Goal: Task Accomplishment & Management: Manage account settings

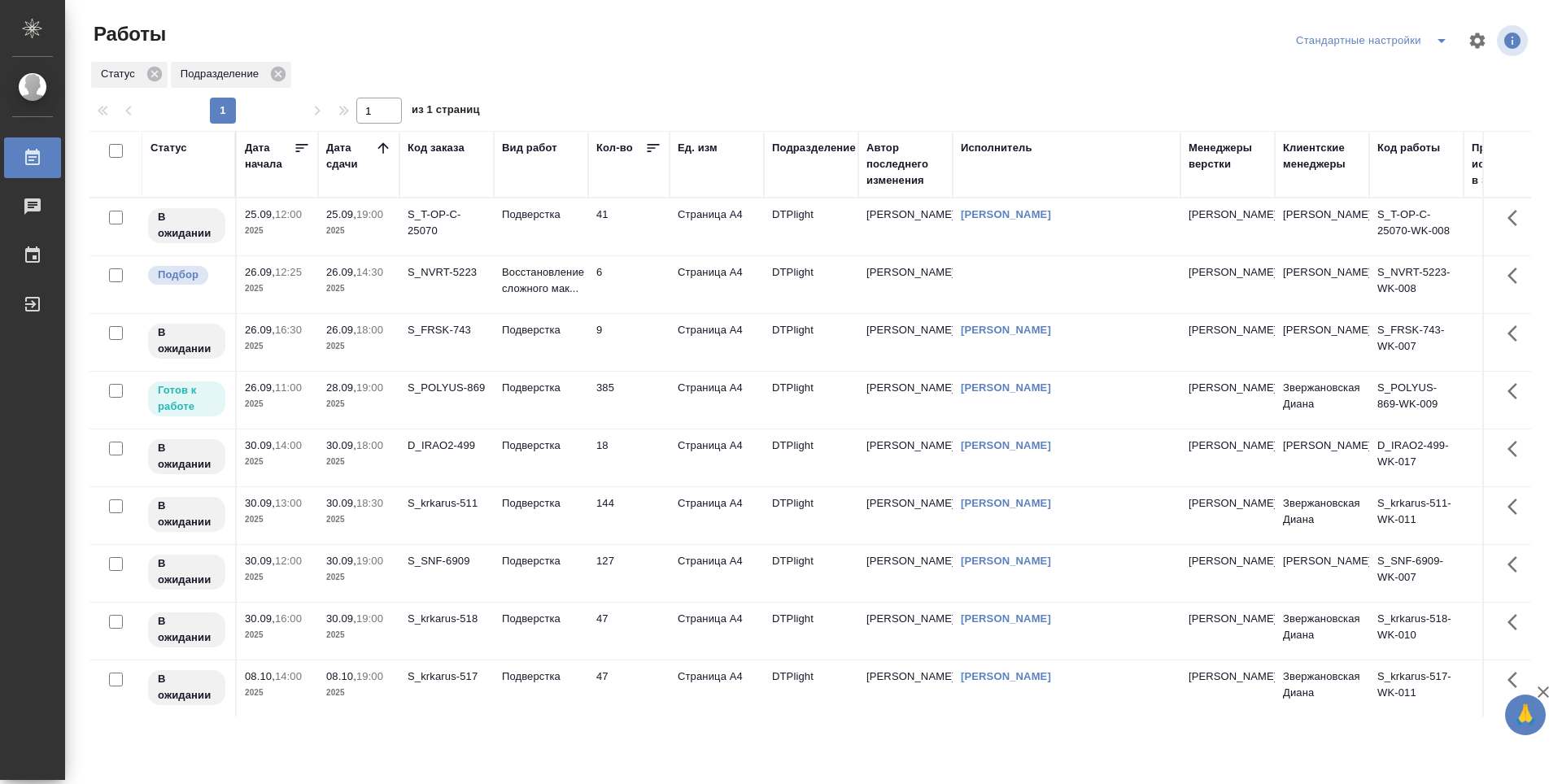
click at [659, 397] on td "385" at bounding box center [629, 400] width 81 height 57
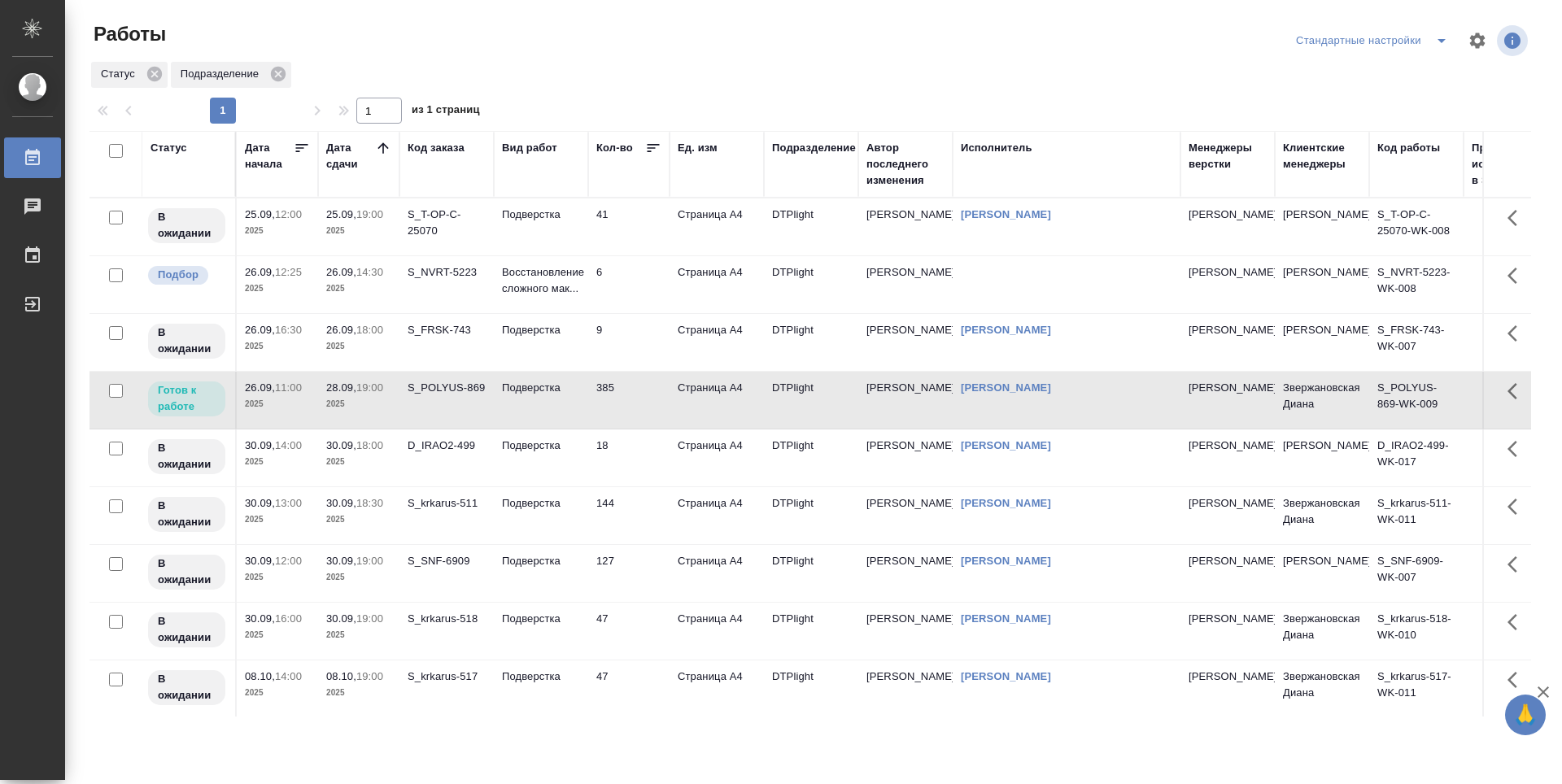
click at [650, 403] on td "385" at bounding box center [629, 400] width 81 height 57
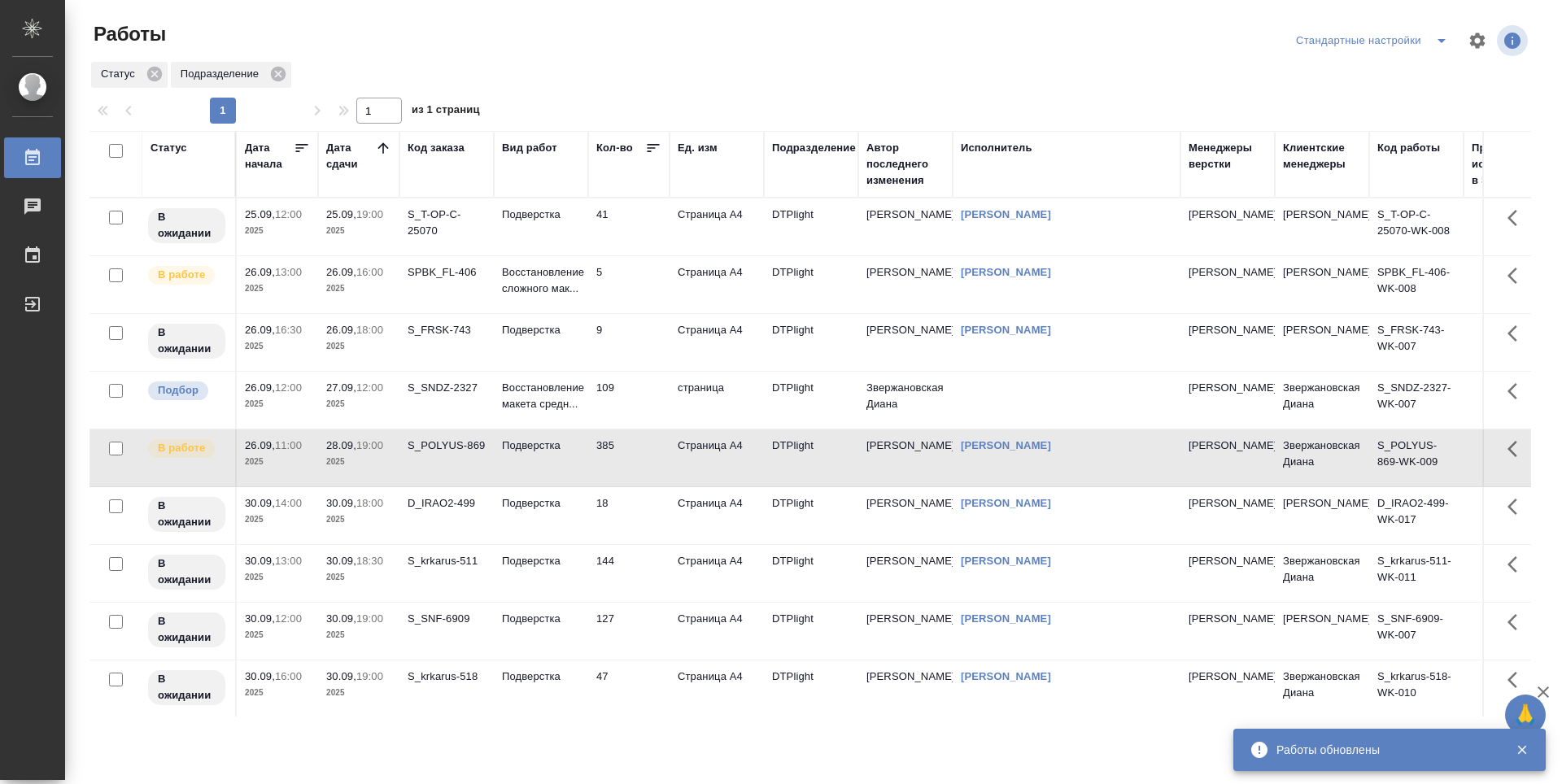
click at [620, 403] on td "109" at bounding box center [629, 400] width 81 height 57
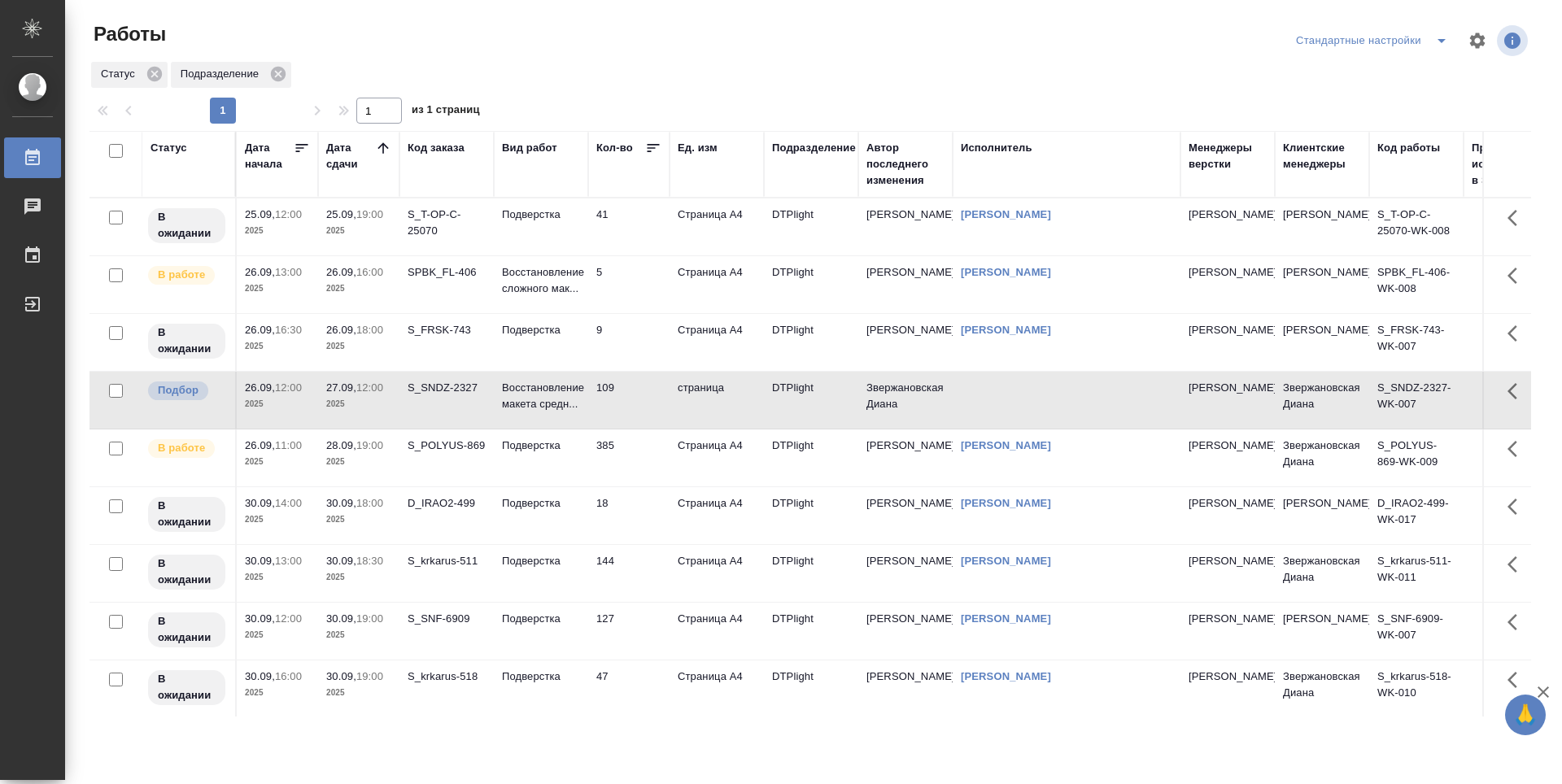
click at [638, 229] on td "41" at bounding box center [629, 227] width 81 height 57
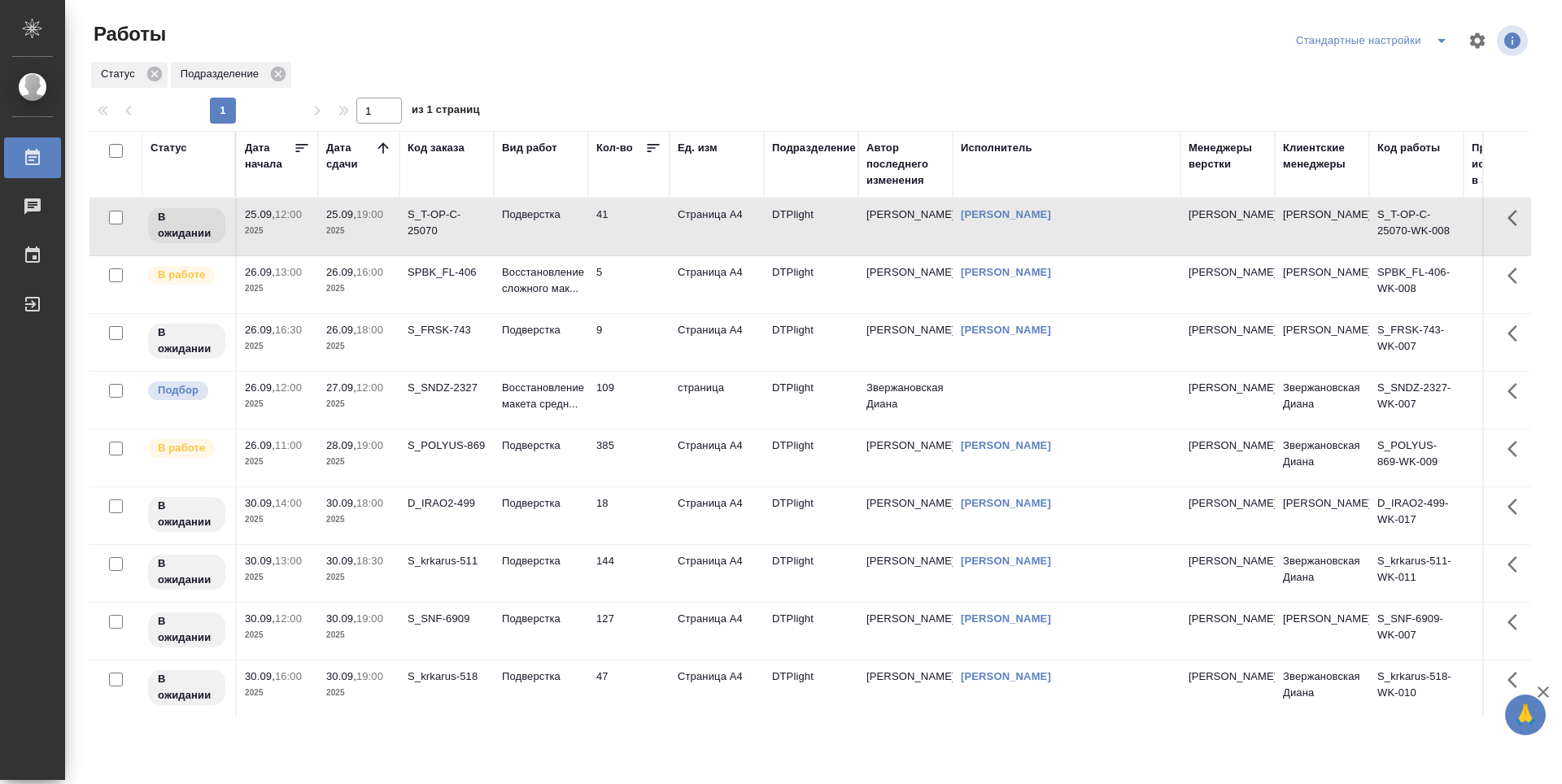
click at [636, 229] on td "41" at bounding box center [629, 227] width 81 height 57
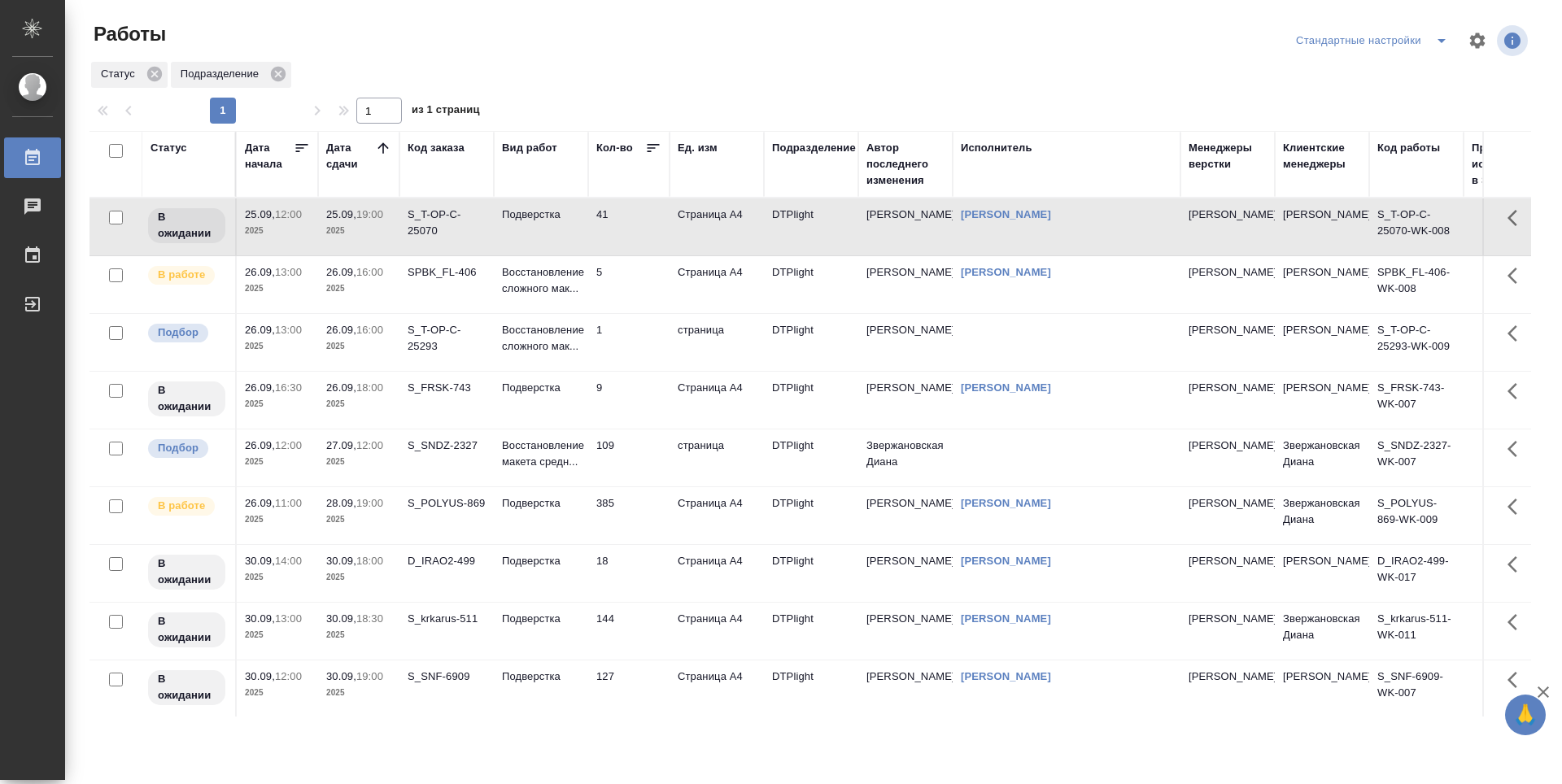
click at [637, 463] on td "109" at bounding box center [629, 458] width 81 height 57
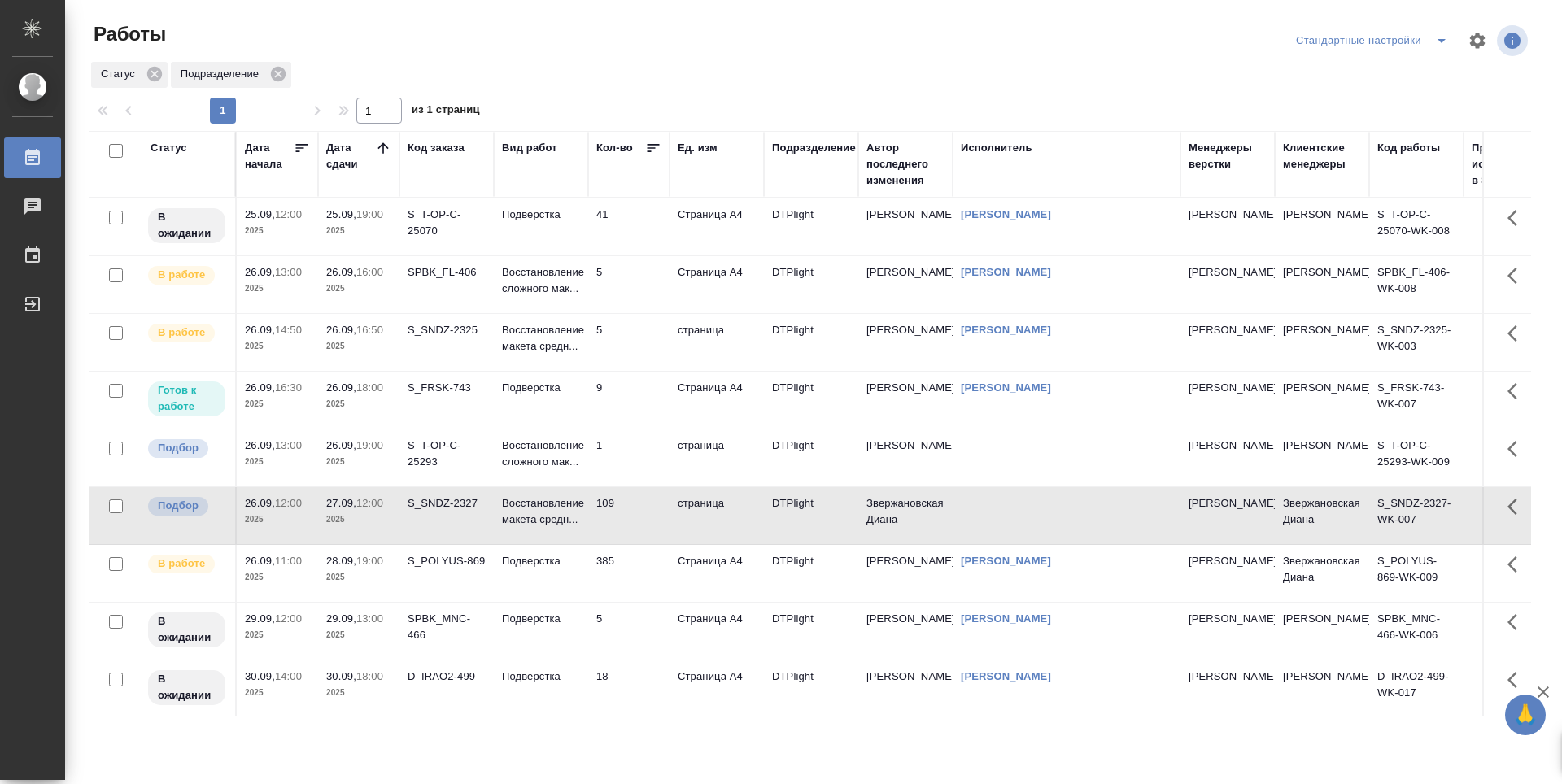
click at [647, 277] on td "5" at bounding box center [629, 284] width 81 height 57
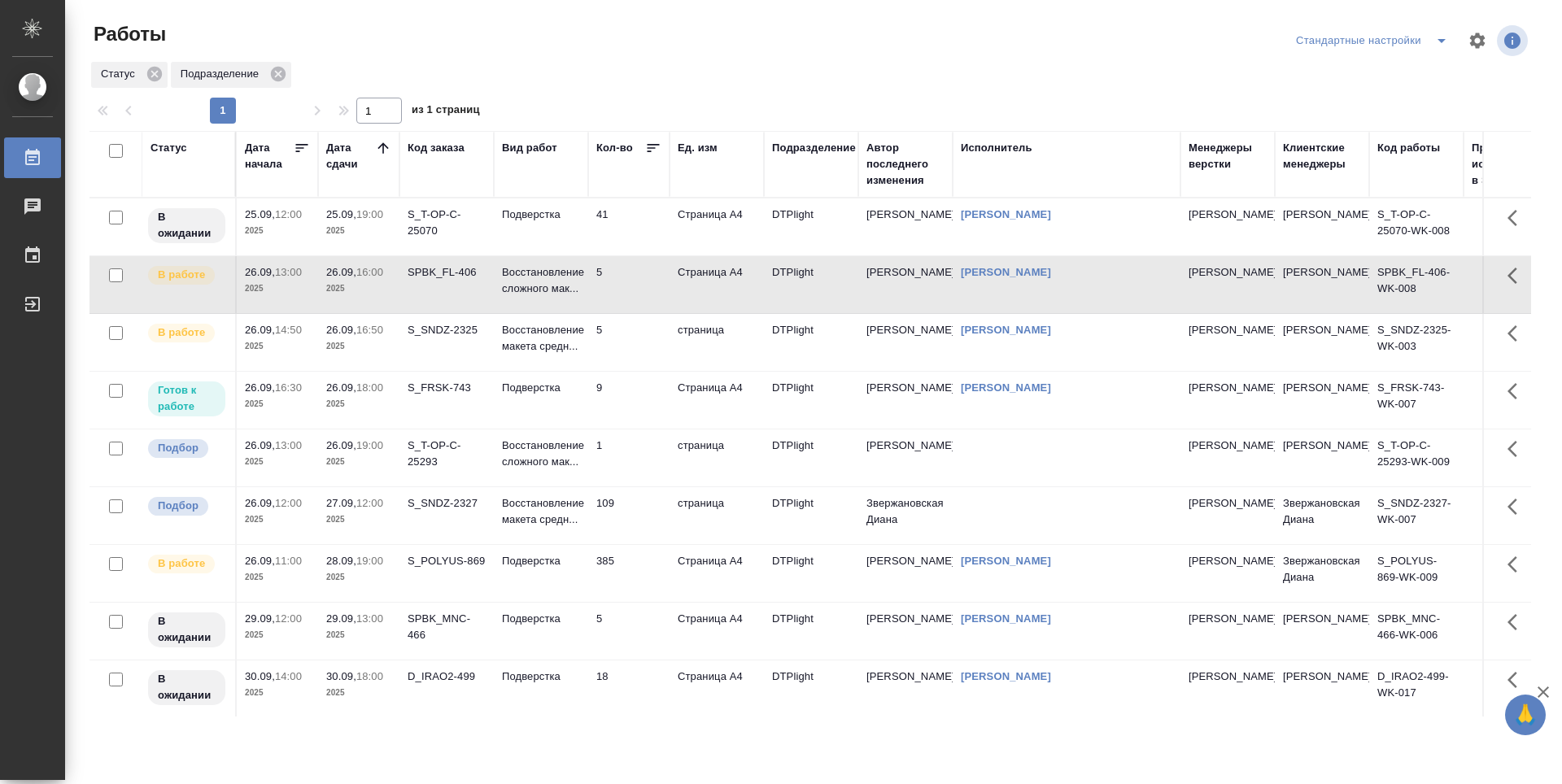
click at [633, 347] on td "5" at bounding box center [629, 342] width 81 height 57
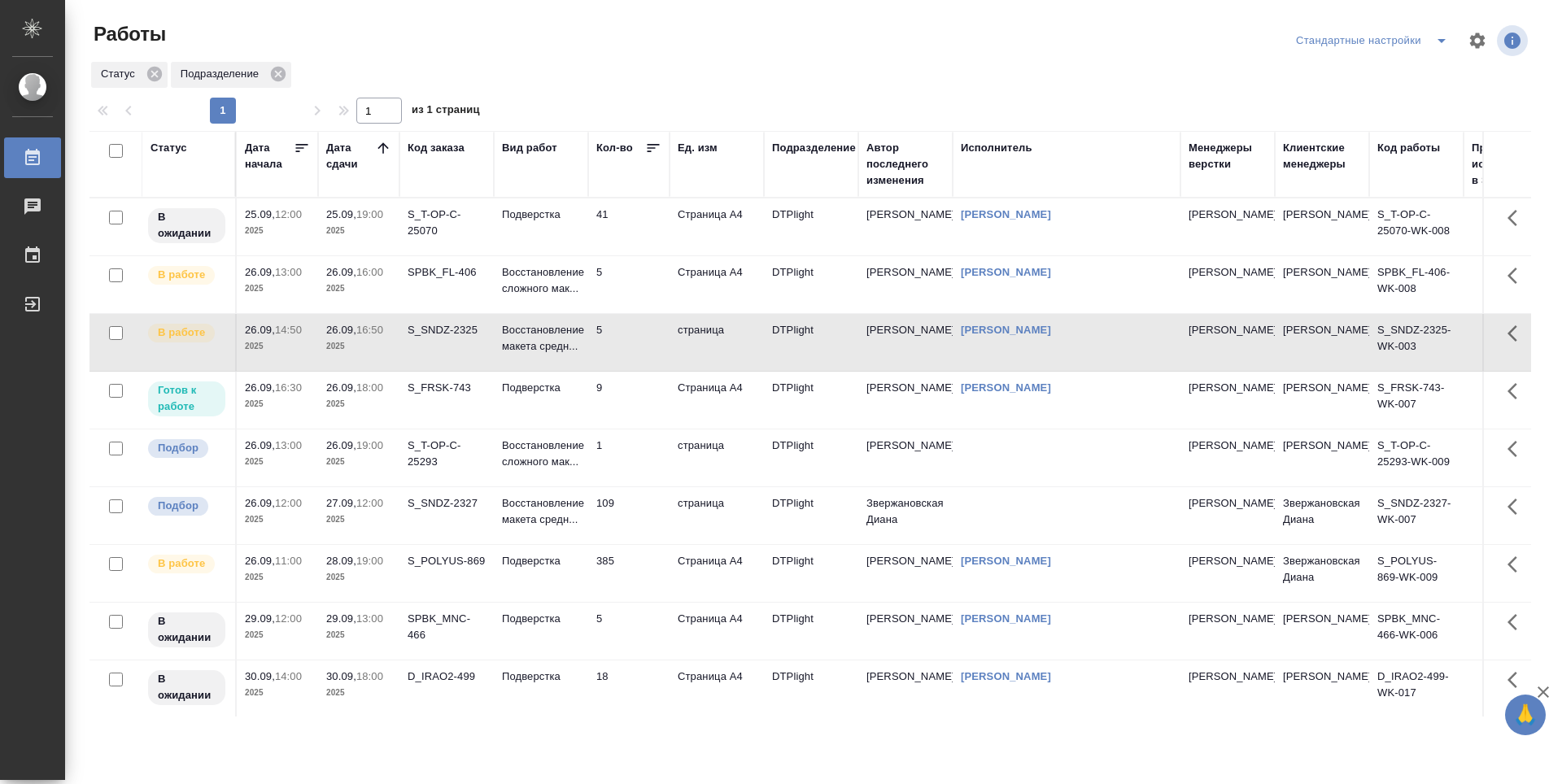
click at [629, 406] on td "9" at bounding box center [629, 400] width 81 height 57
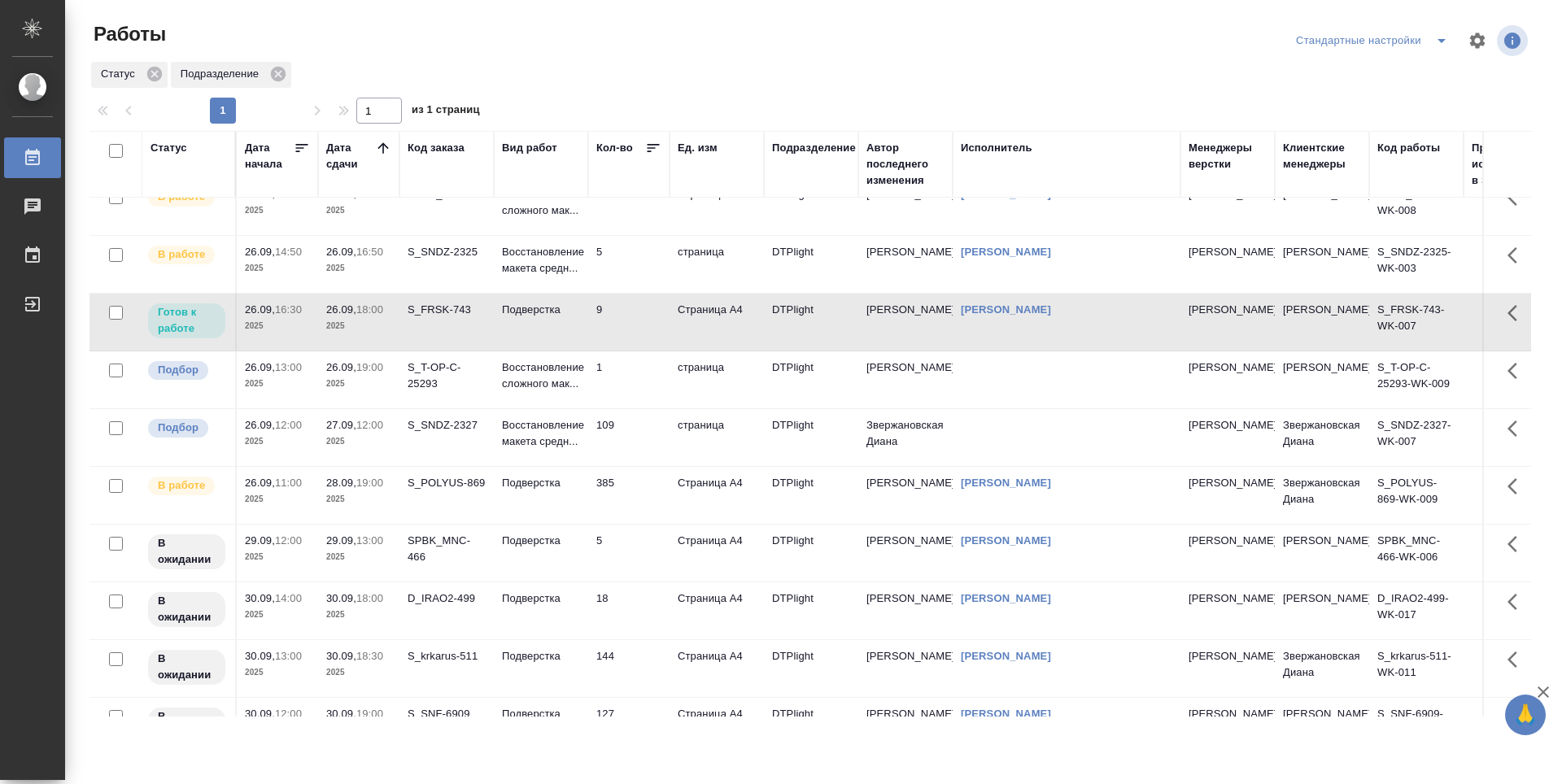
scroll to position [163, 0]
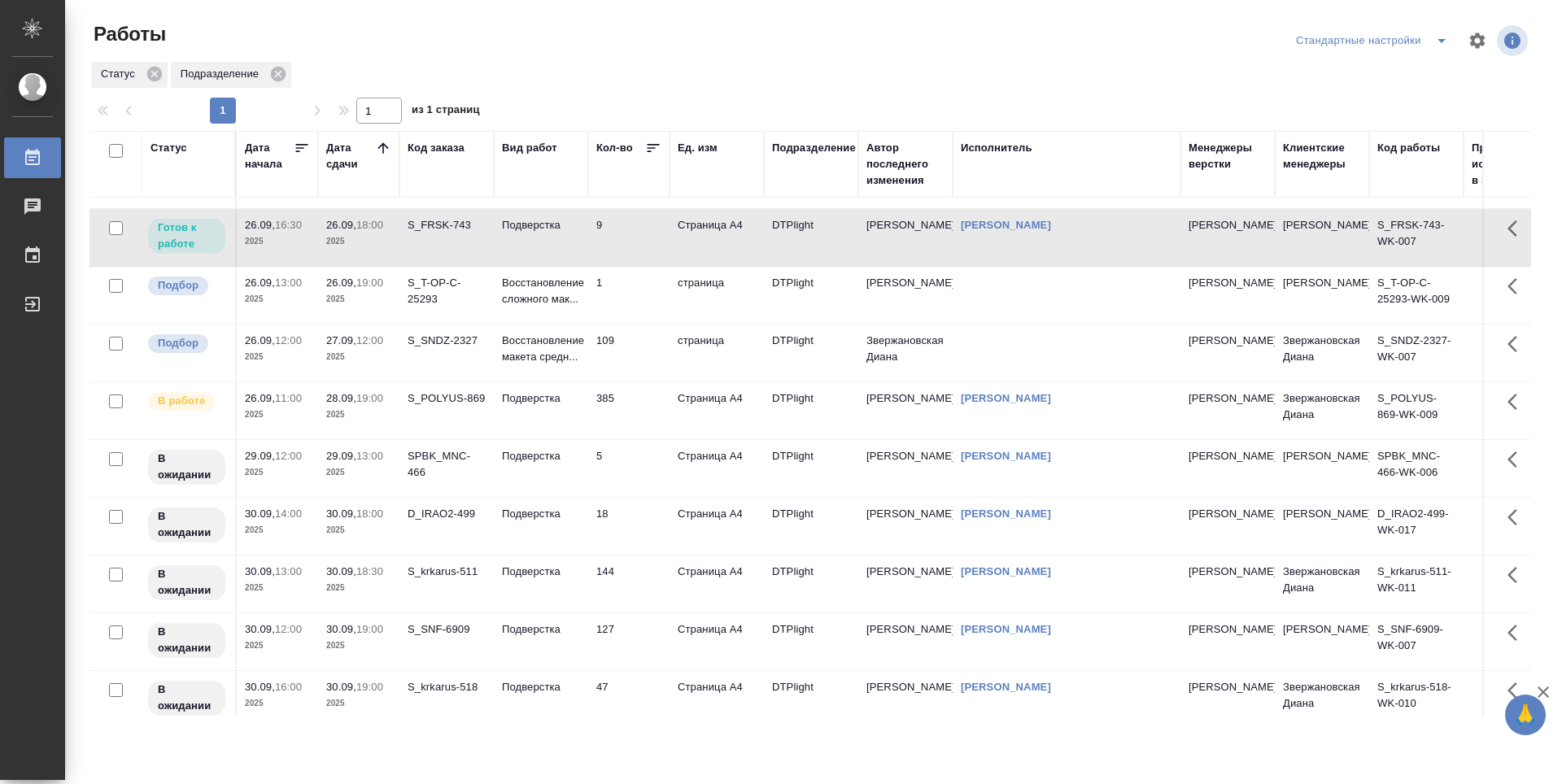
click at [635, 351] on td "109" at bounding box center [629, 353] width 81 height 57
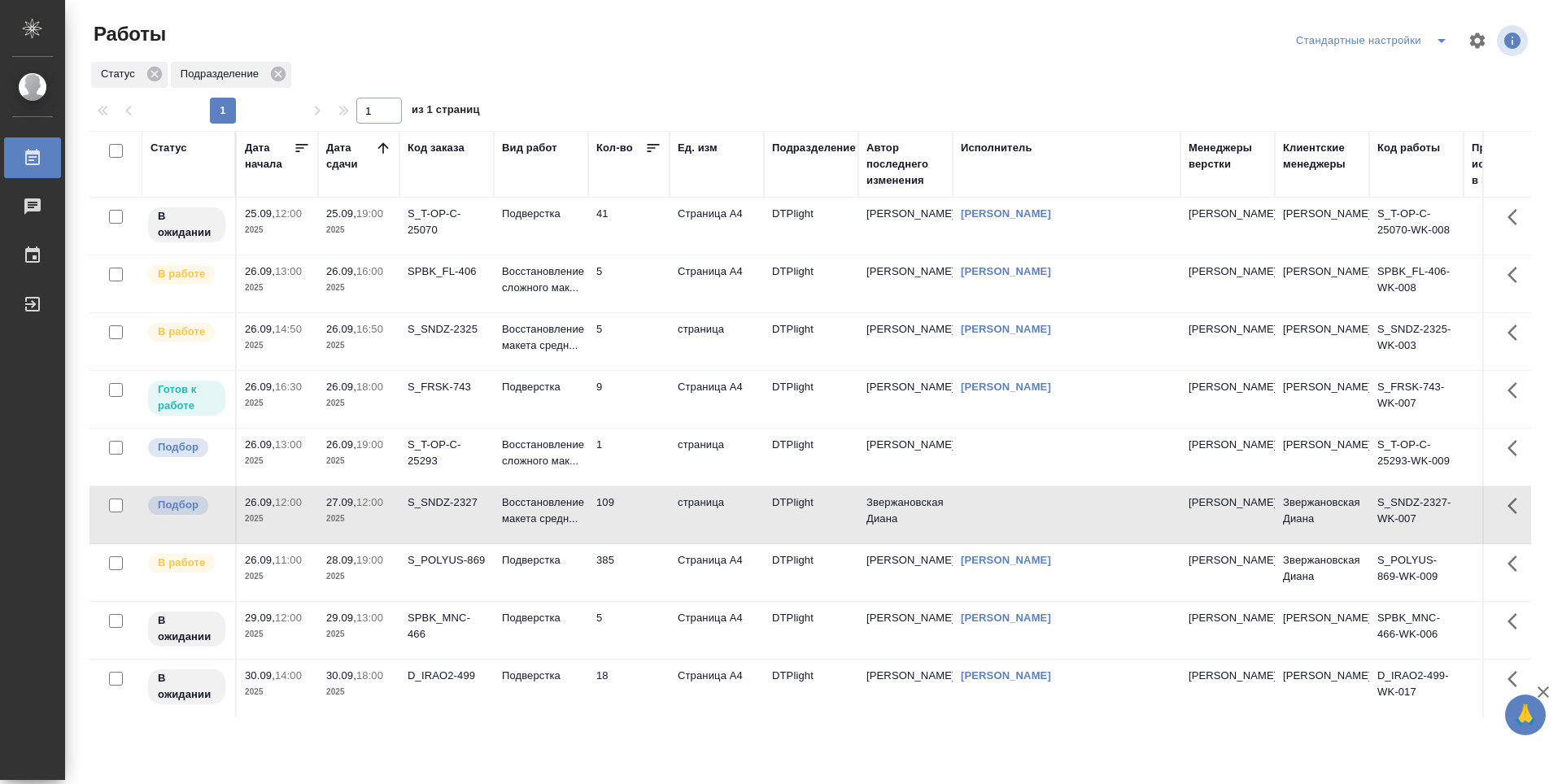
scroll to position [0, 0]
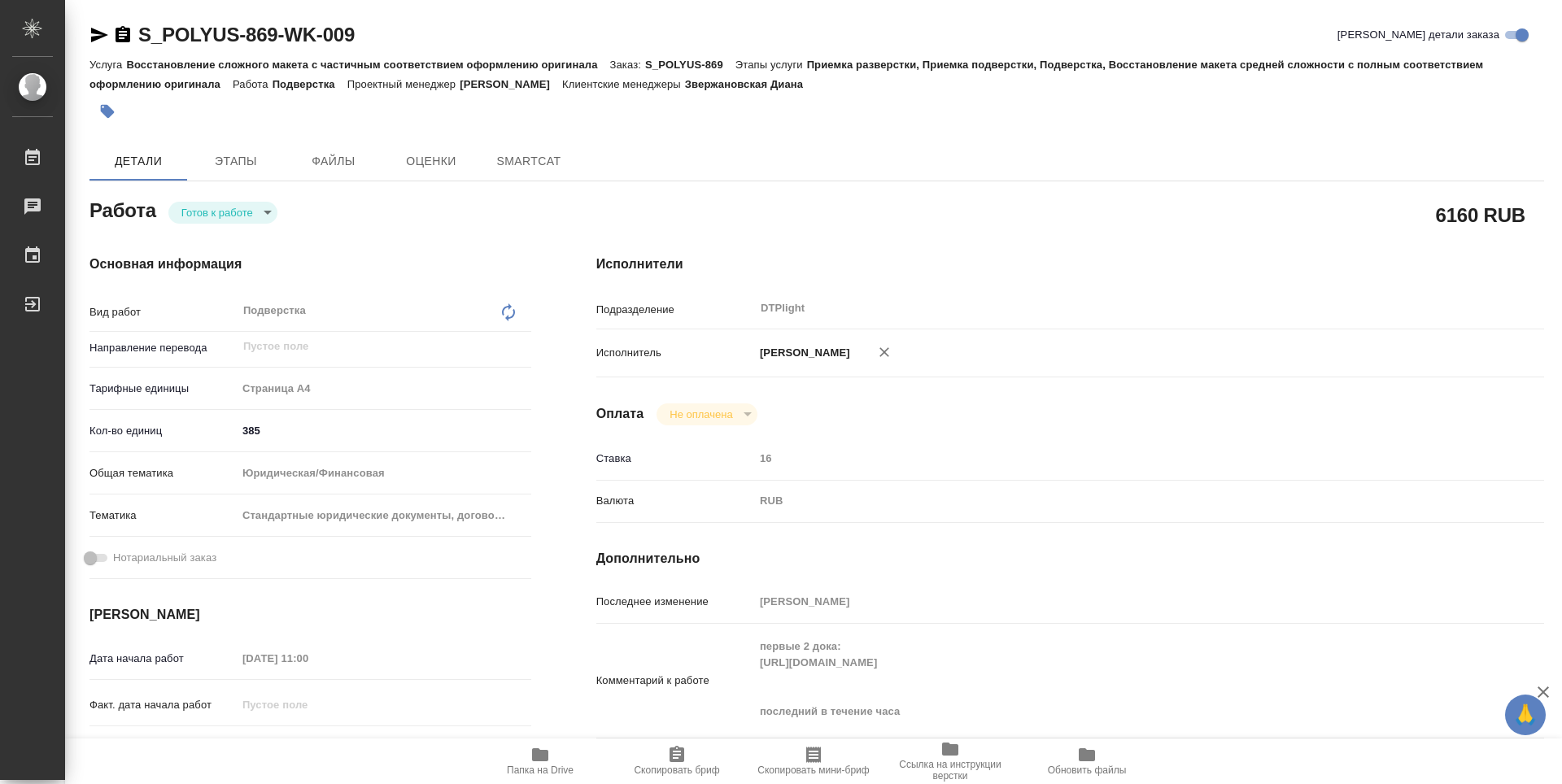
type textarea "x"
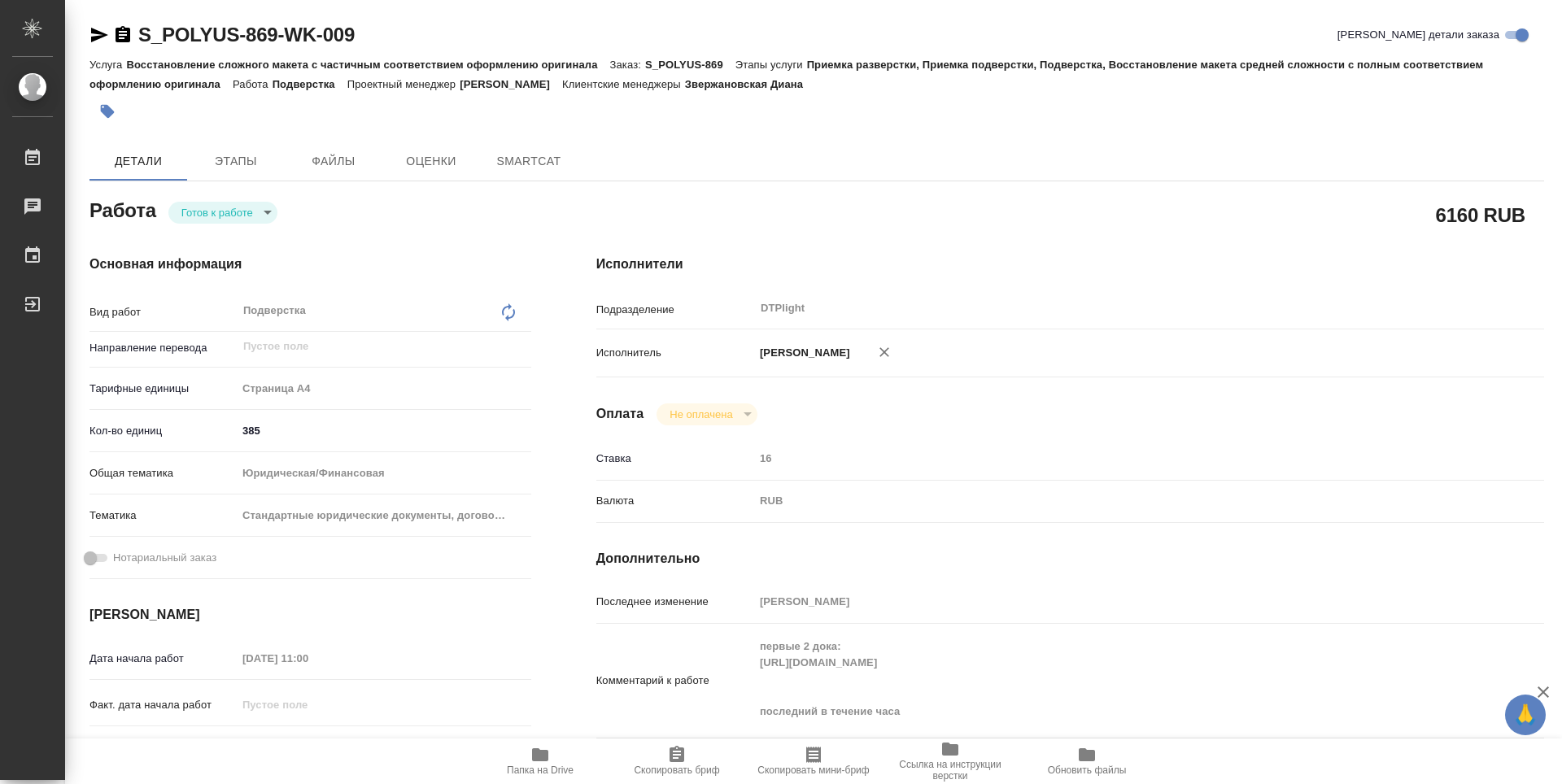
type textarea "x"
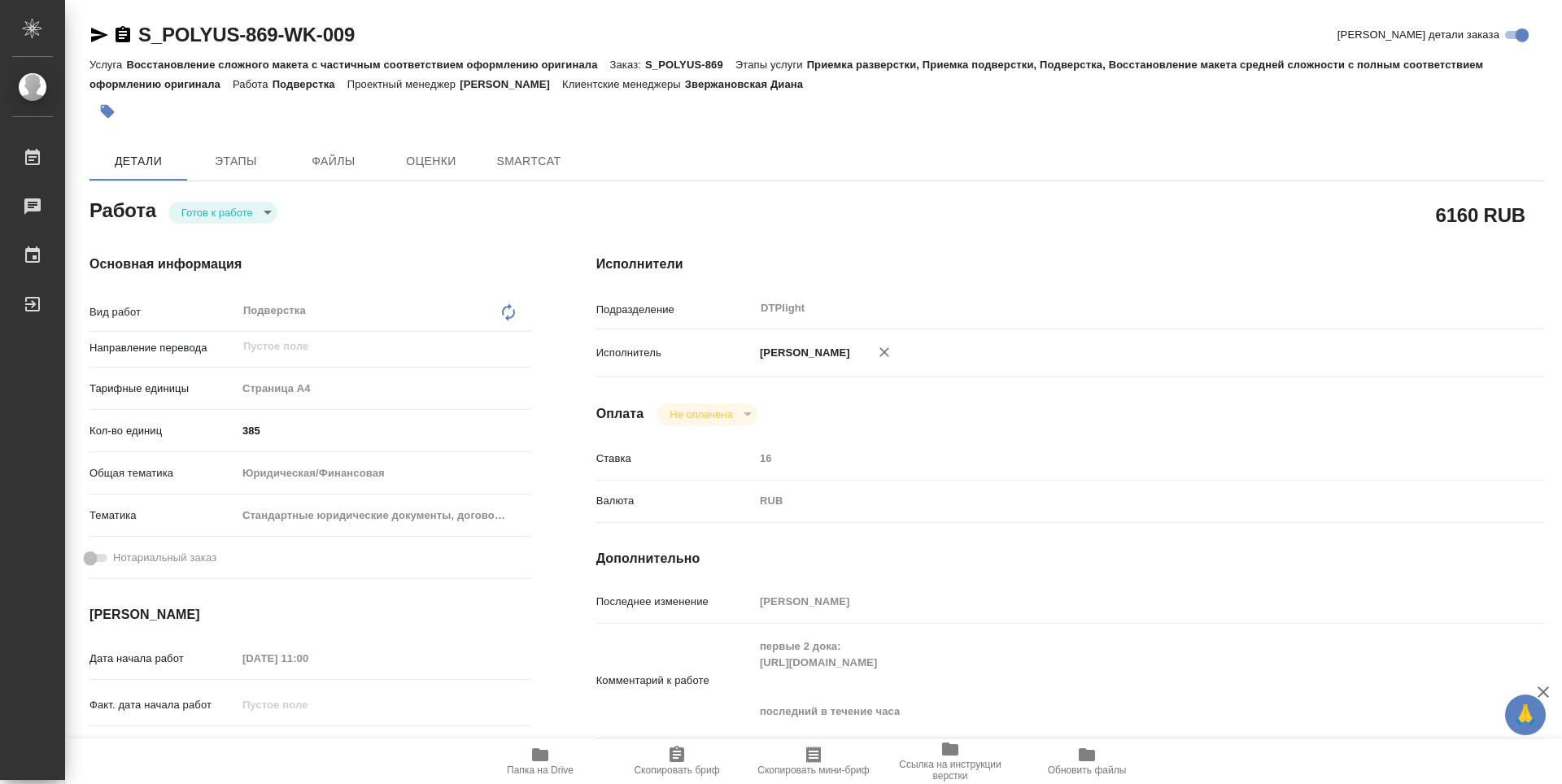
type textarea "x"
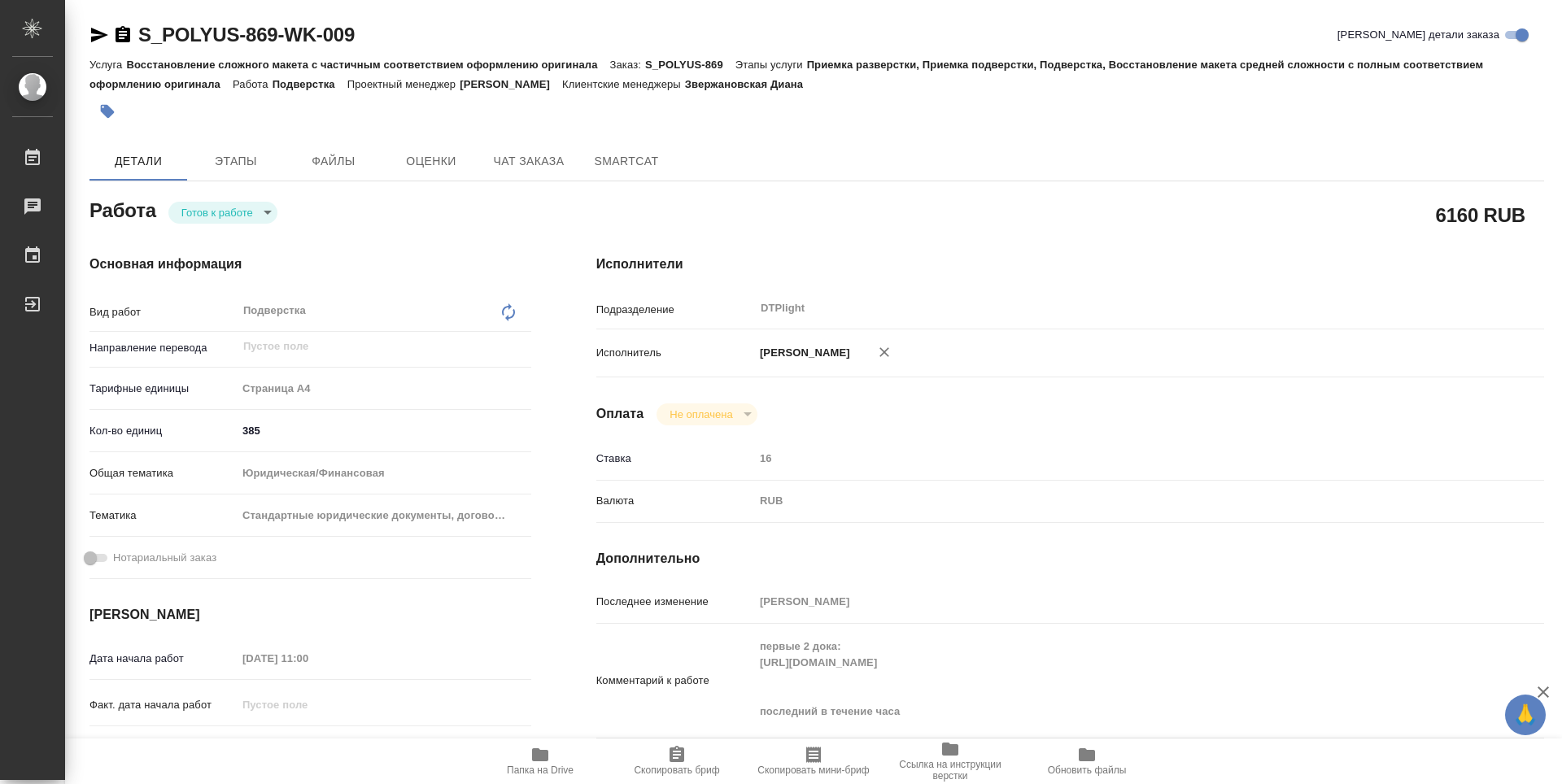
type textarea "x"
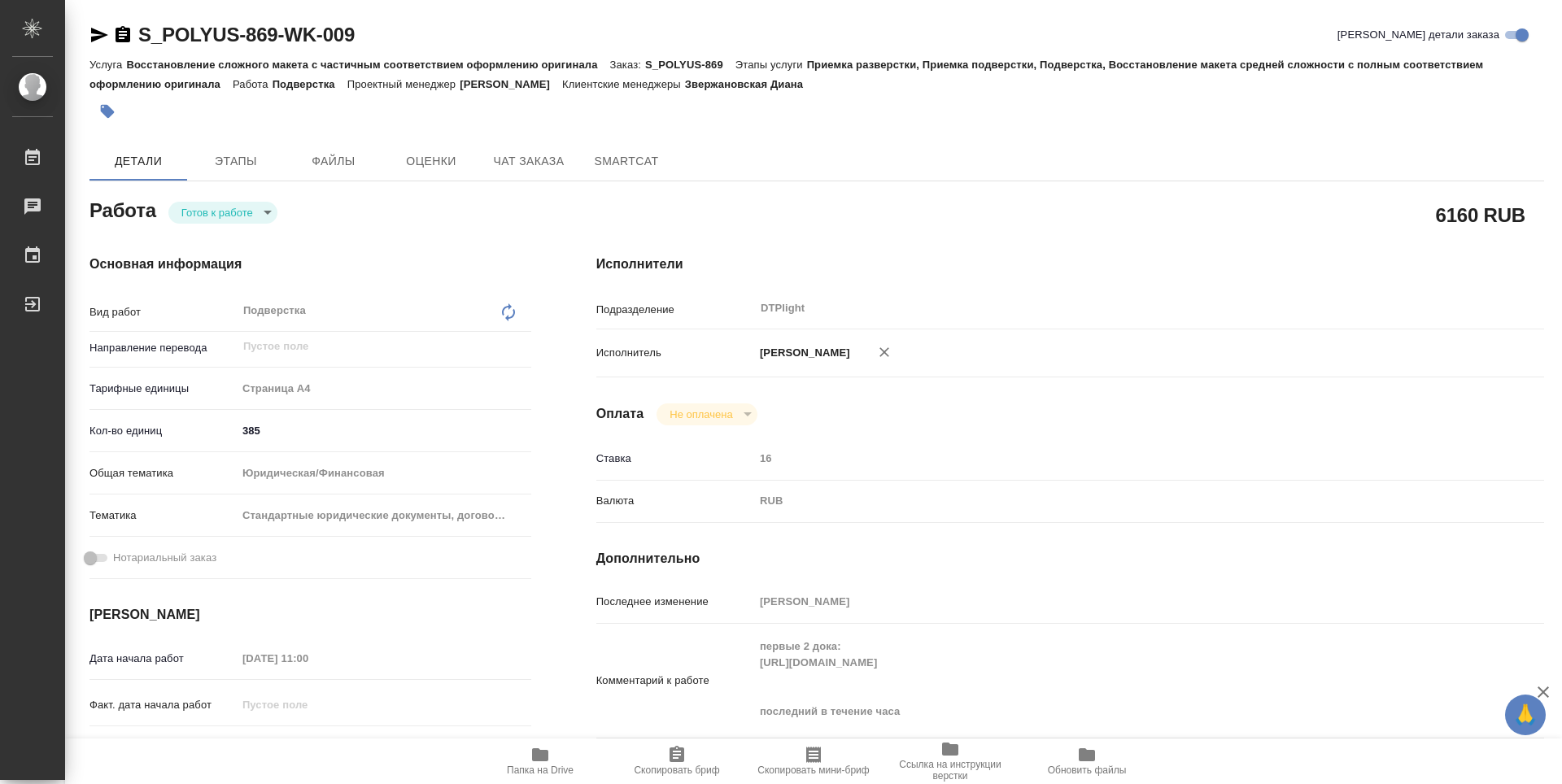
scroll to position [81, 0]
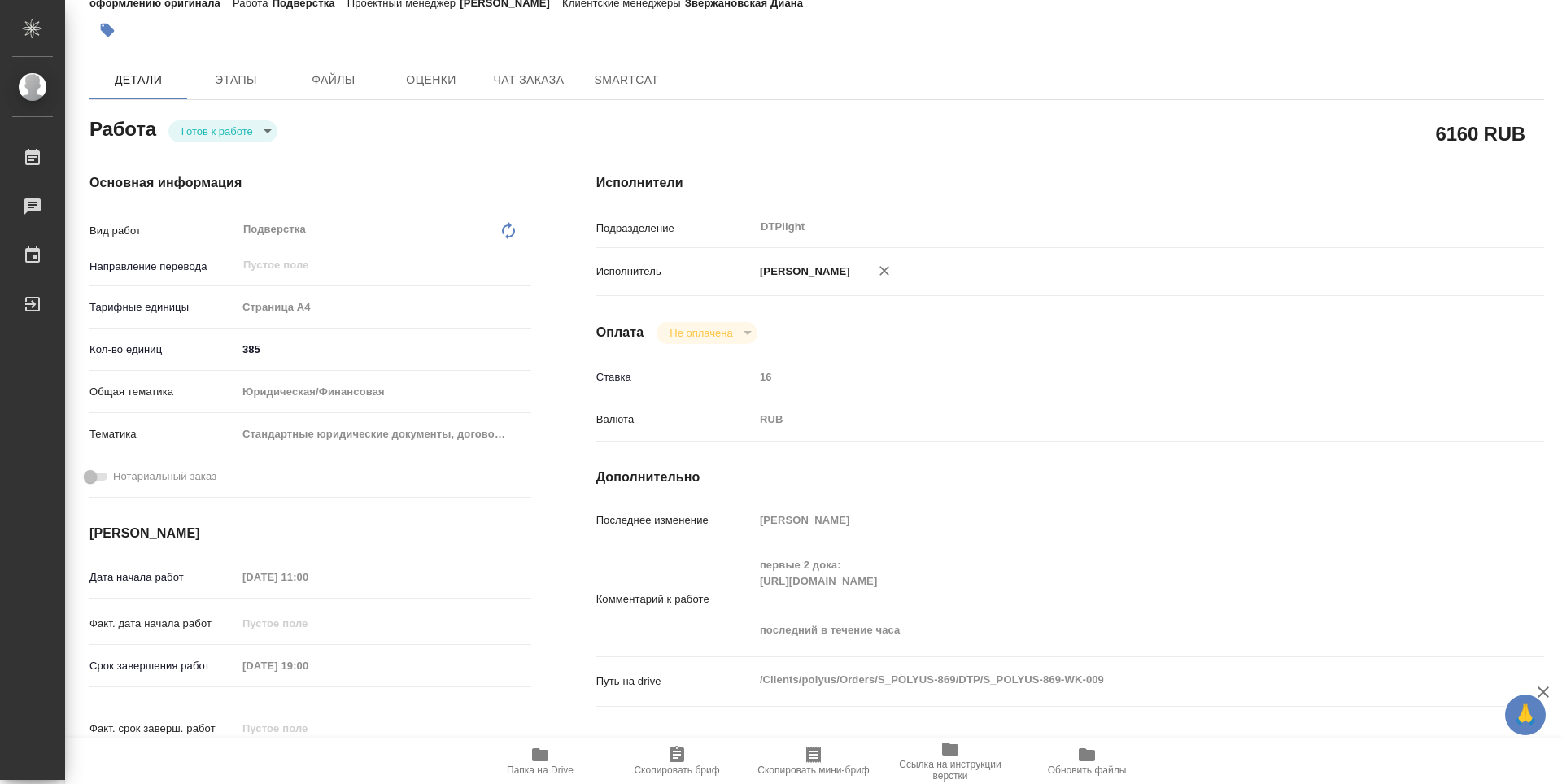
type textarea "x"
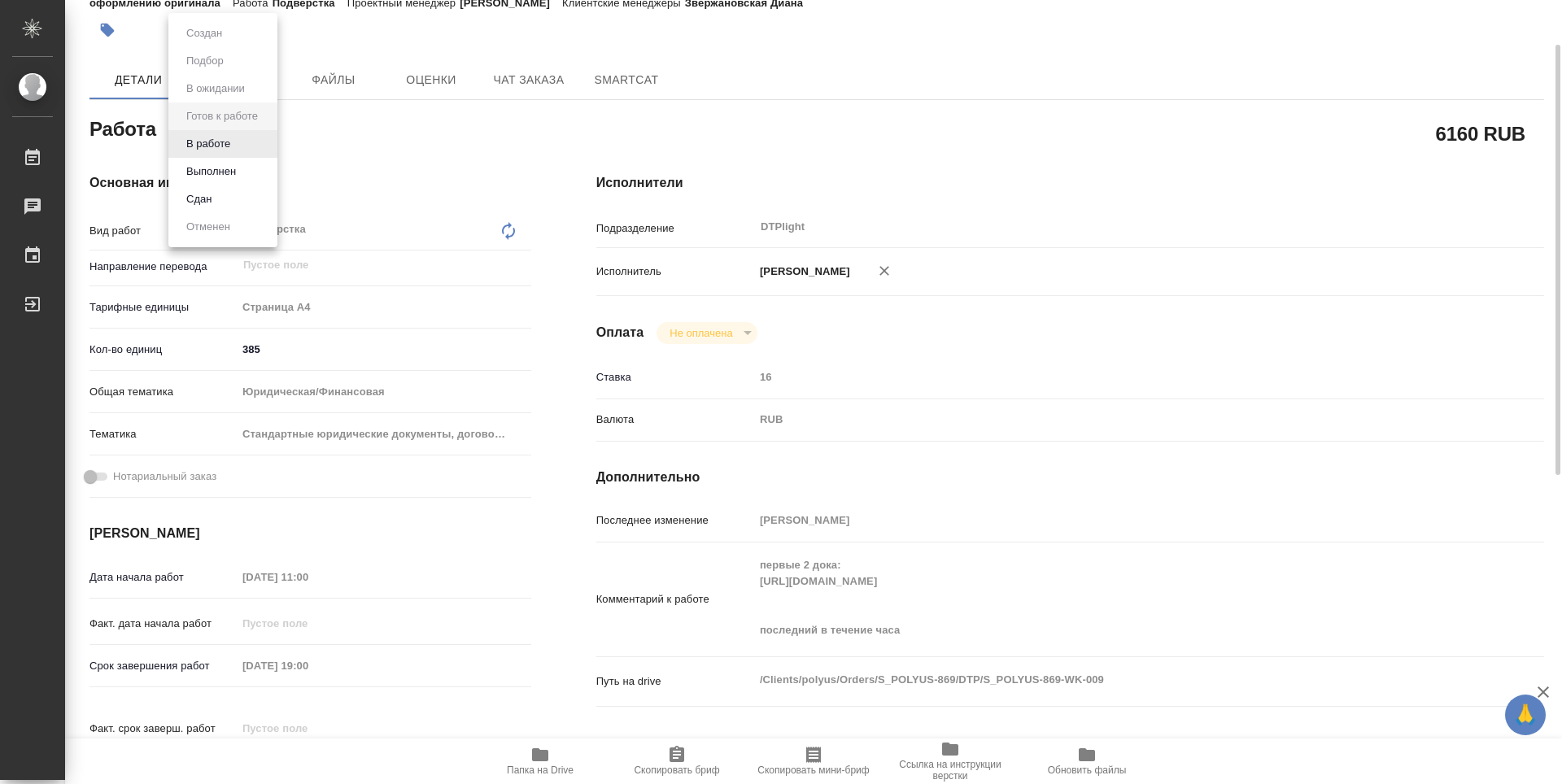
click at [267, 135] on body "🙏 .cls-1 fill:#fff; AWATERA Guselnikov Roman Работы 0 Чаты График Выйти S_POLYU…" at bounding box center [781, 392] width 1562 height 784
click at [226, 137] on button "В работе" at bounding box center [208, 144] width 54 height 18
type textarea "x"
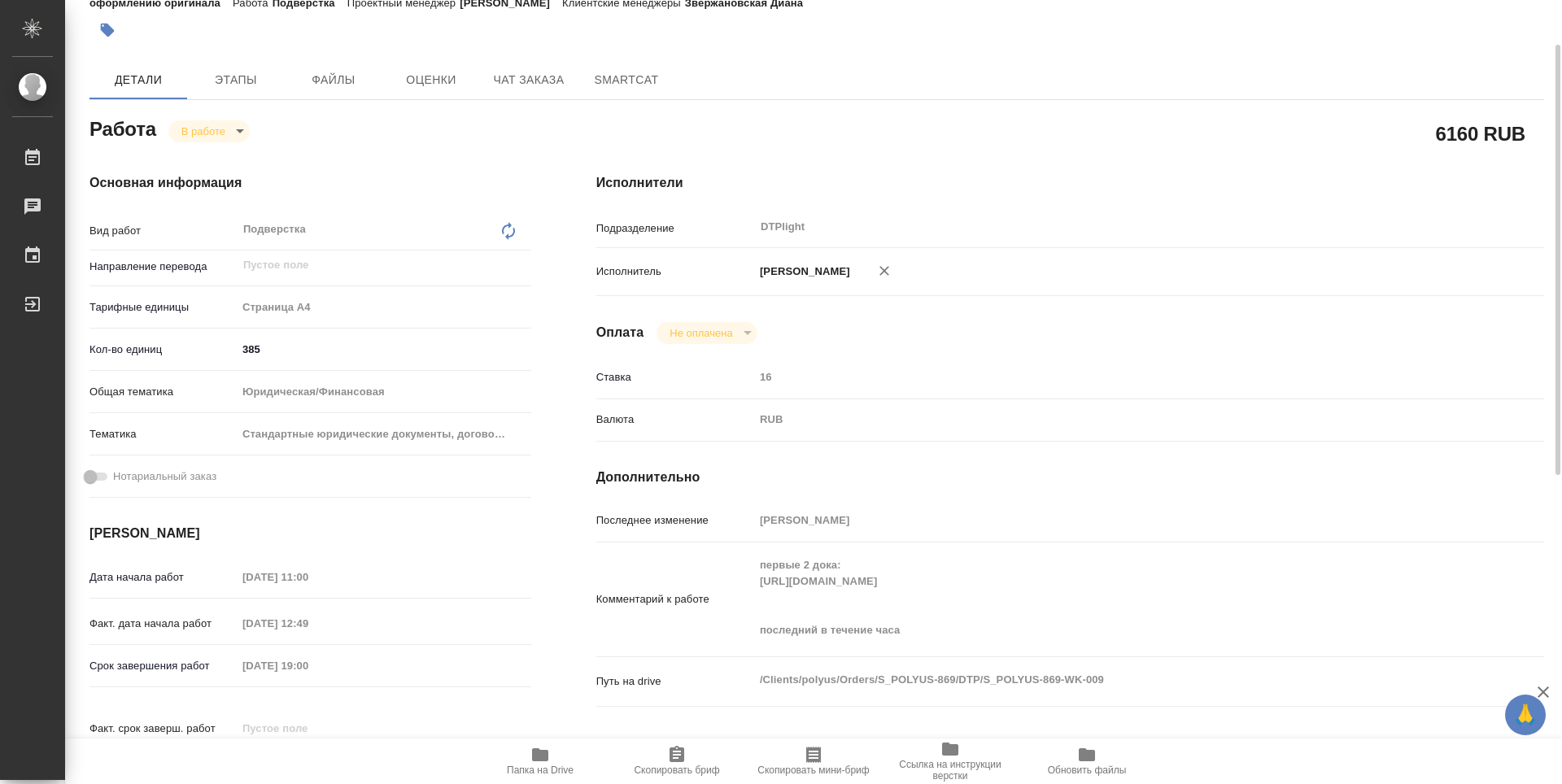
type textarea "x"
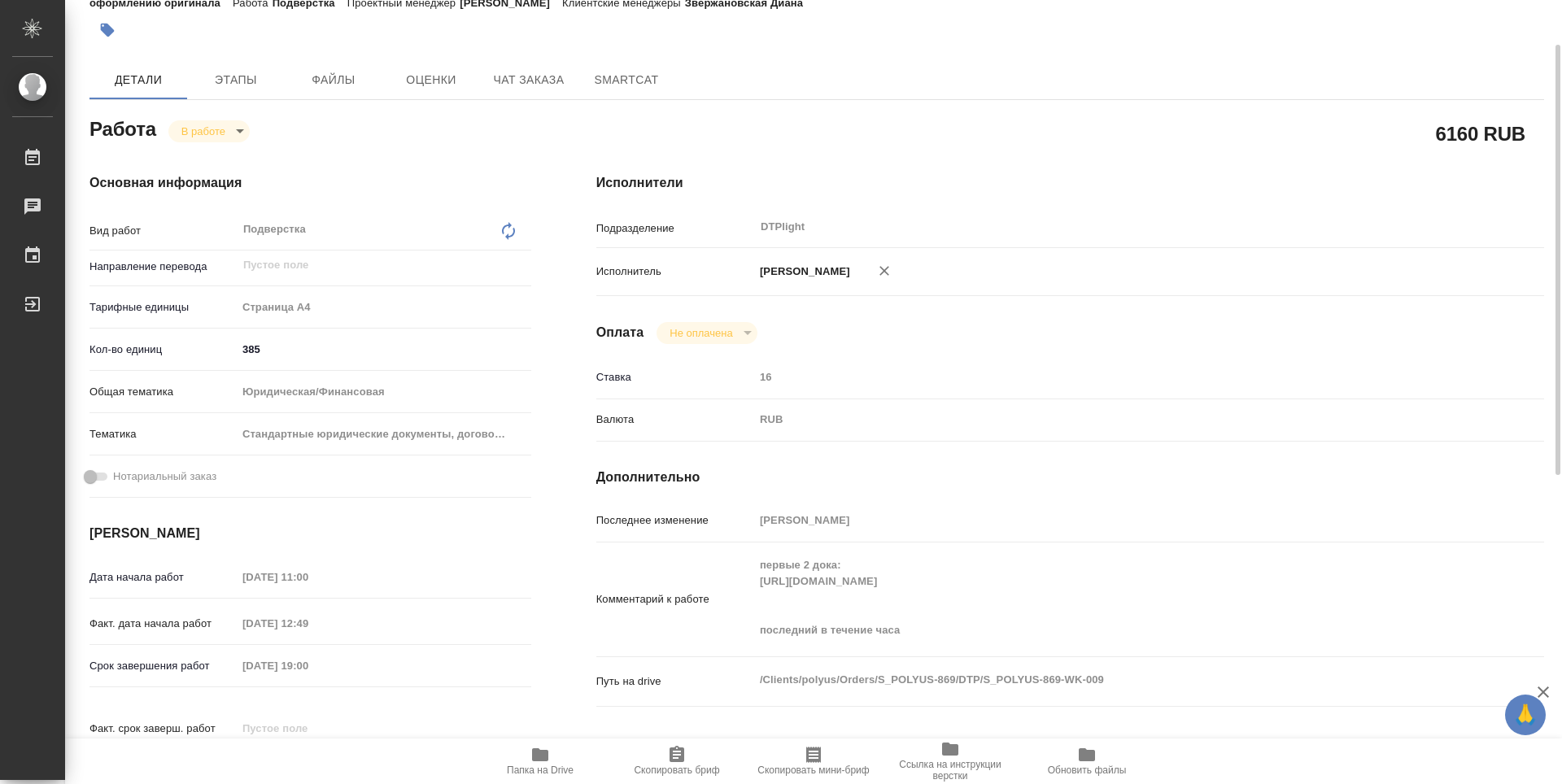
type textarea "x"
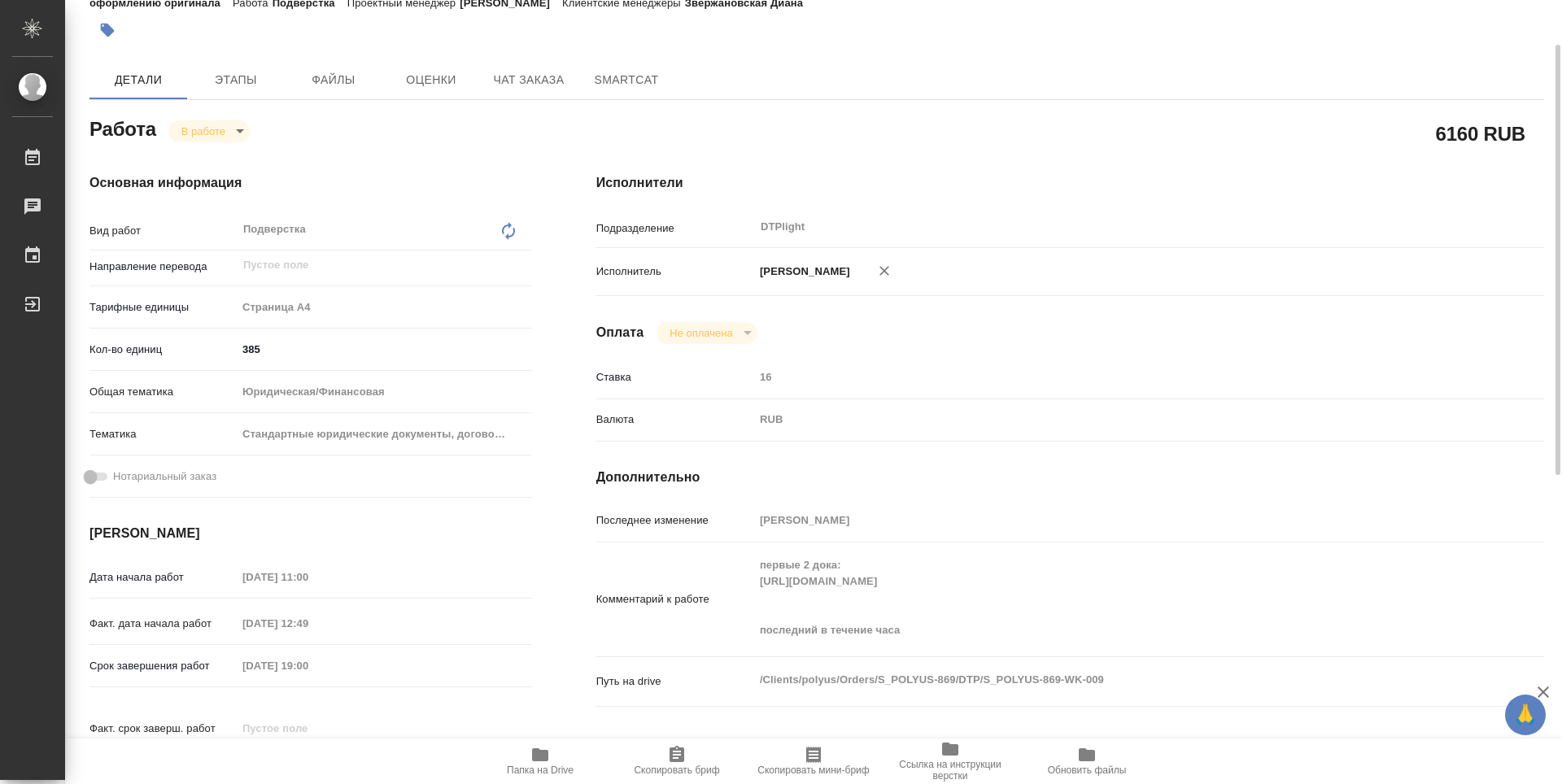
type textarea "x"
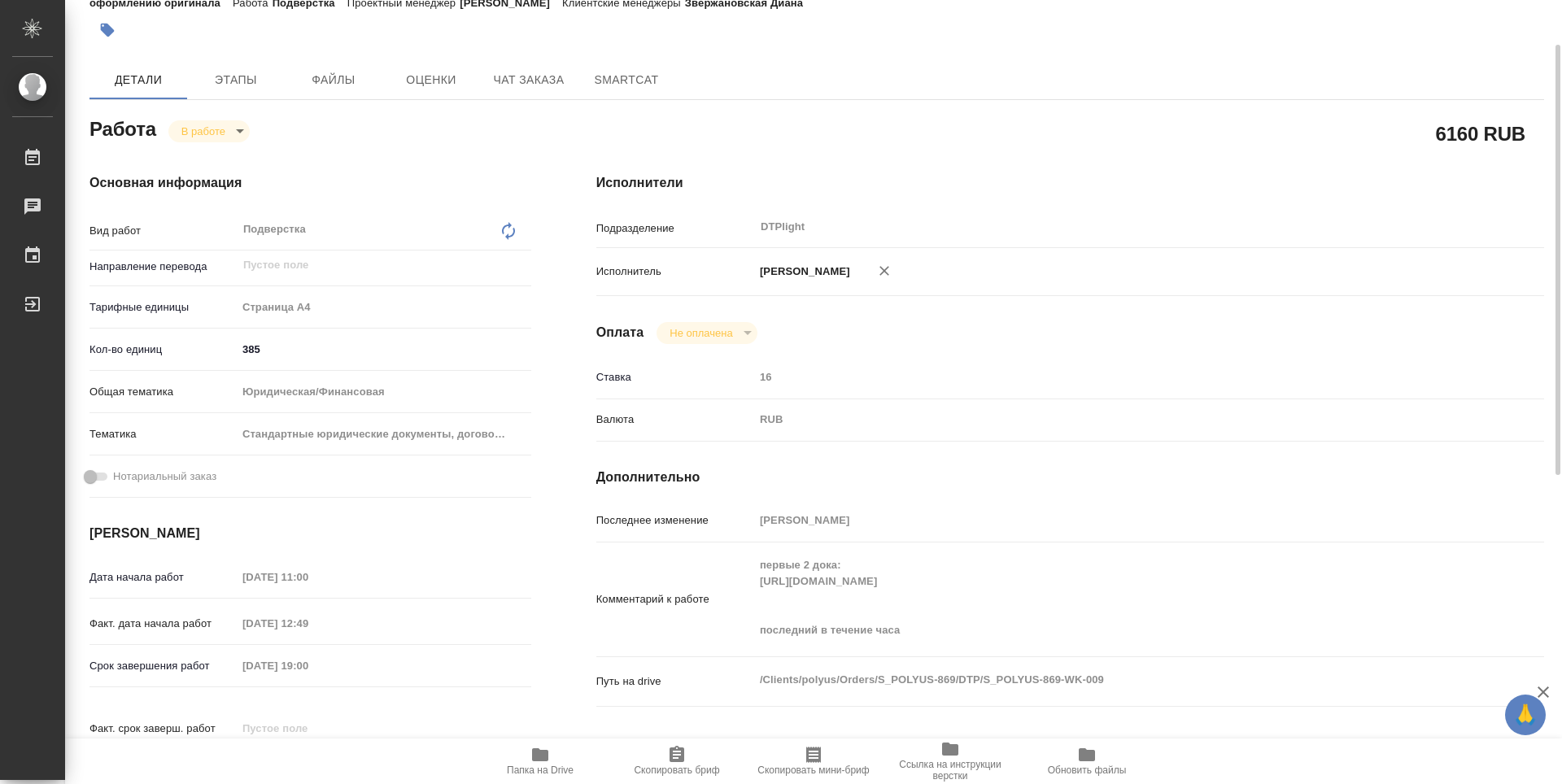
type textarea "x"
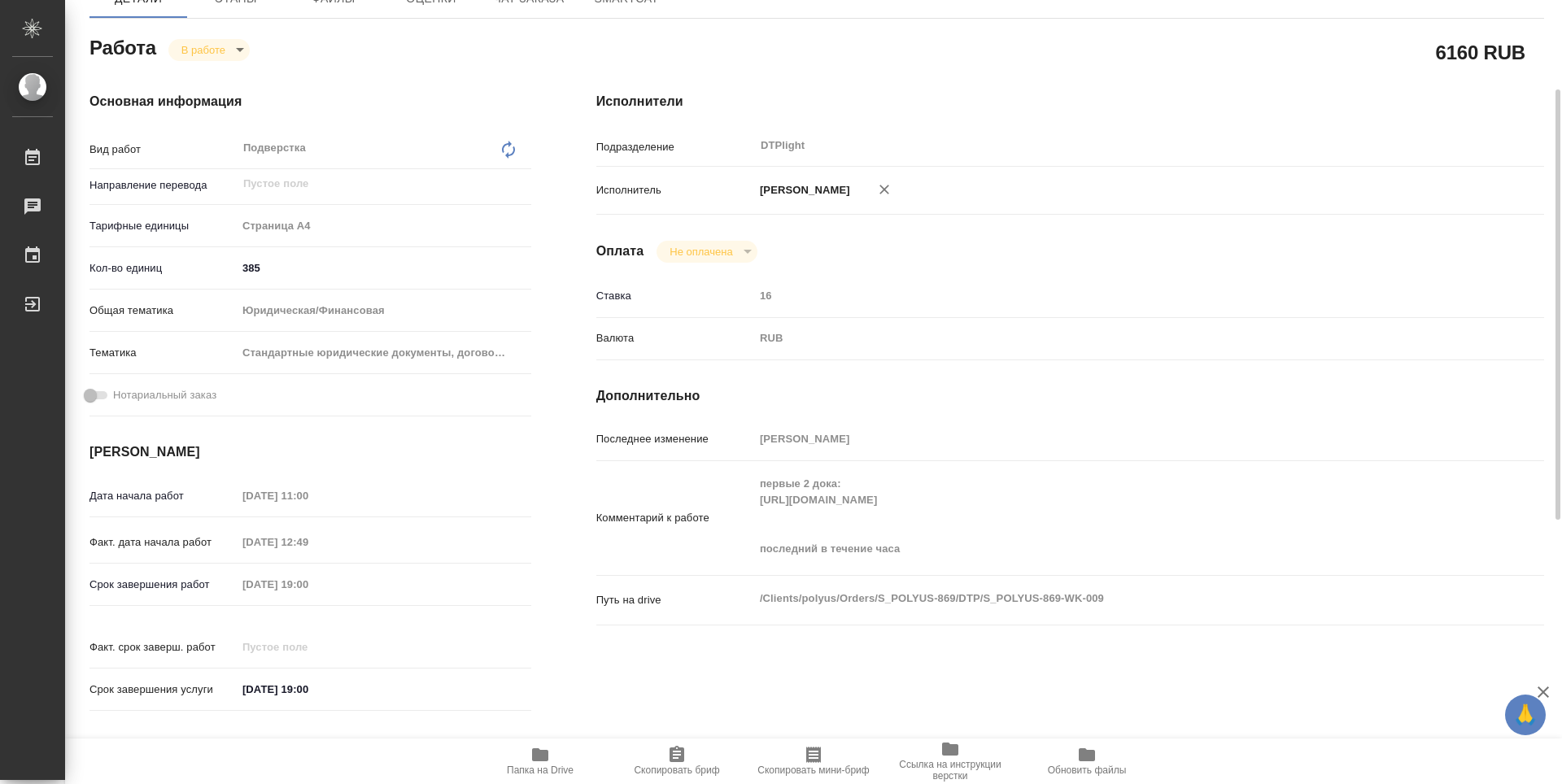
scroll to position [0, 0]
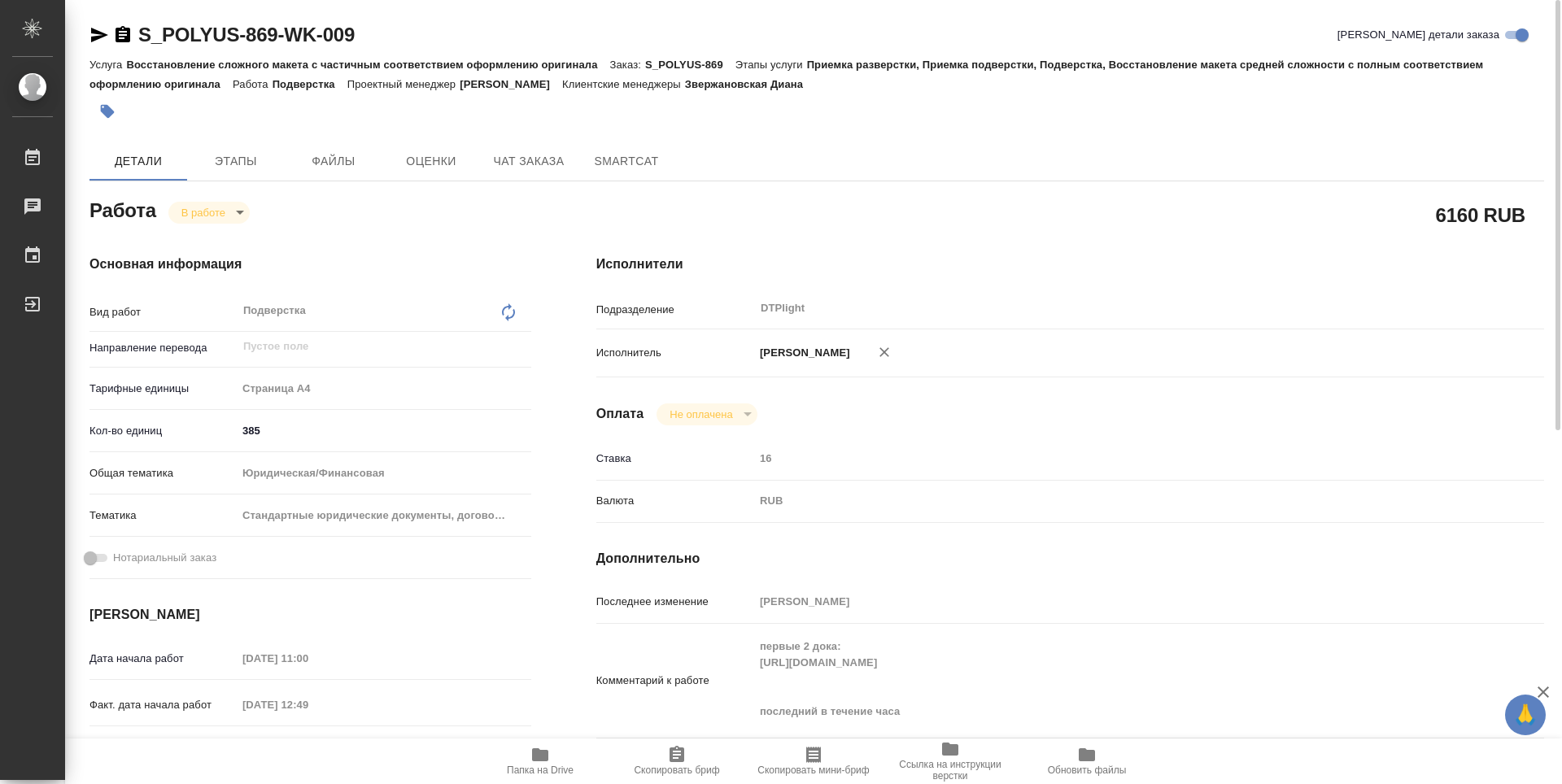
click at [510, 772] on span "Папка на Drive" at bounding box center [540, 769] width 67 height 11
click at [126, 35] on icon "button" at bounding box center [122, 34] width 20 height 20
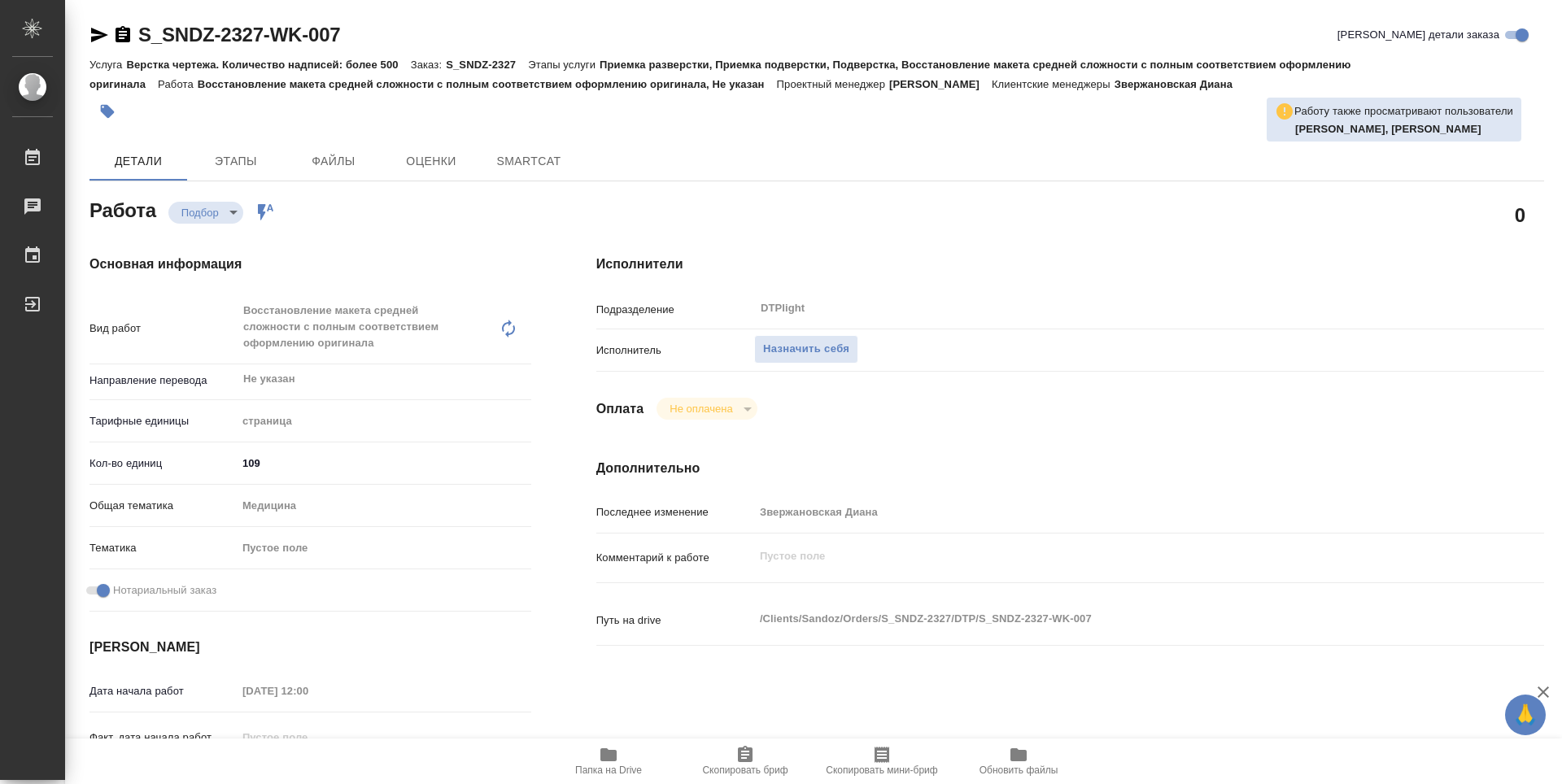
type textarea "x"
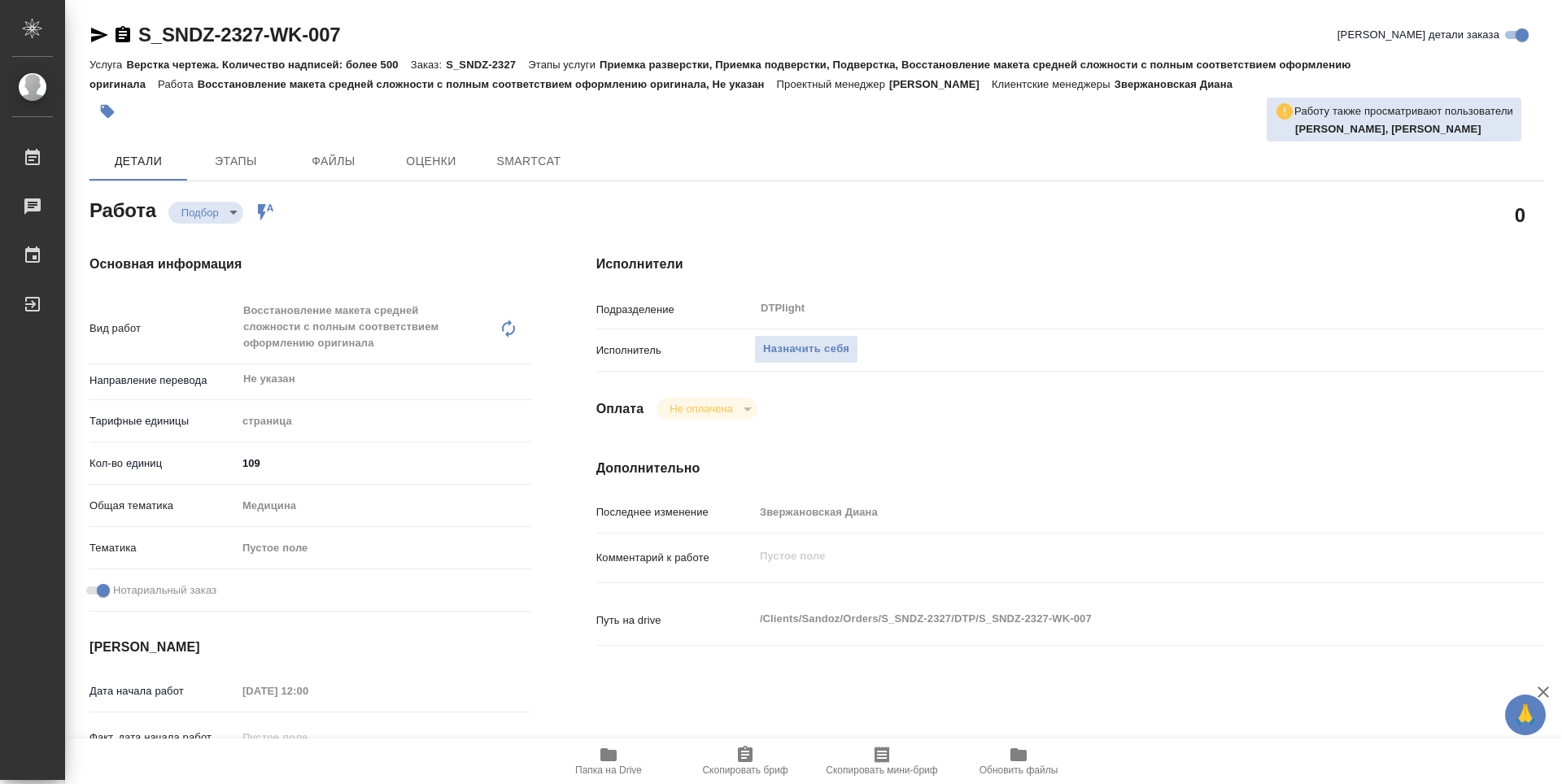
type textarea "x"
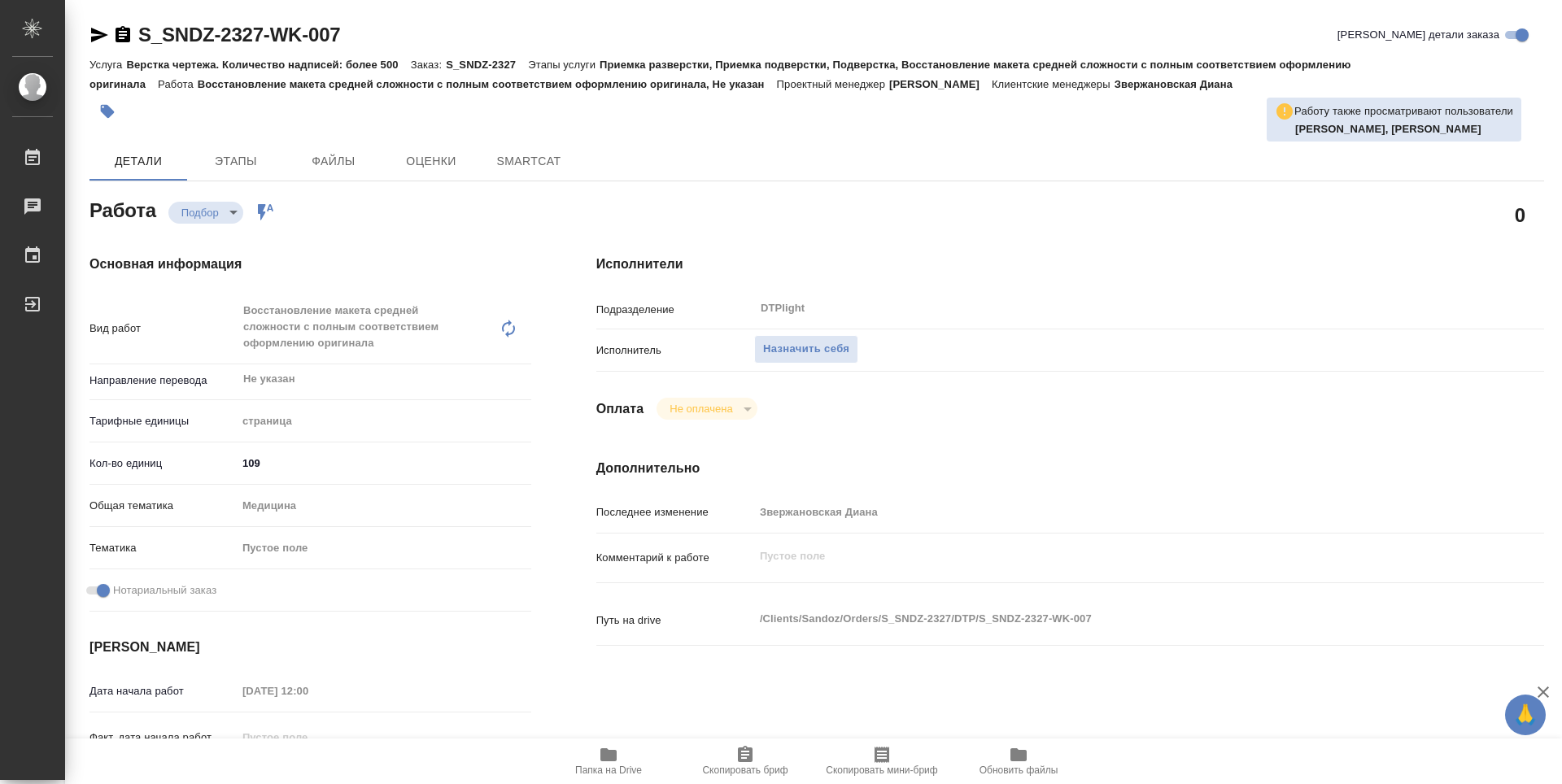
type textarea "x"
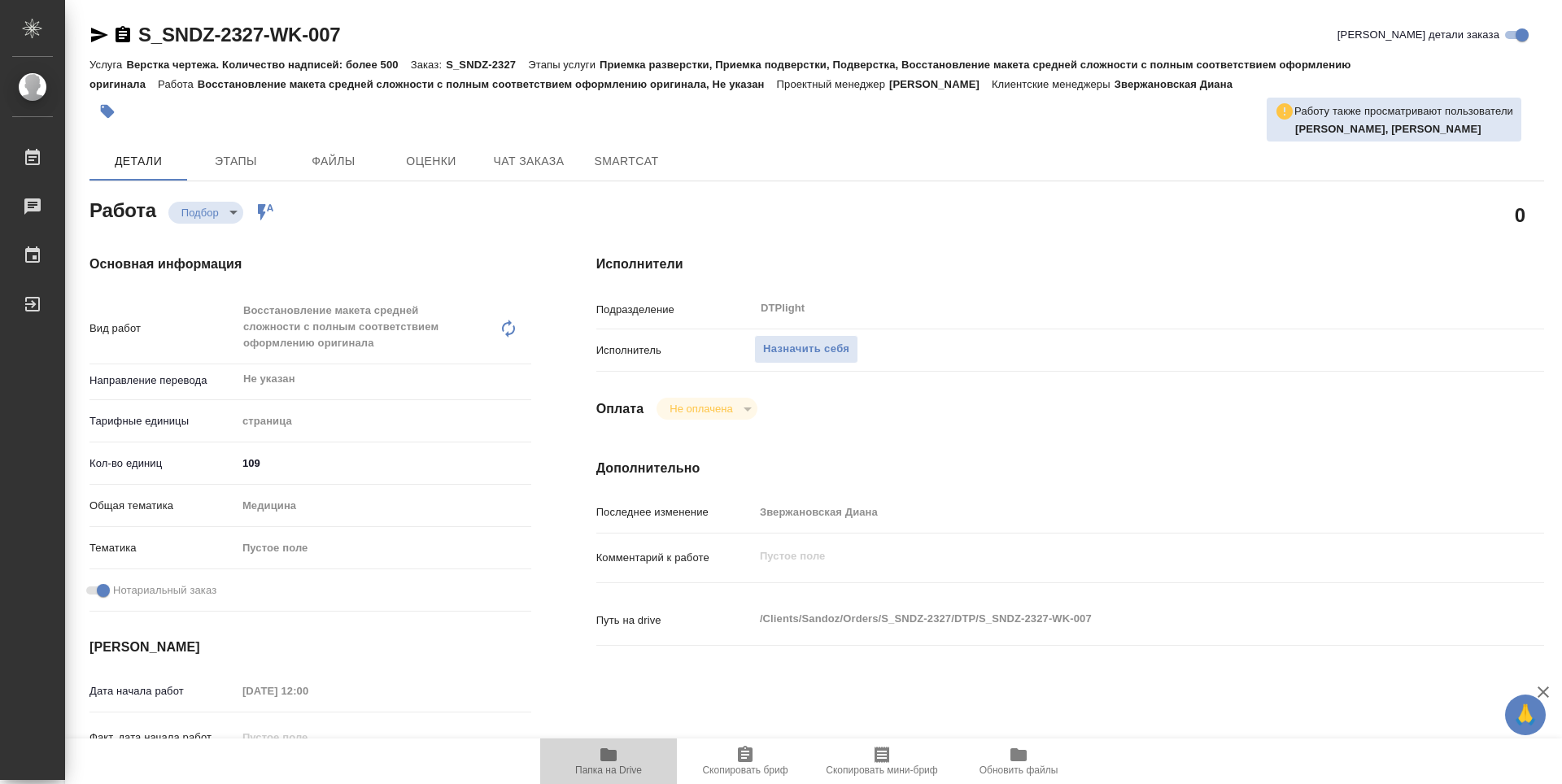
click at [630, 759] on span "Папка на Drive" at bounding box center [608, 760] width 117 height 31
type textarea "x"
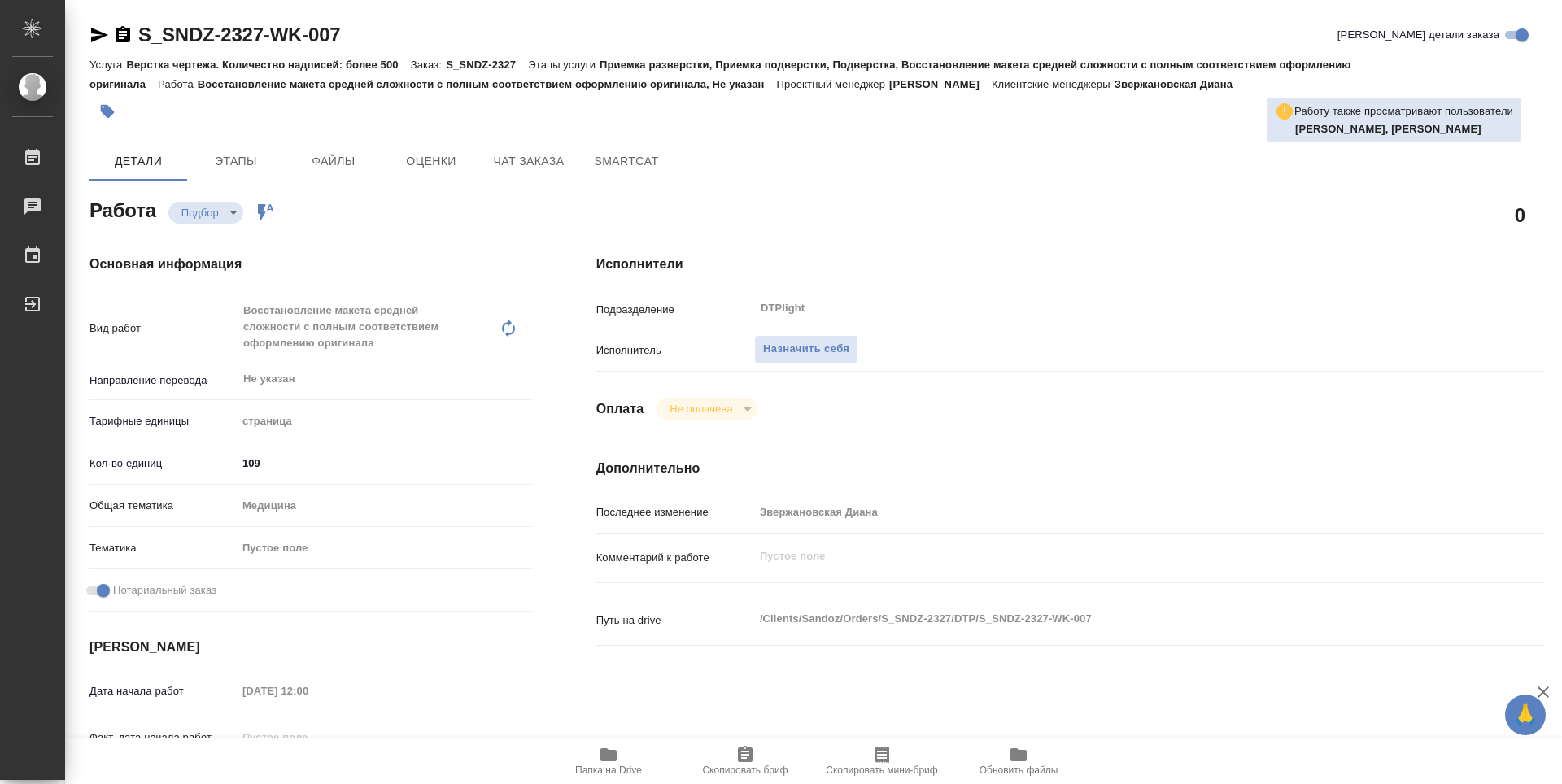
type textarea "x"
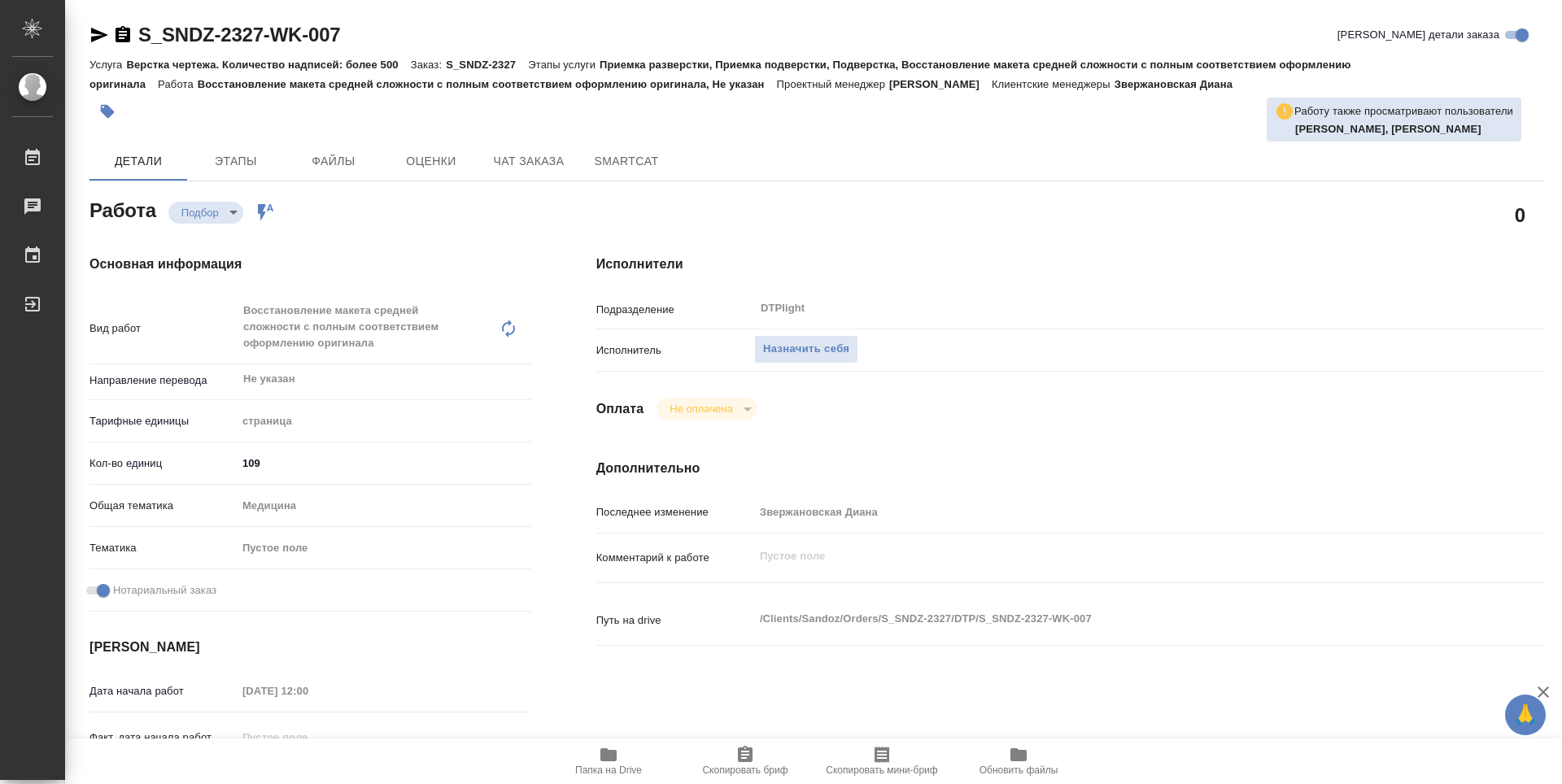
type textarea "x"
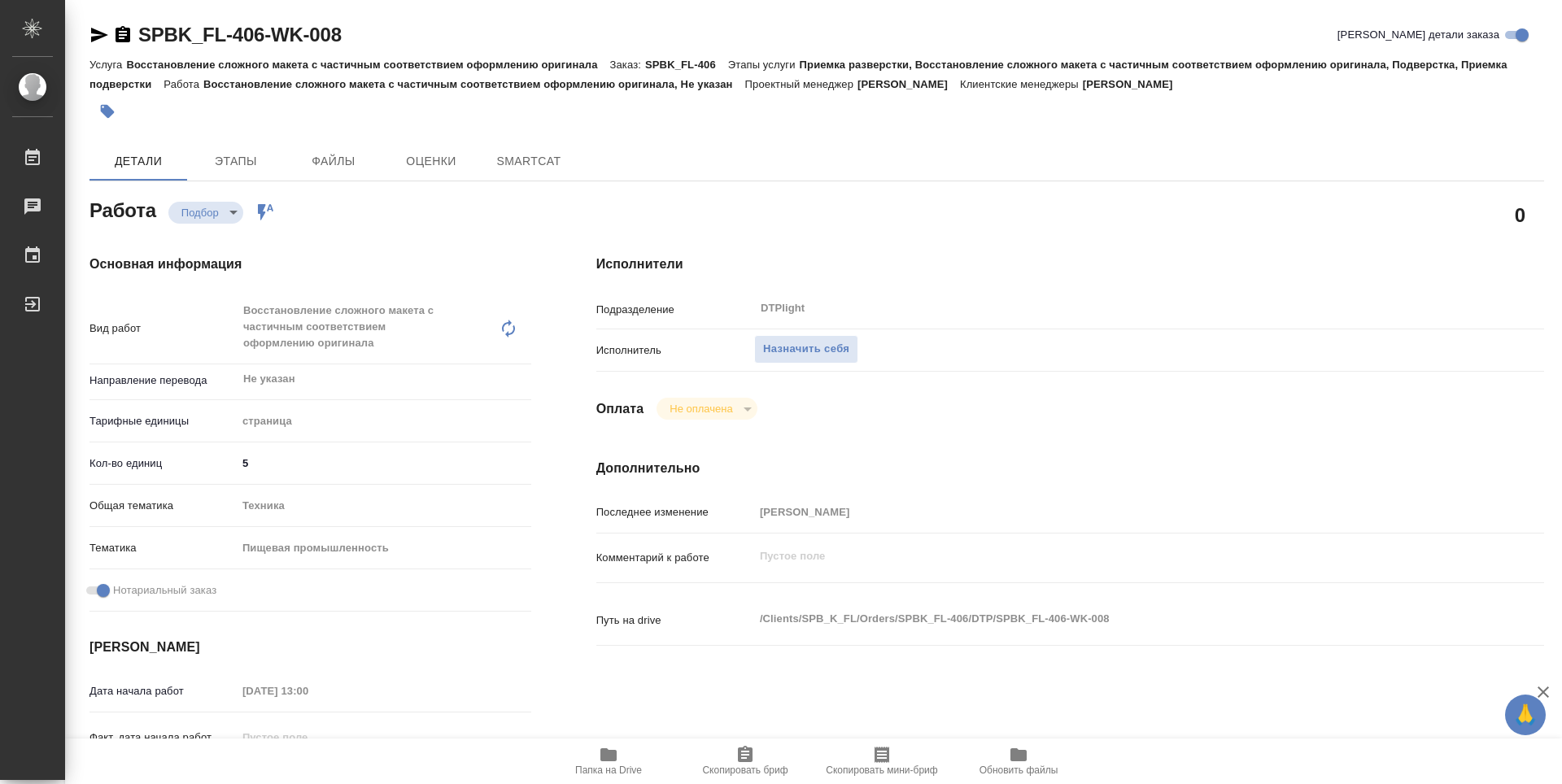
type textarea "x"
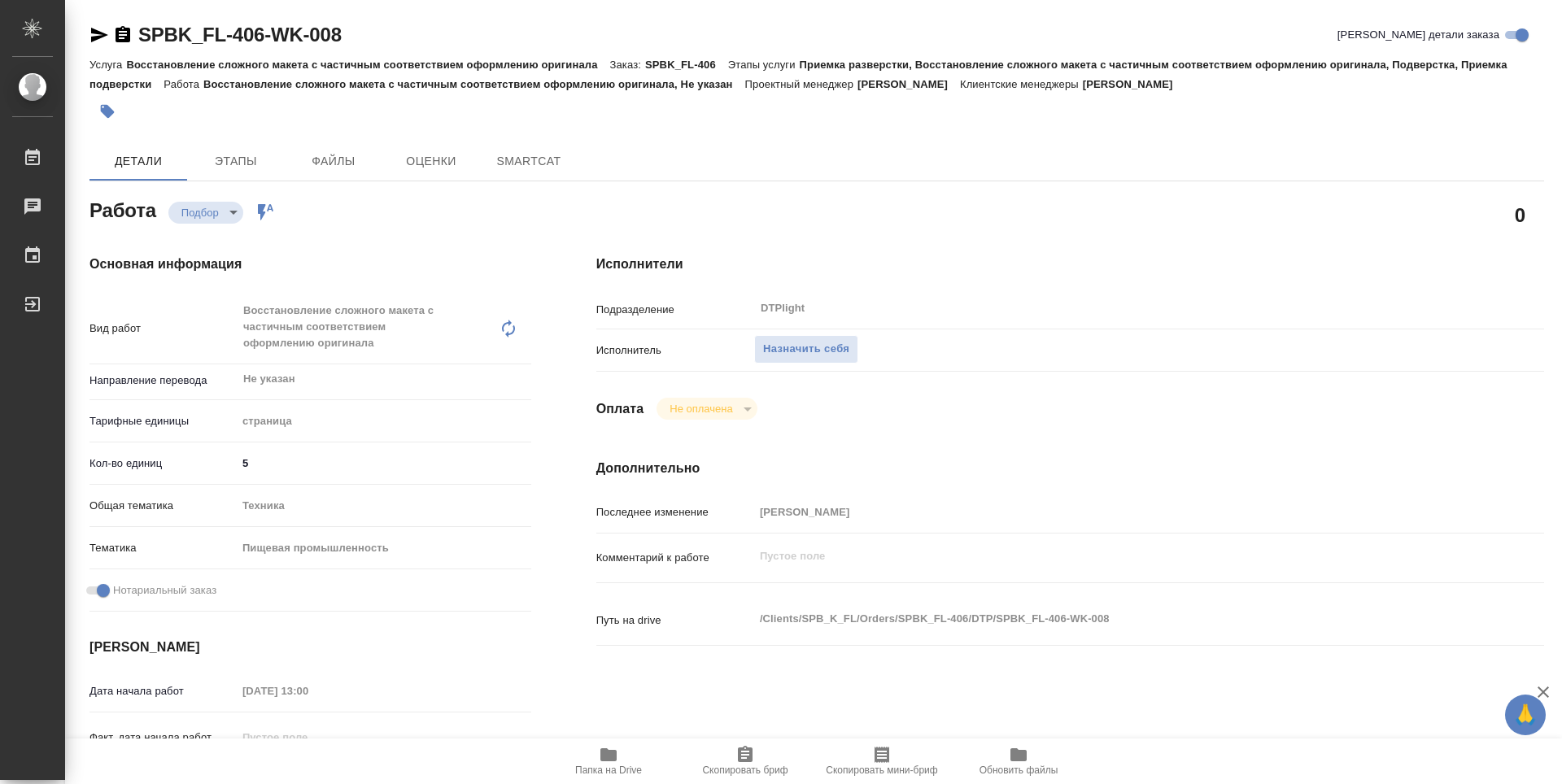
type textarea "x"
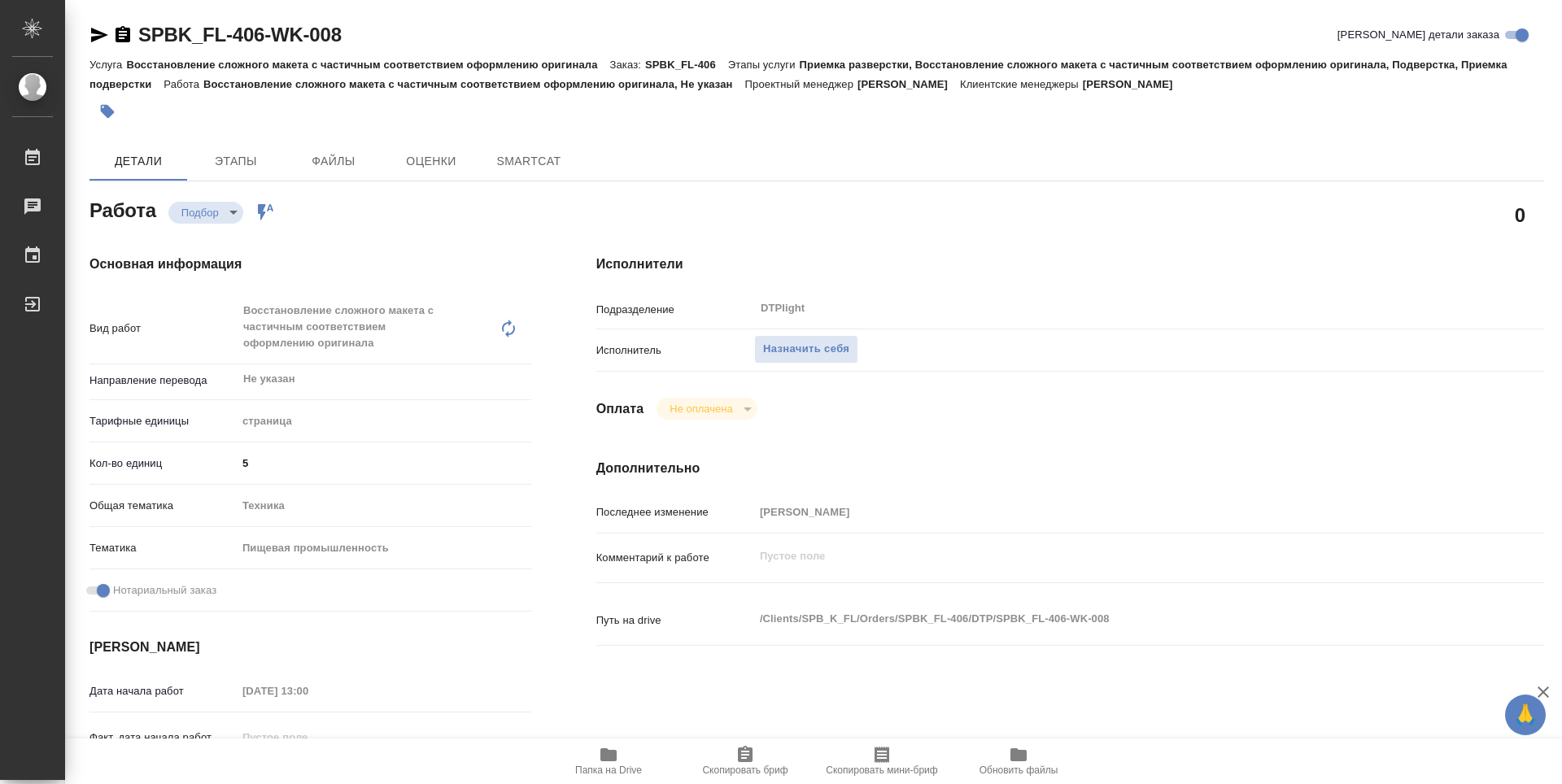
type textarea "x"
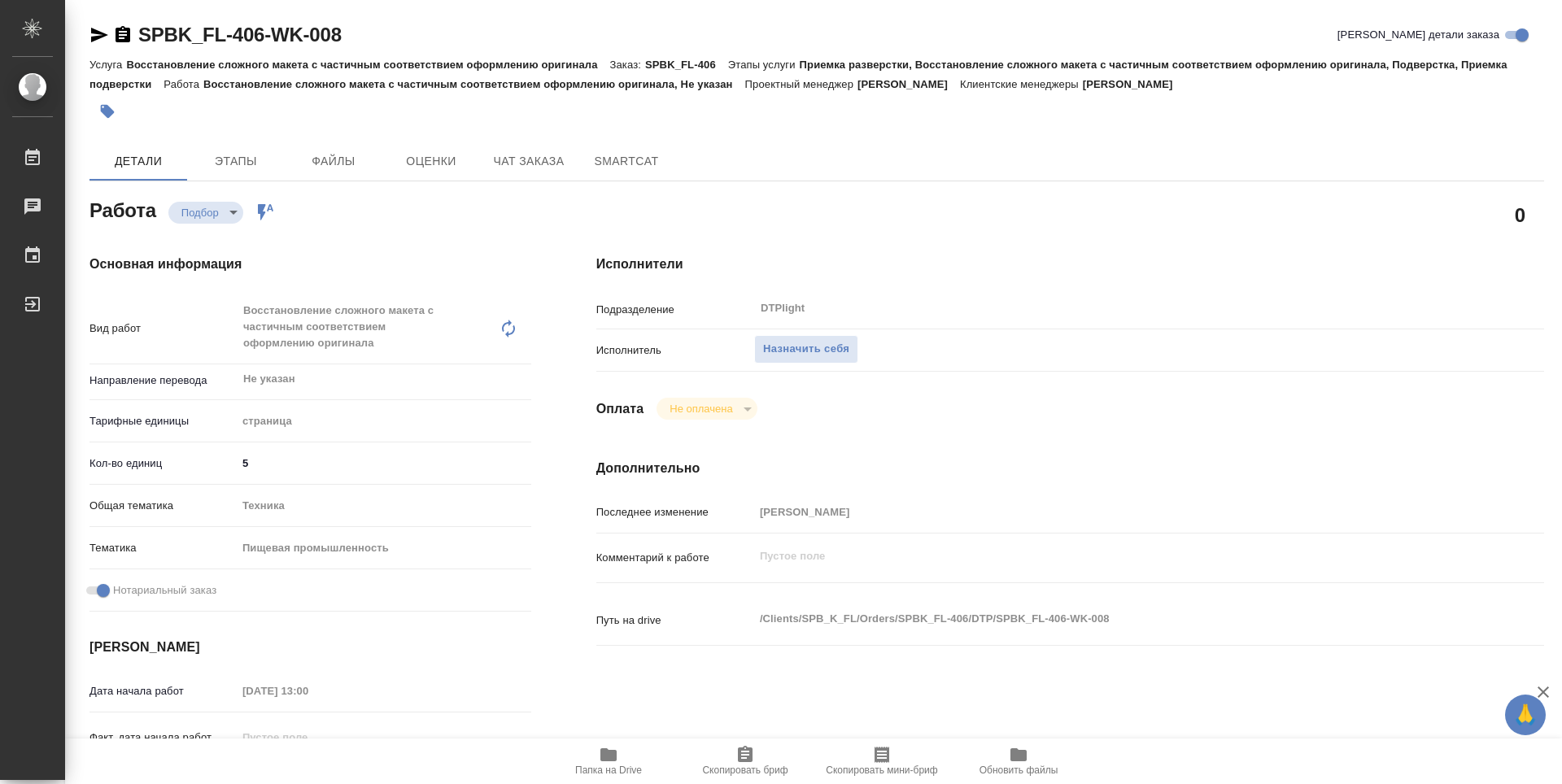
click at [628, 773] on span "Папка на Drive" at bounding box center [609, 769] width 67 height 11
type textarea "x"
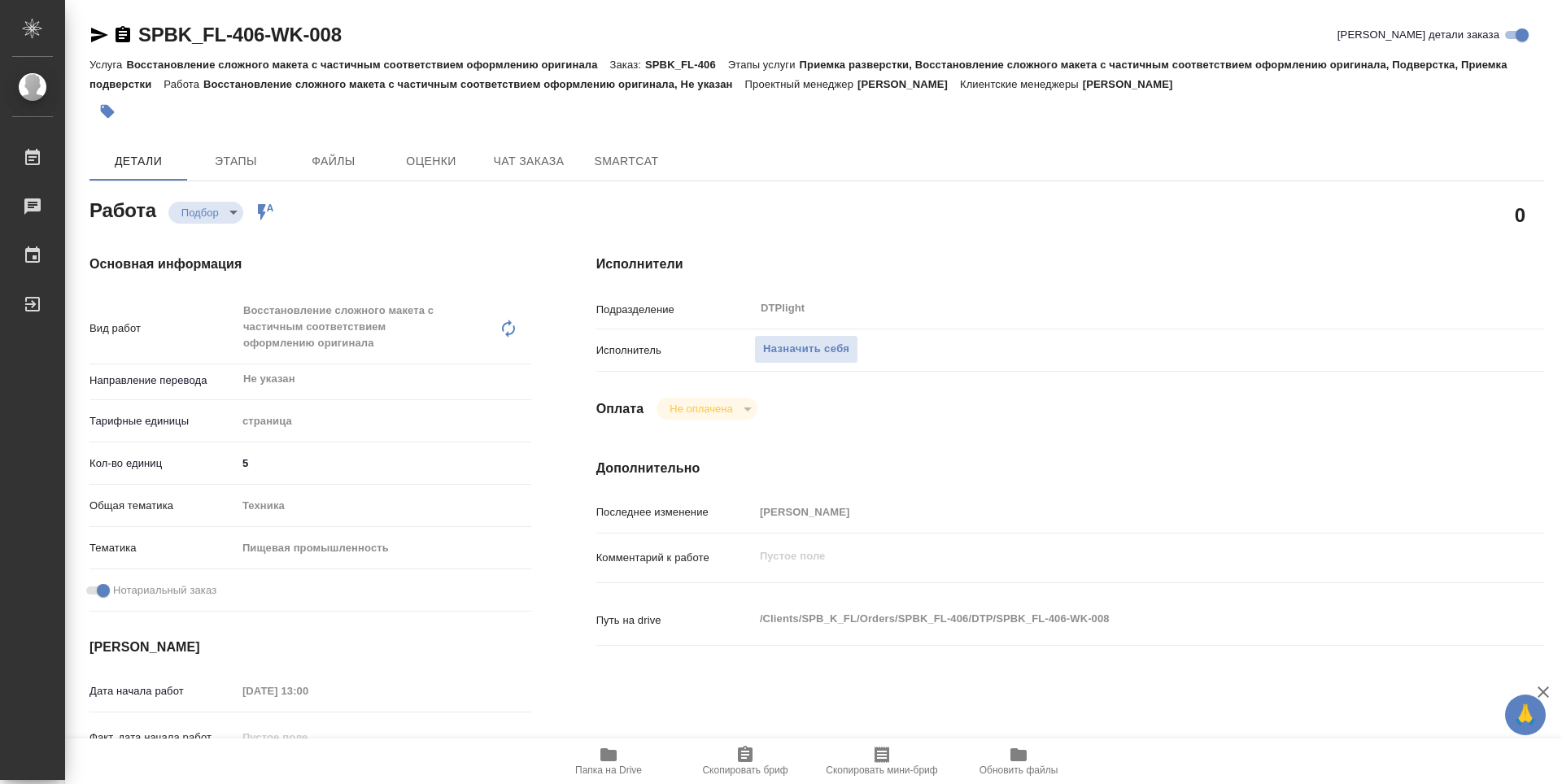
type textarea "x"
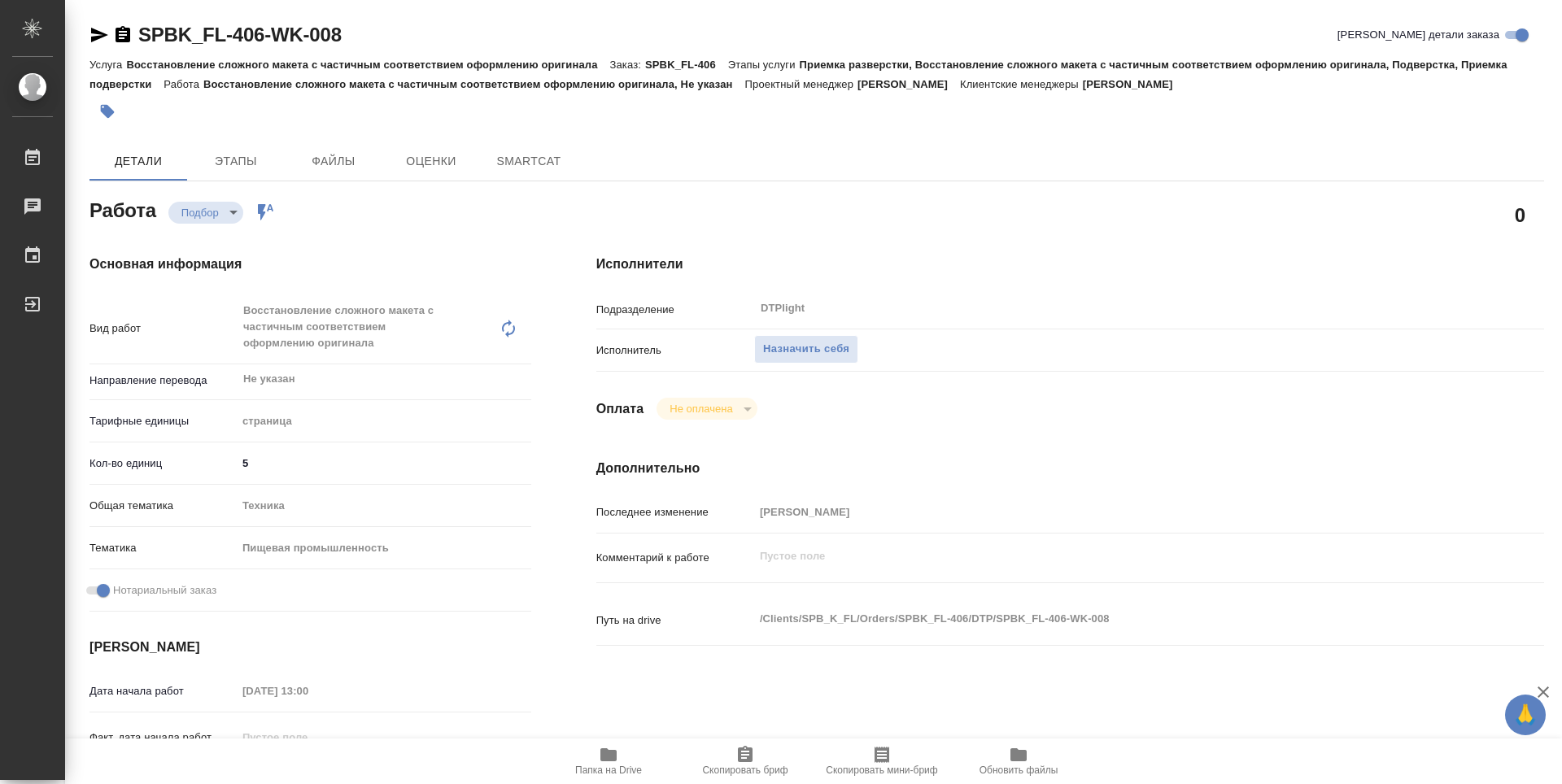
type textarea "x"
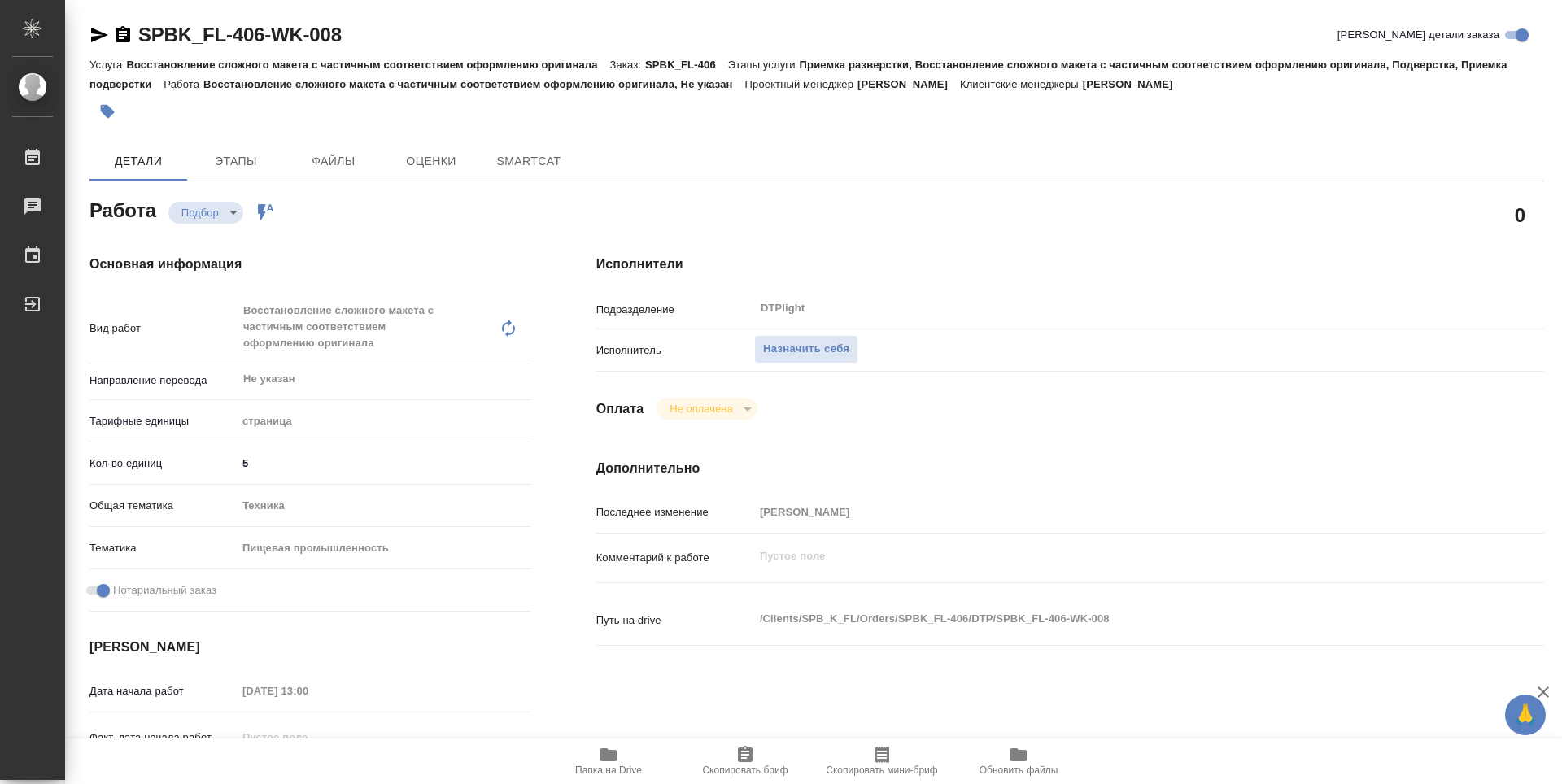
type textarea "x"
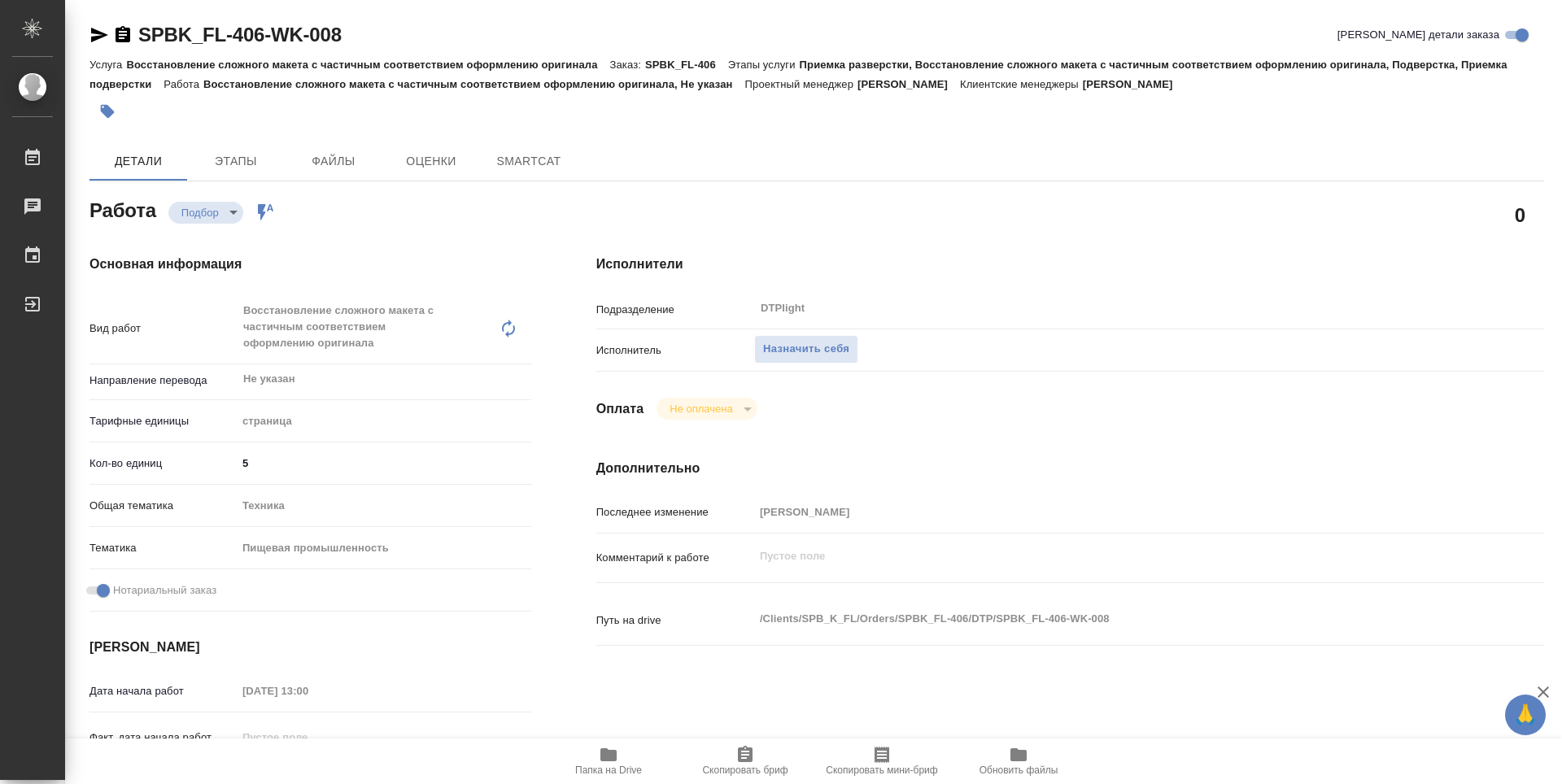
type textarea "x"
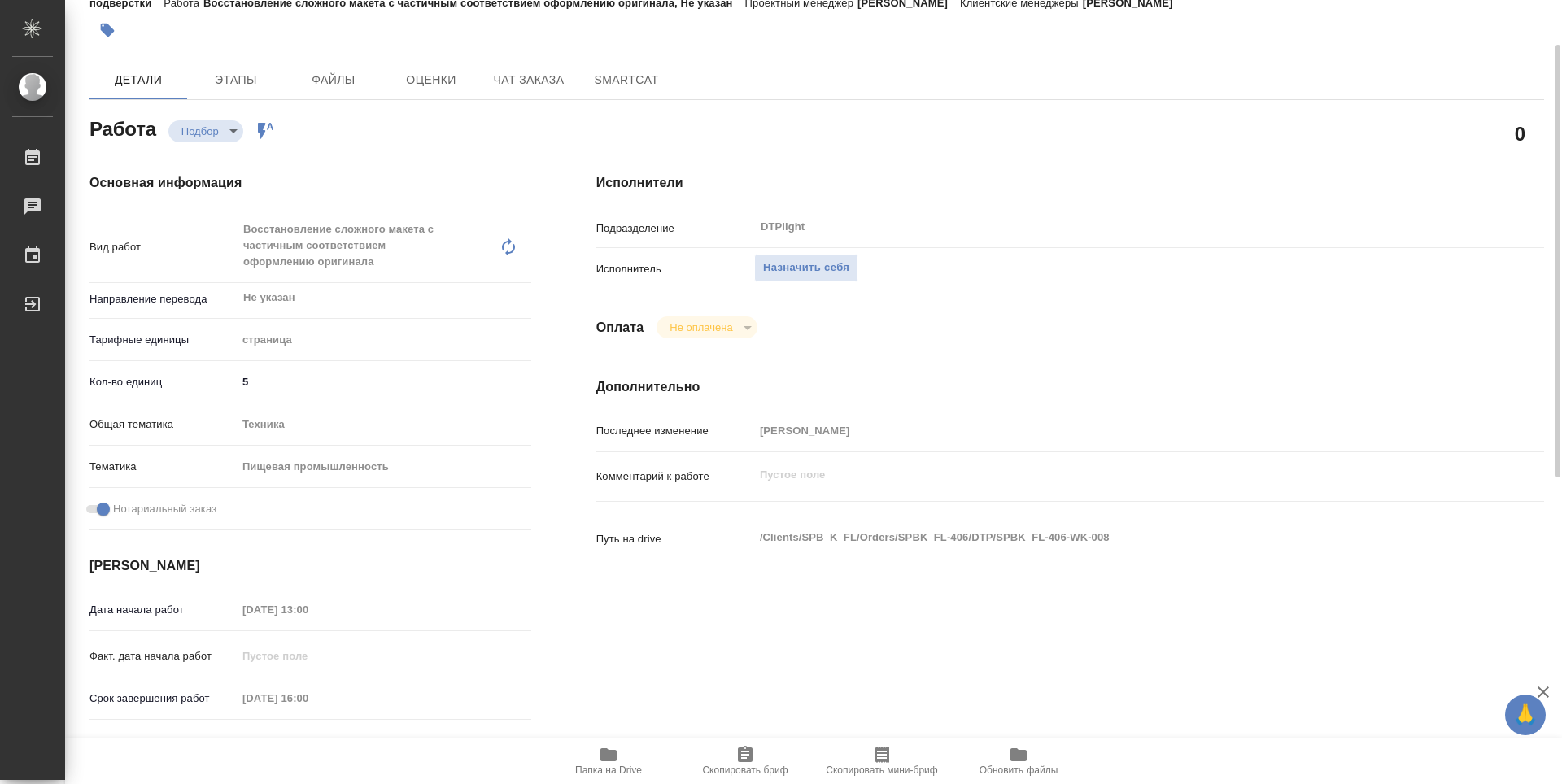
type textarea "x"
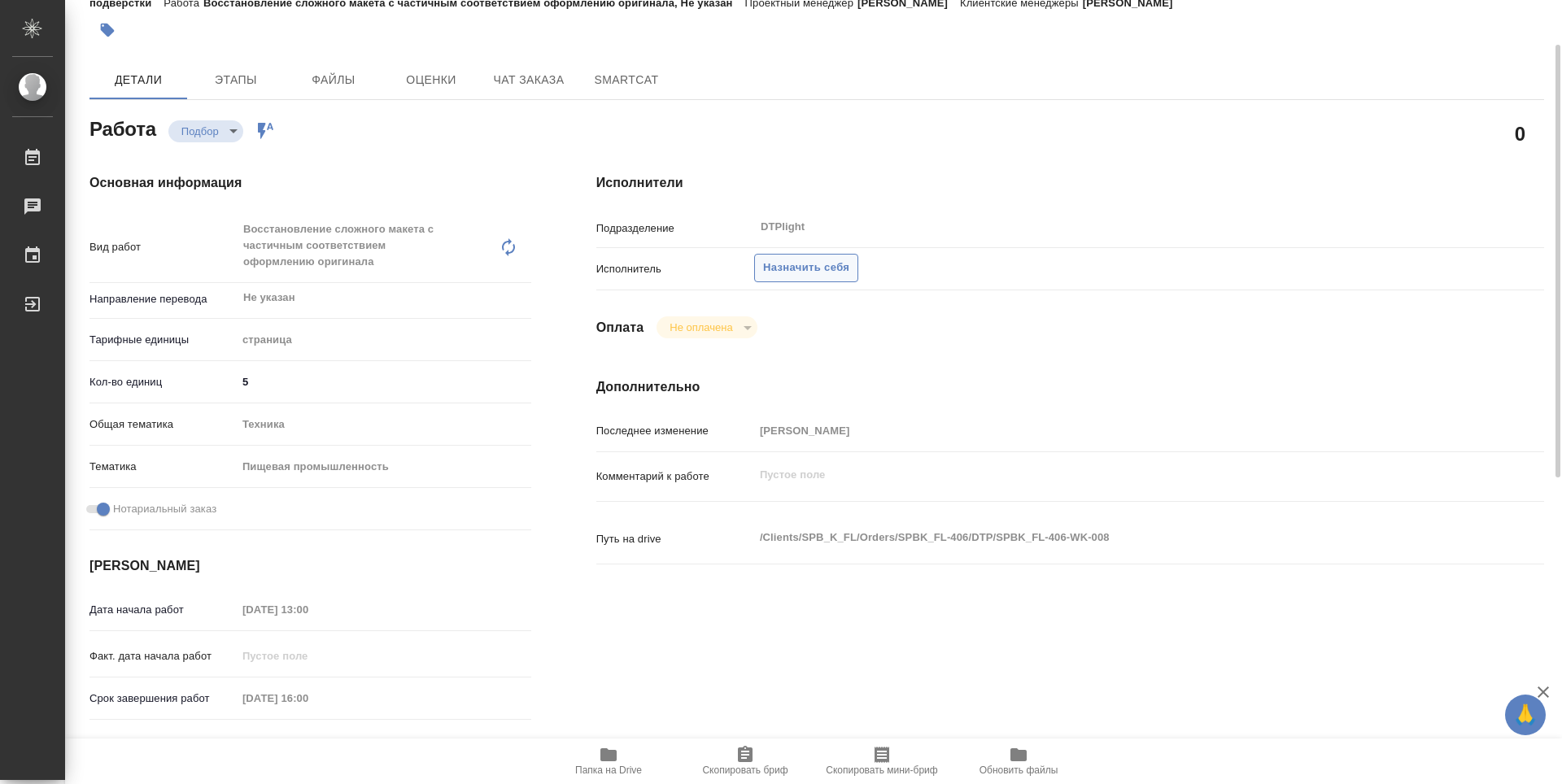
click at [811, 263] on span "Назначить себя" at bounding box center [806, 268] width 86 height 19
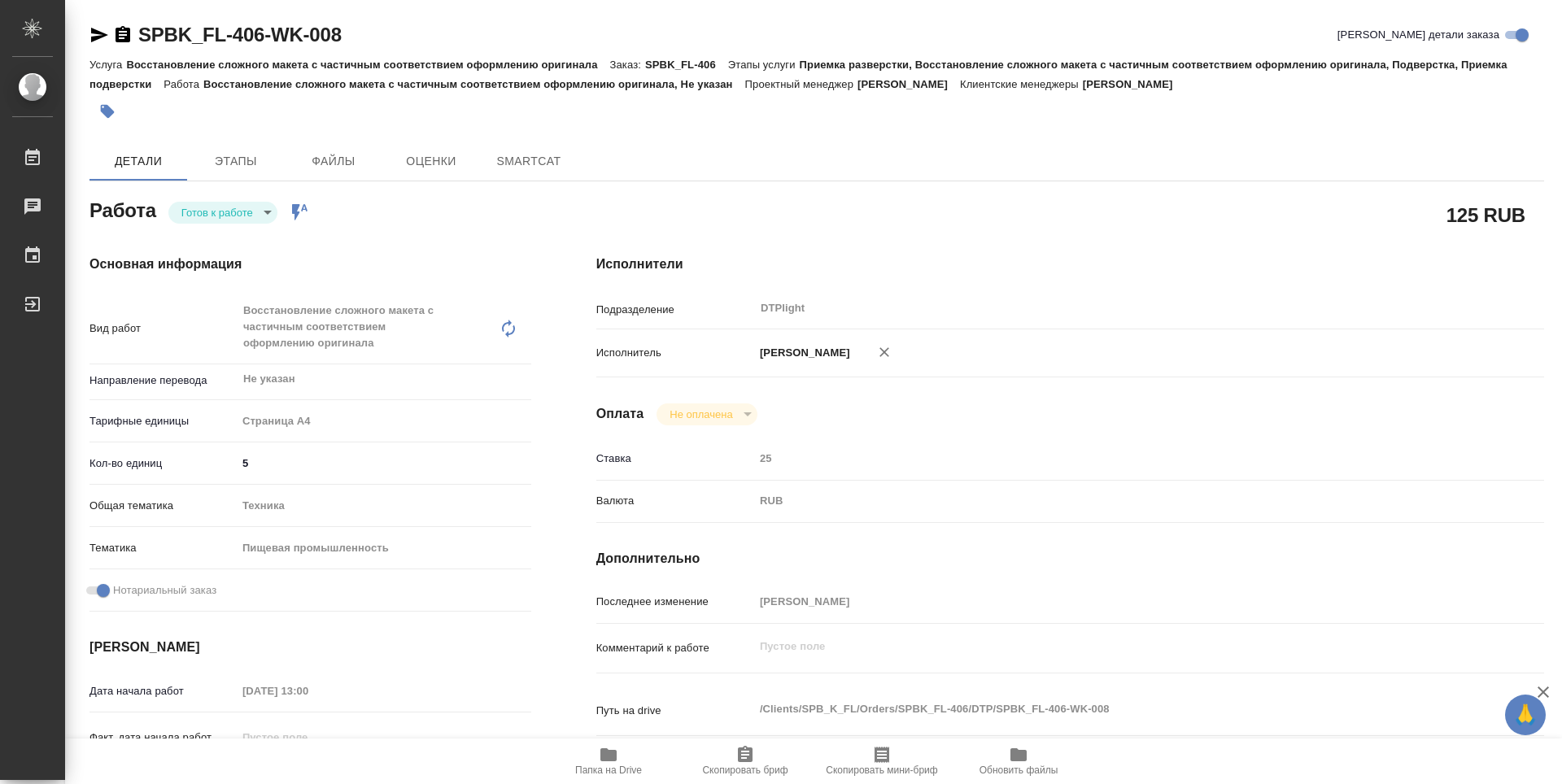
type textarea "x"
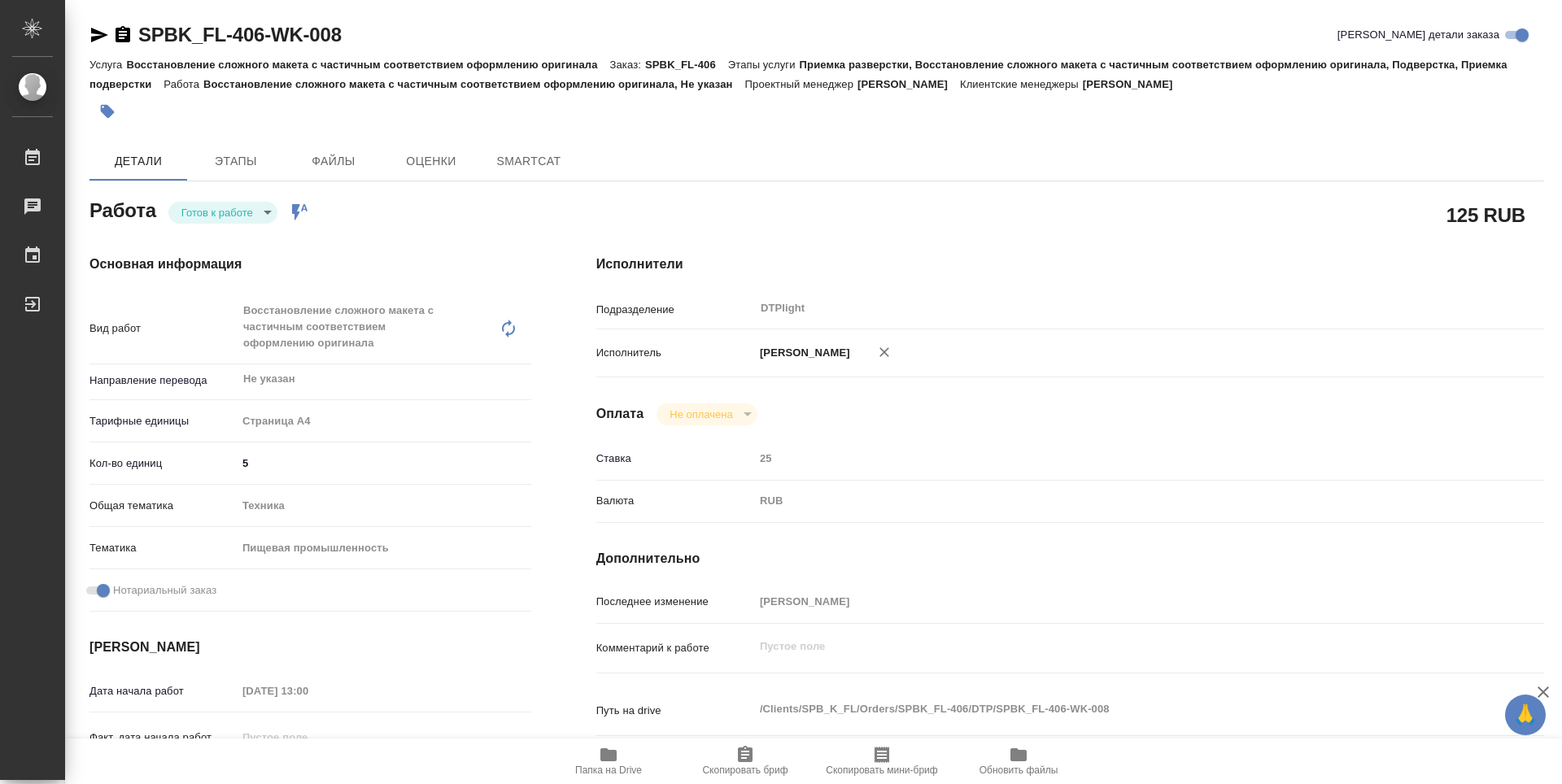
type textarea "x"
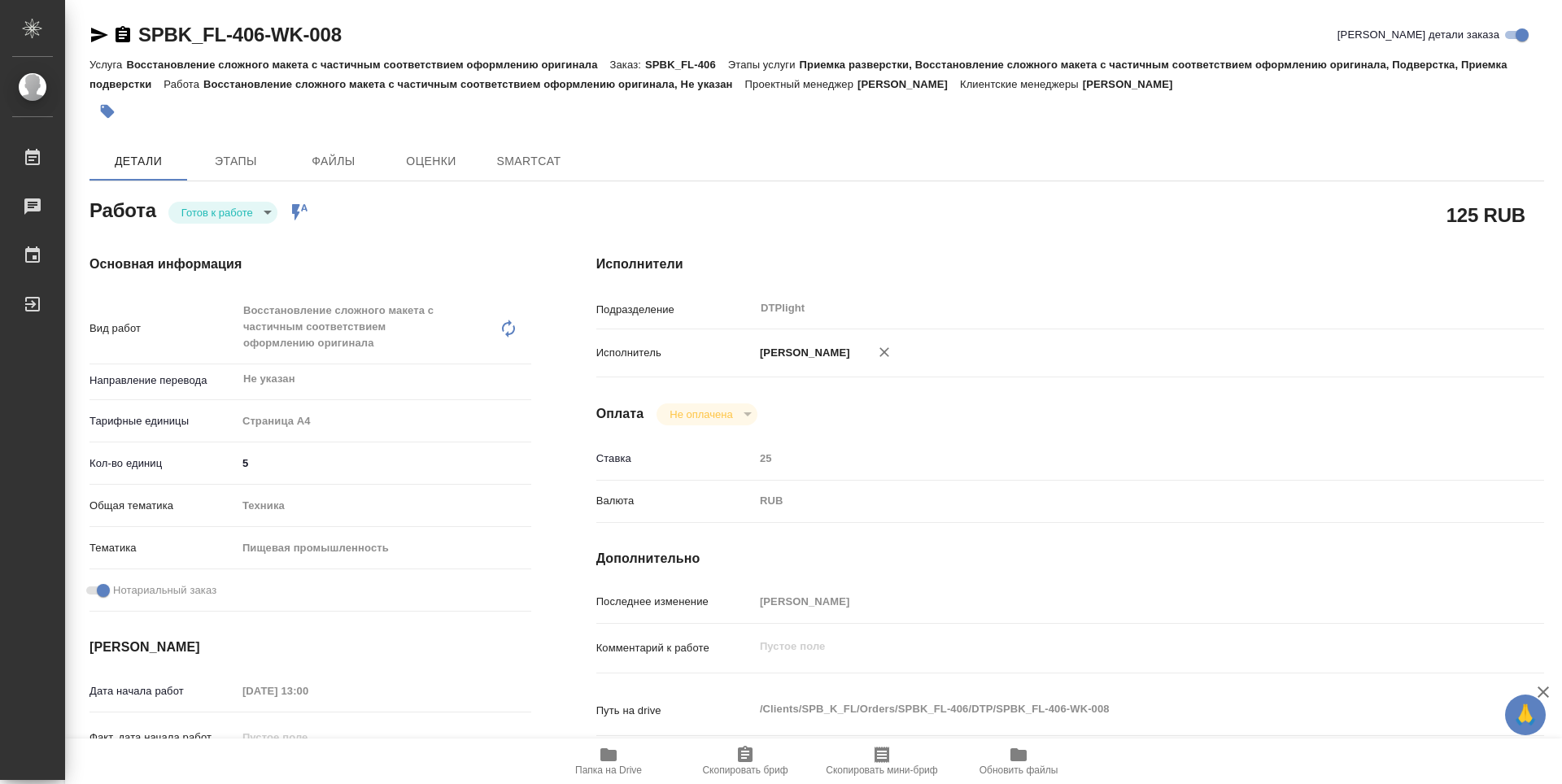
type textarea "x"
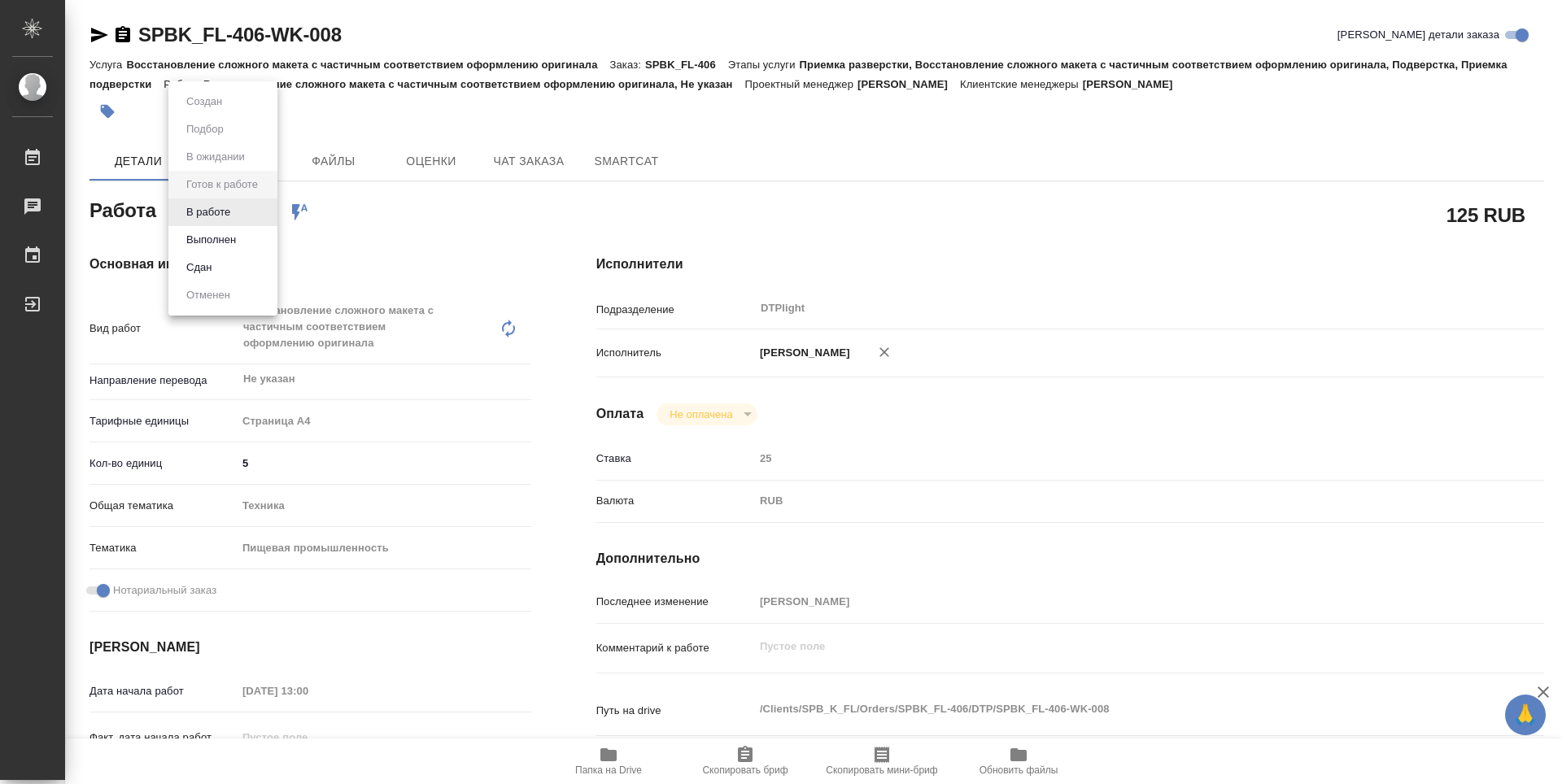
click at [241, 215] on body "🙏 .cls-1 fill:#fff; AWATERA Guselnikov Roman Работы Чаты График Выйти SPBK_FL-4…" at bounding box center [781, 392] width 1562 height 784
click at [218, 218] on button "В работе" at bounding box center [208, 212] width 54 height 18
type textarea "x"
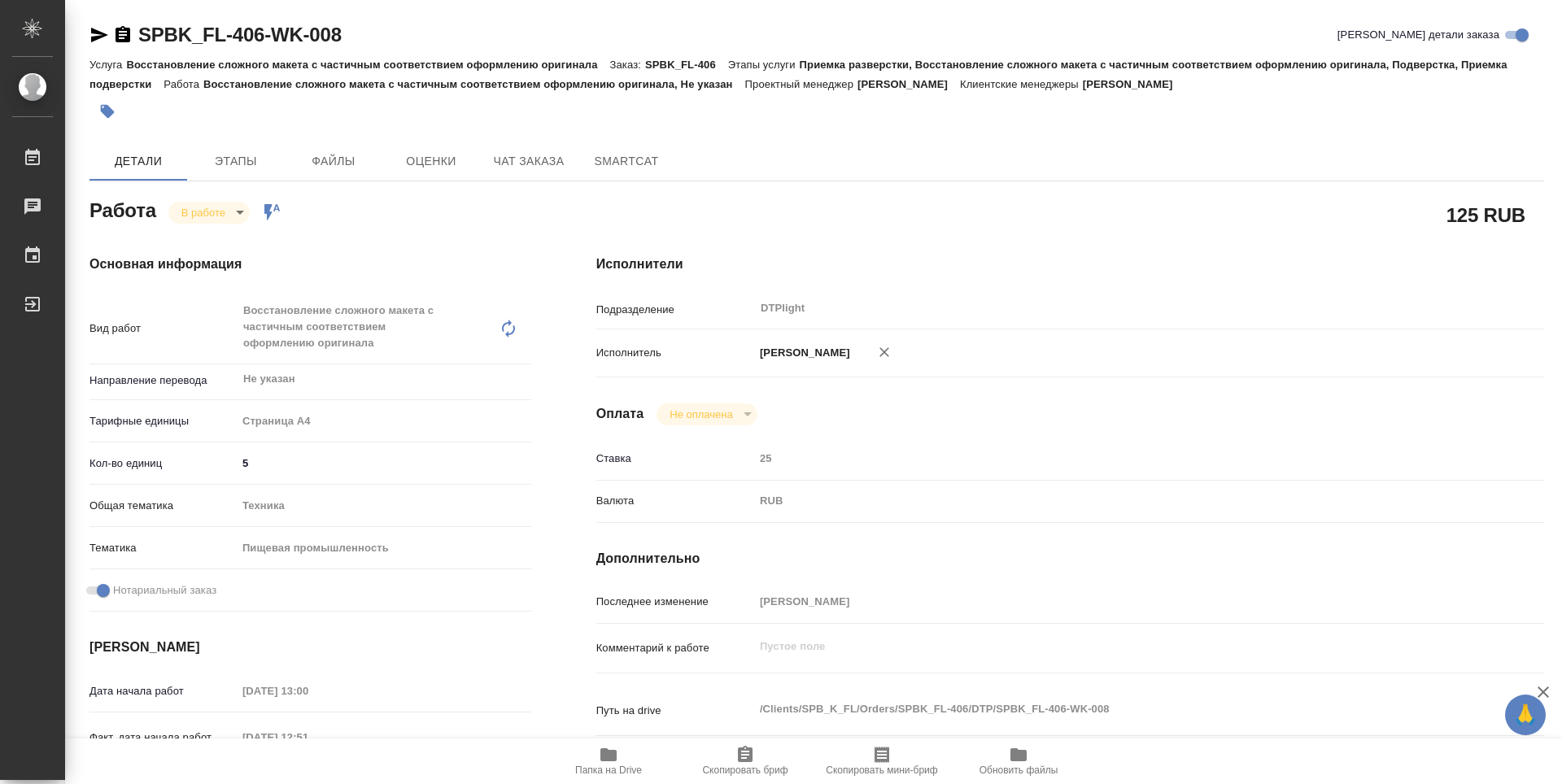
type textarea "x"
click at [127, 31] on icon "button" at bounding box center [122, 33] width 15 height 16
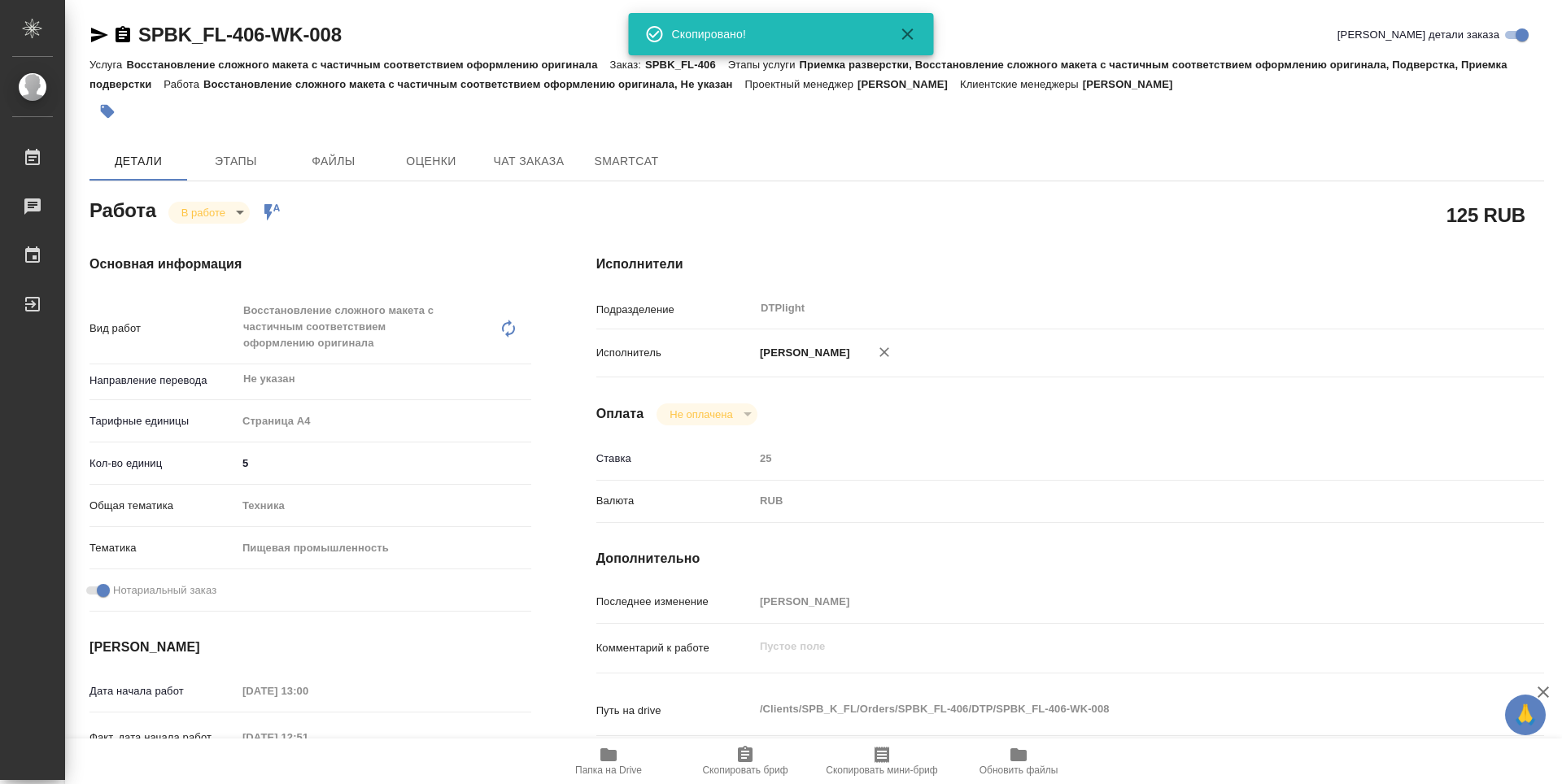
type textarea "x"
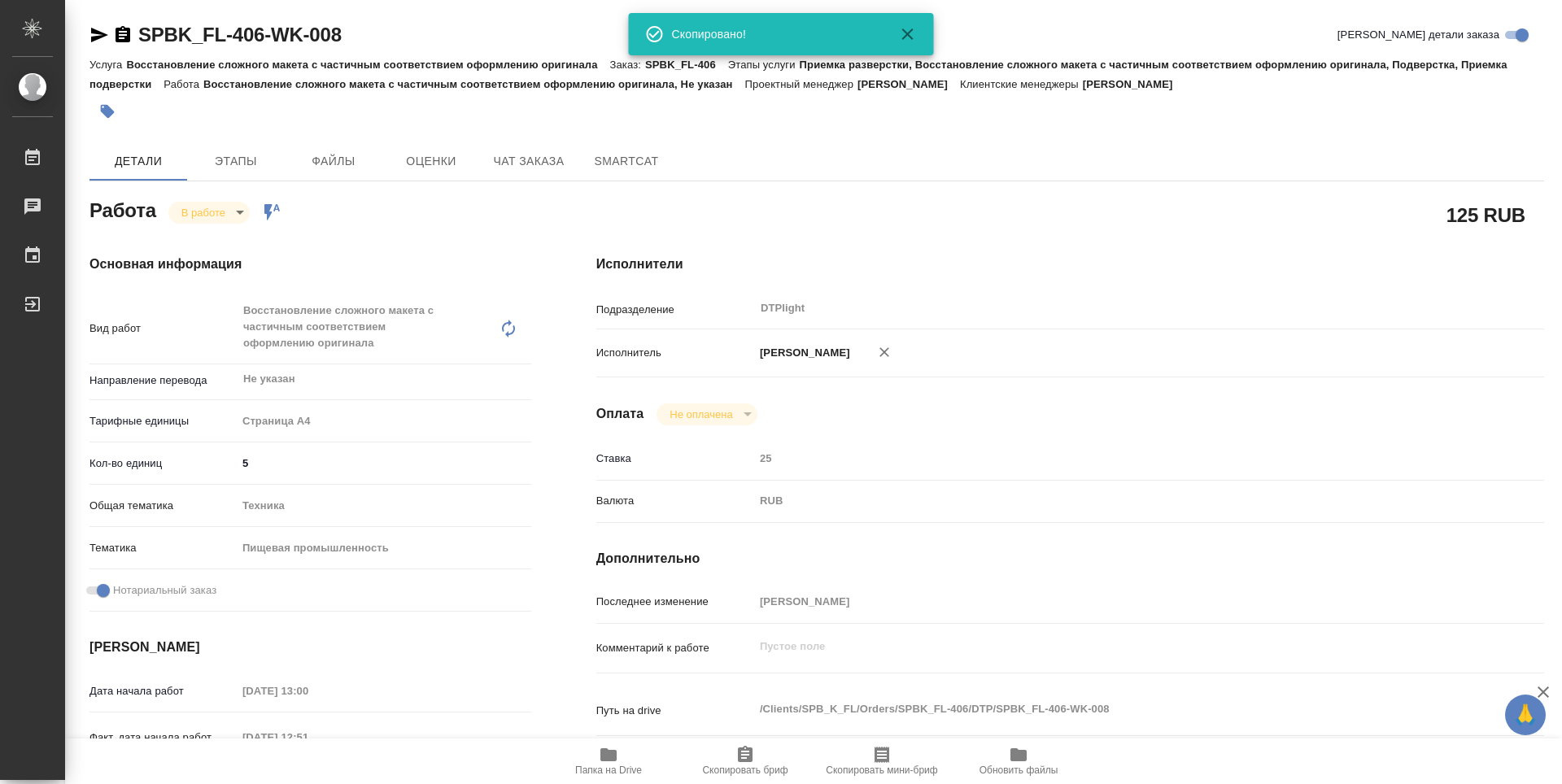
type textarea "x"
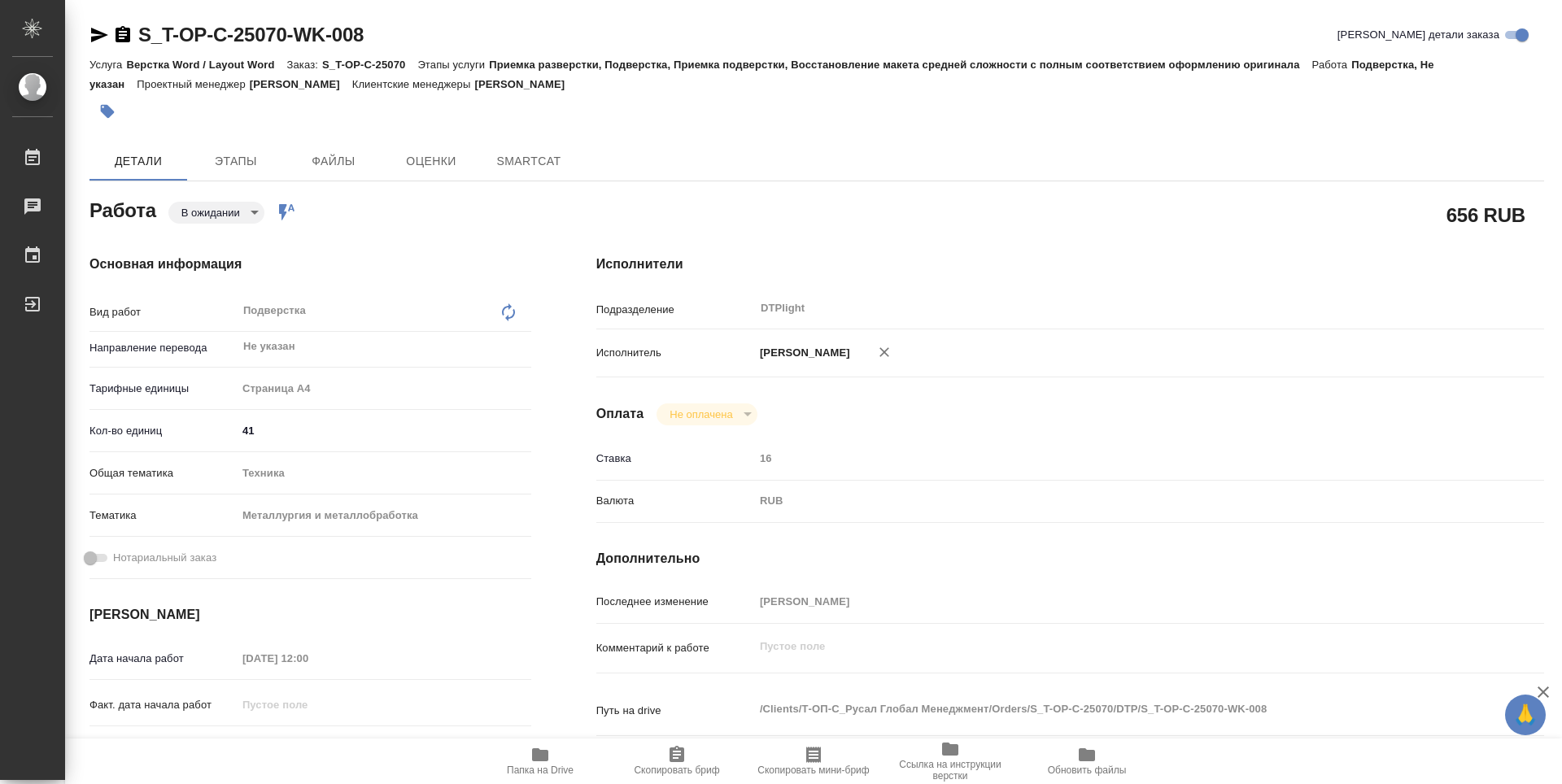
type textarea "x"
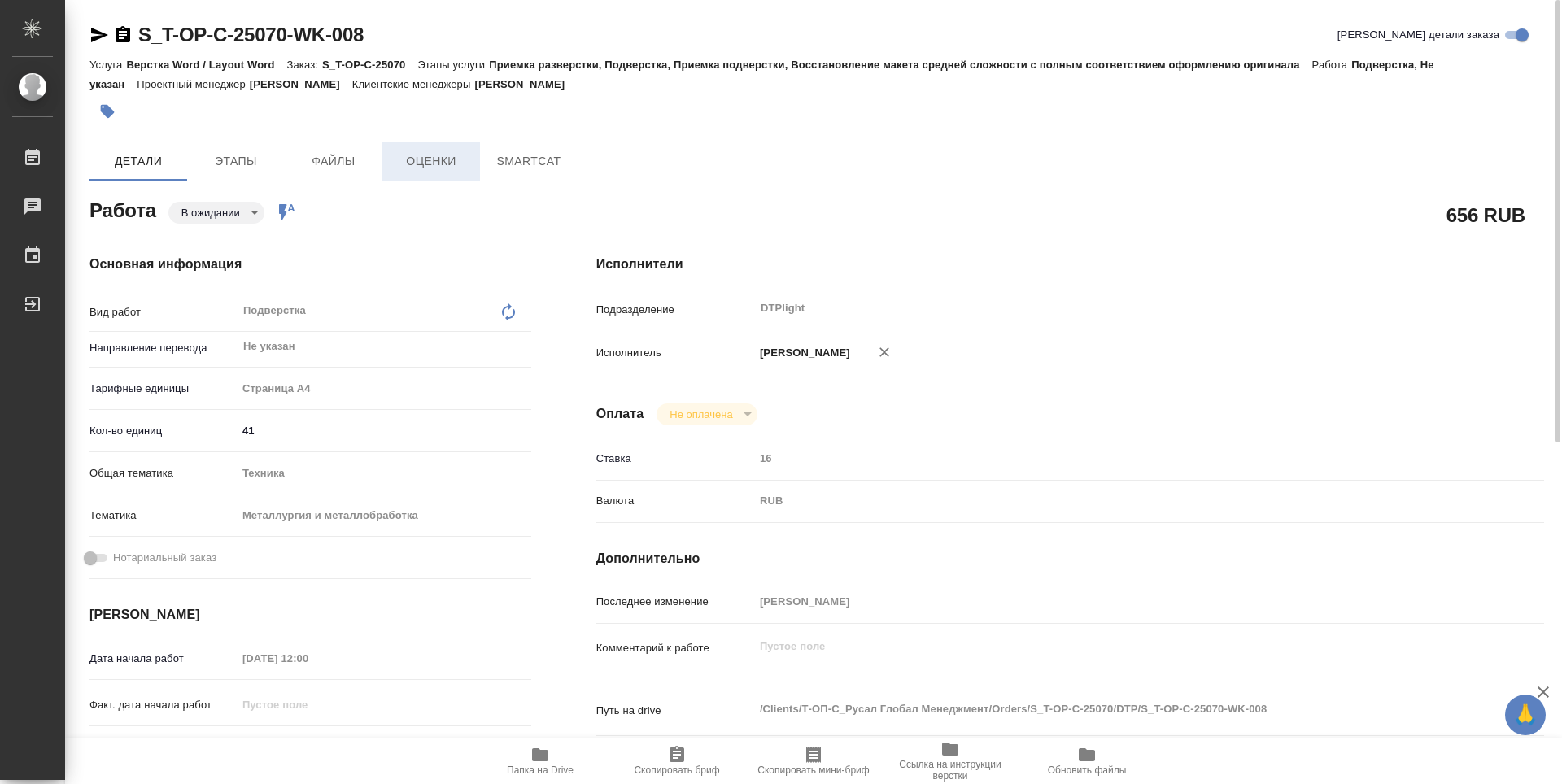
type textarea "x"
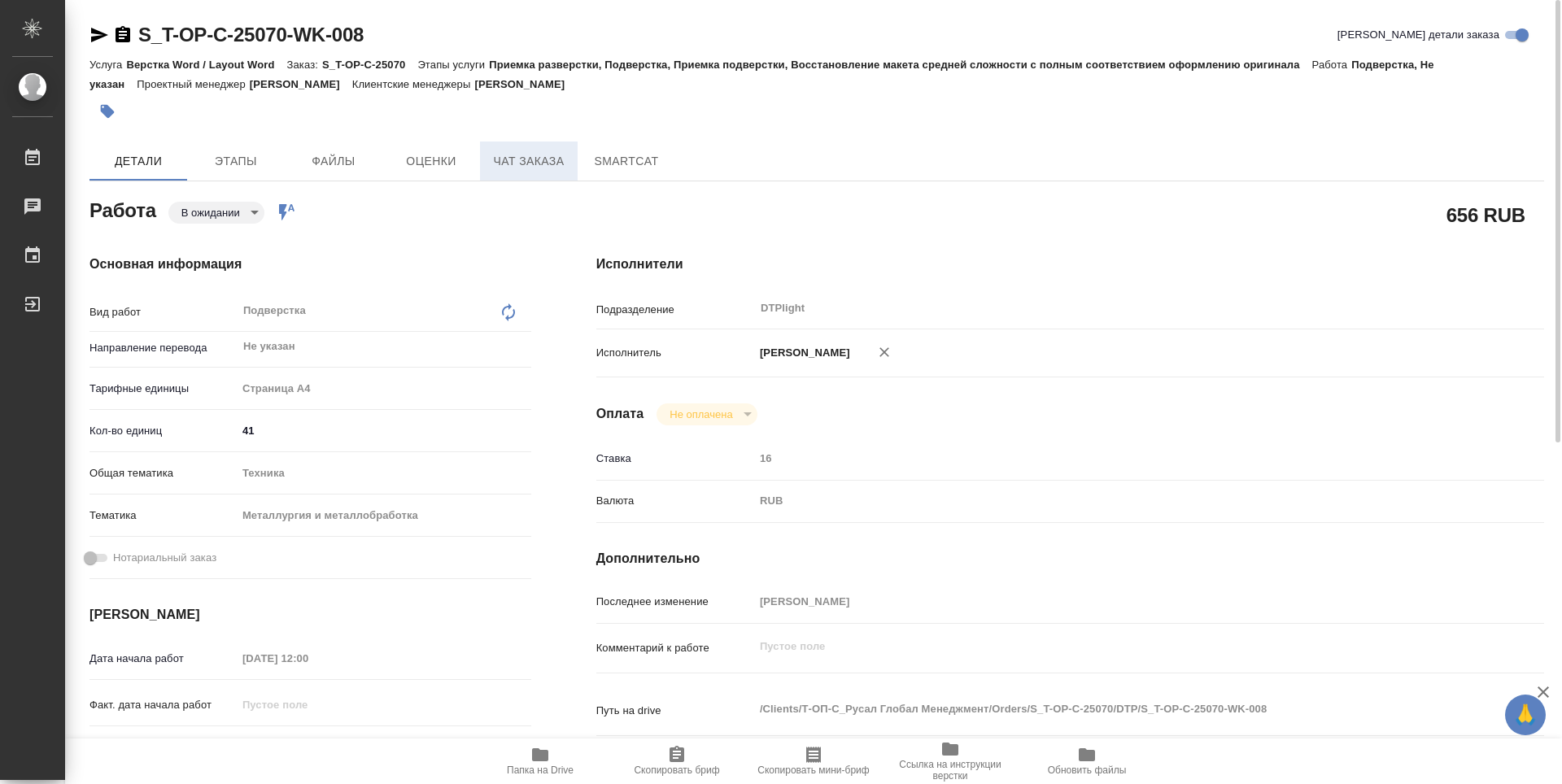
click at [528, 163] on span "Чат заказа" at bounding box center [528, 162] width 78 height 21
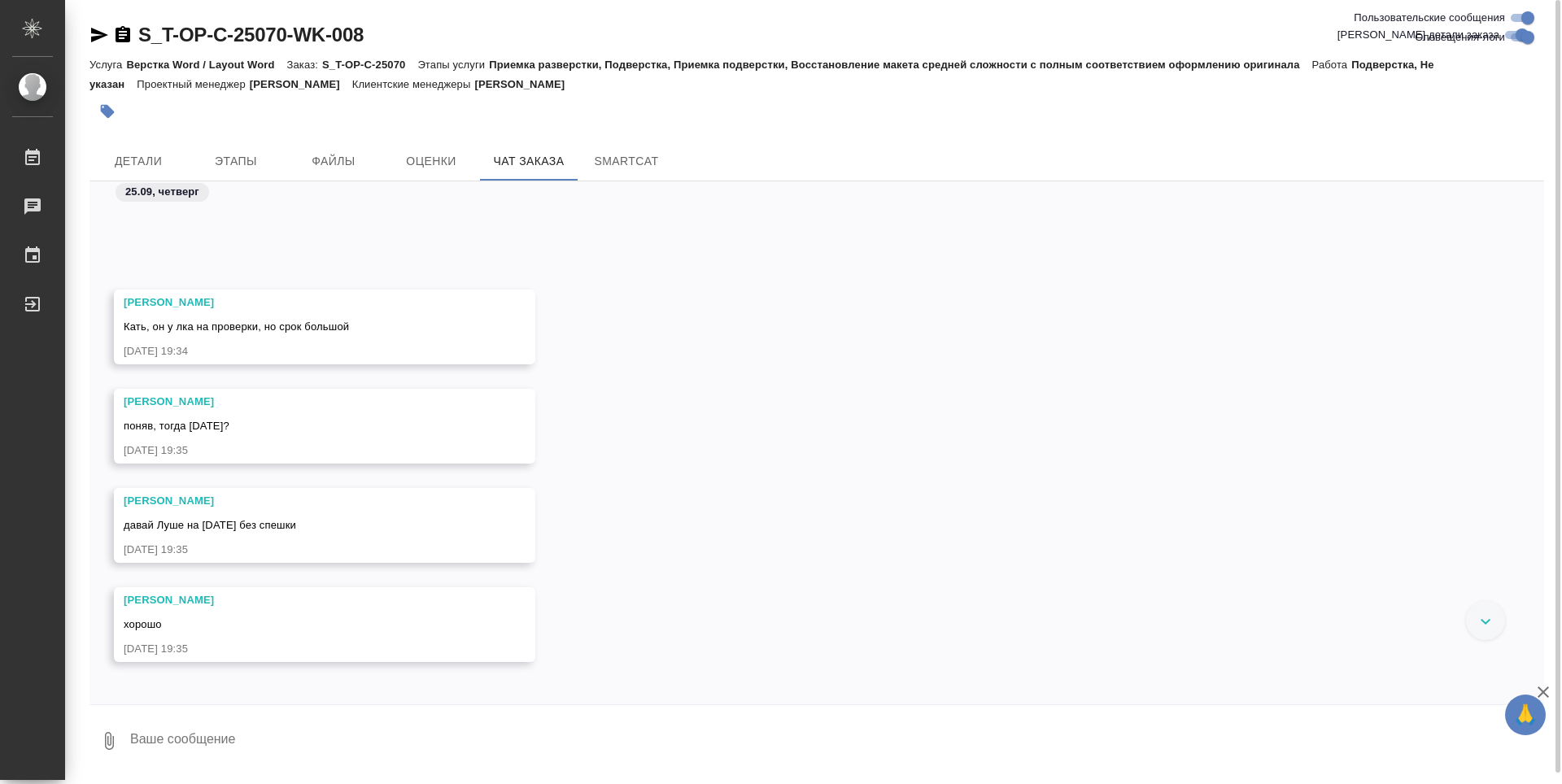
scroll to position [14307, 0]
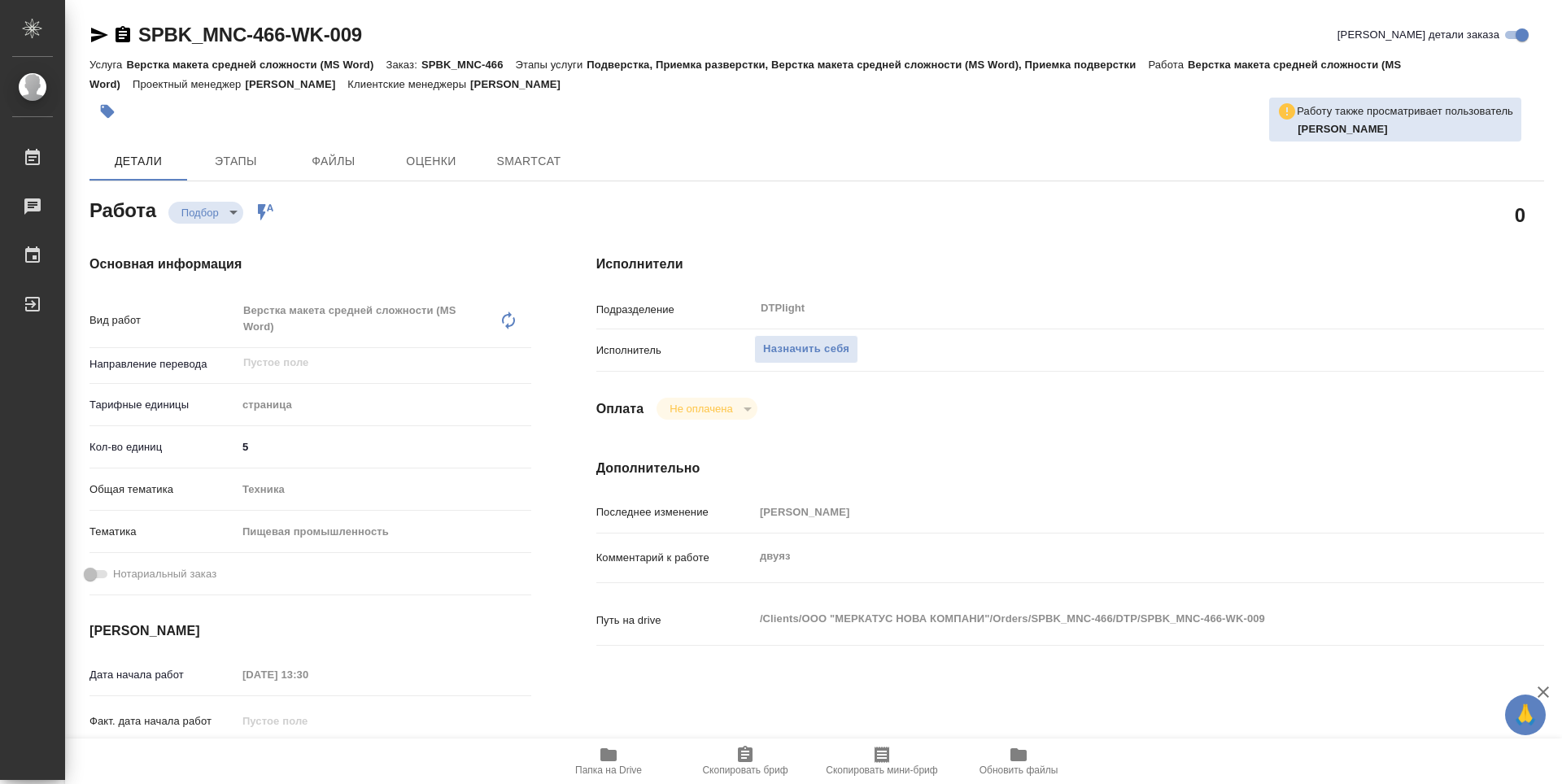
type textarea "x"
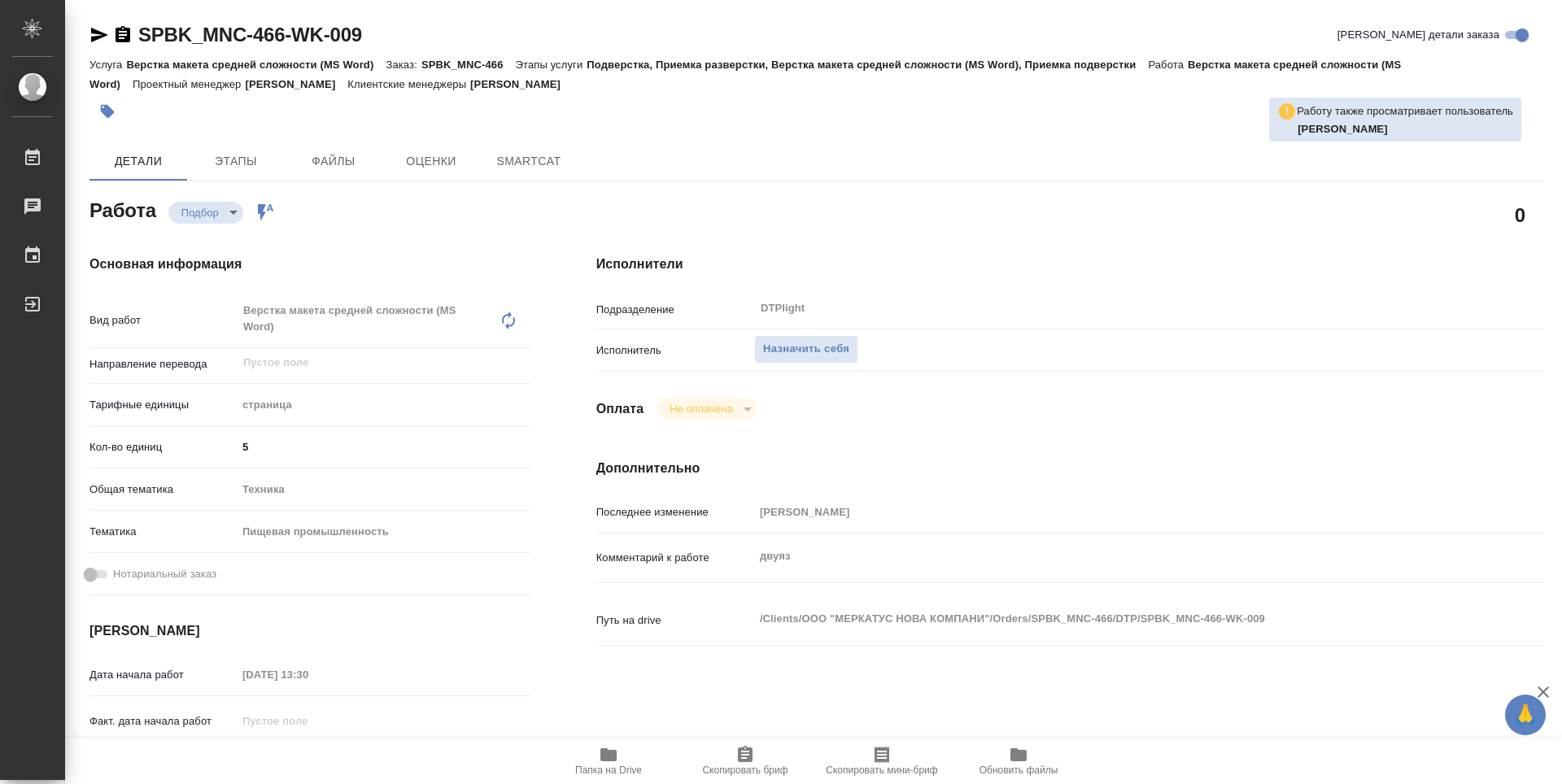
type textarea "x"
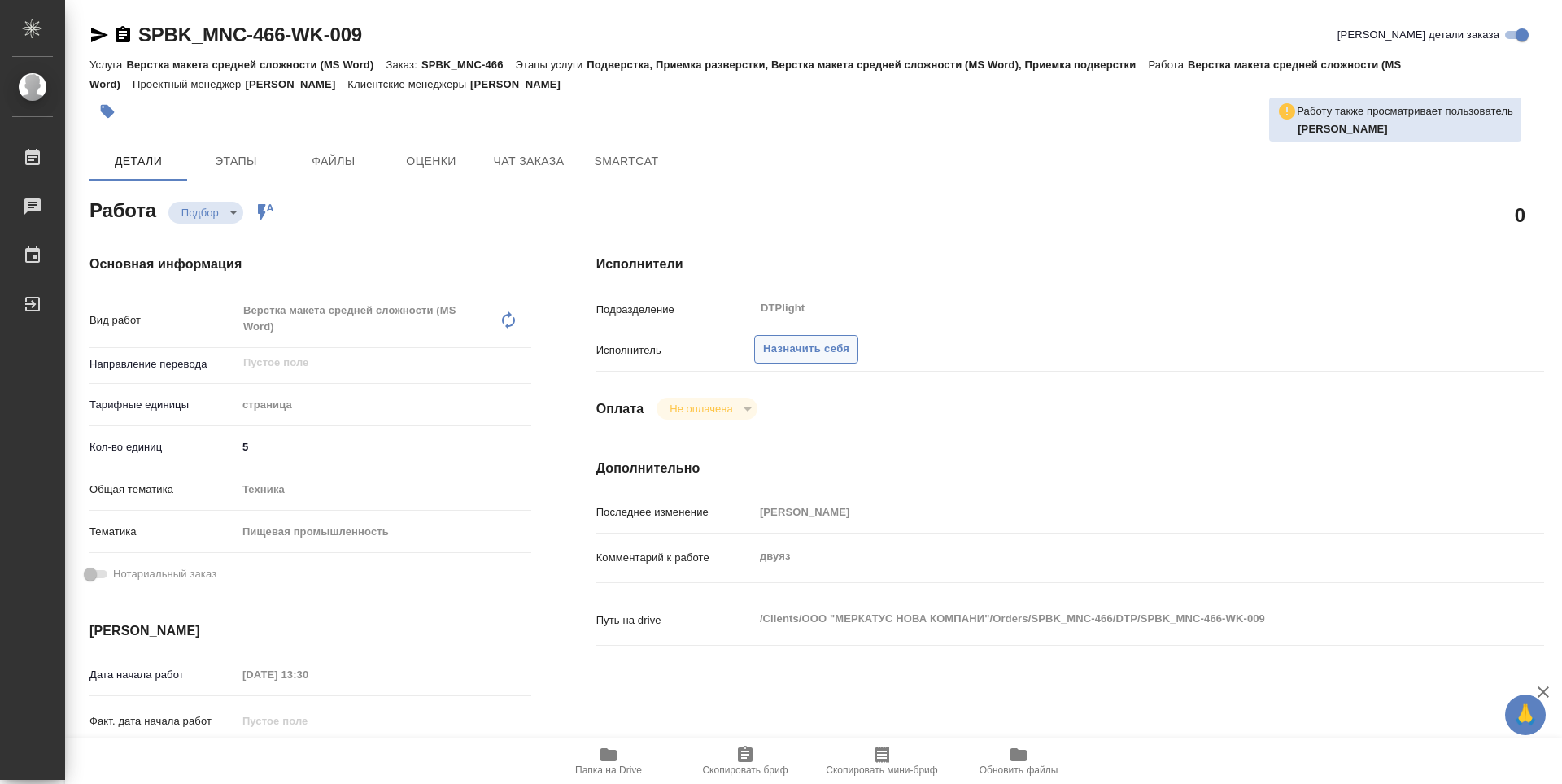
click at [808, 353] on span "Назначить себя" at bounding box center [806, 349] width 86 height 19
type textarea "x"
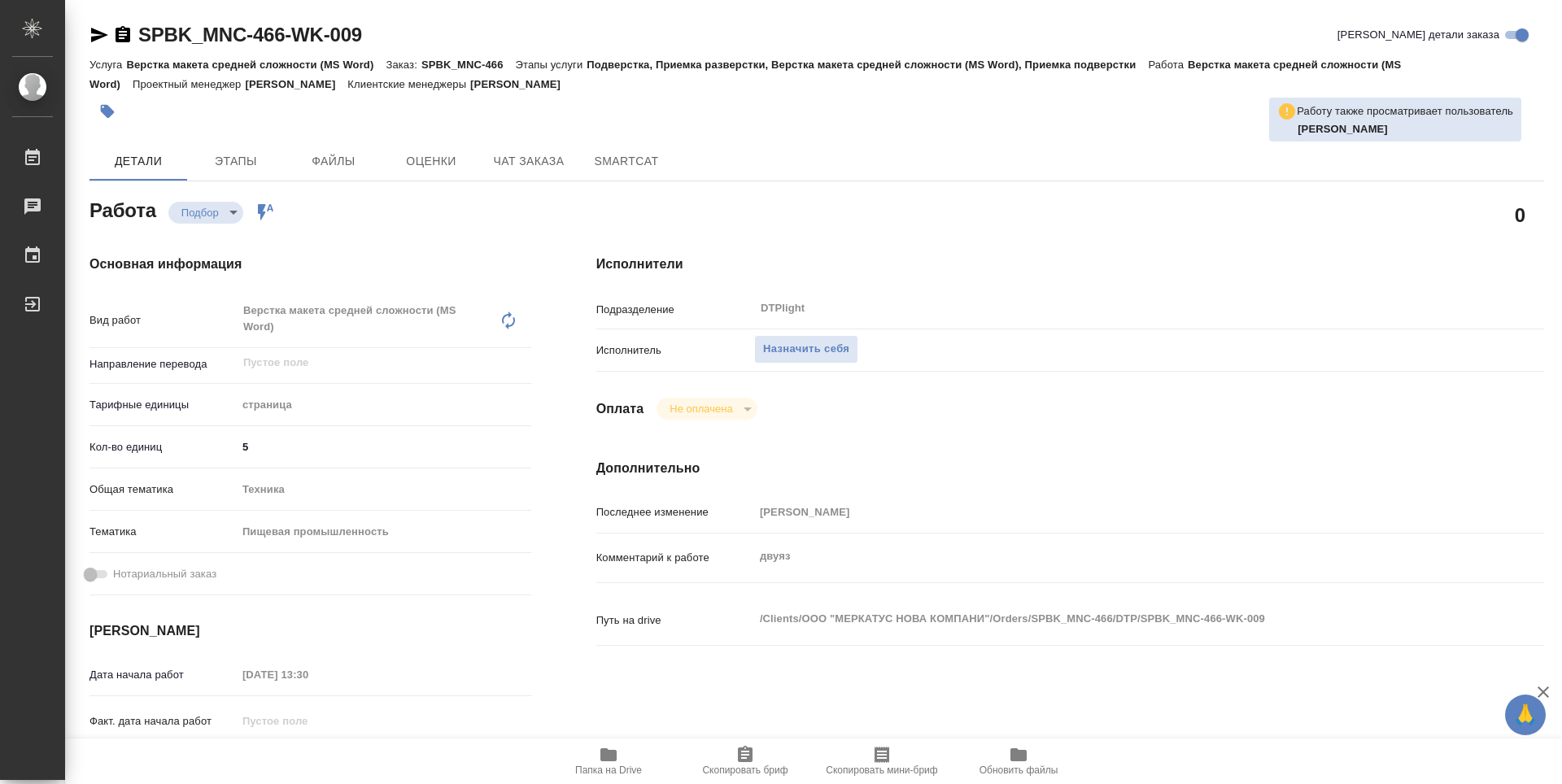
type textarea "x"
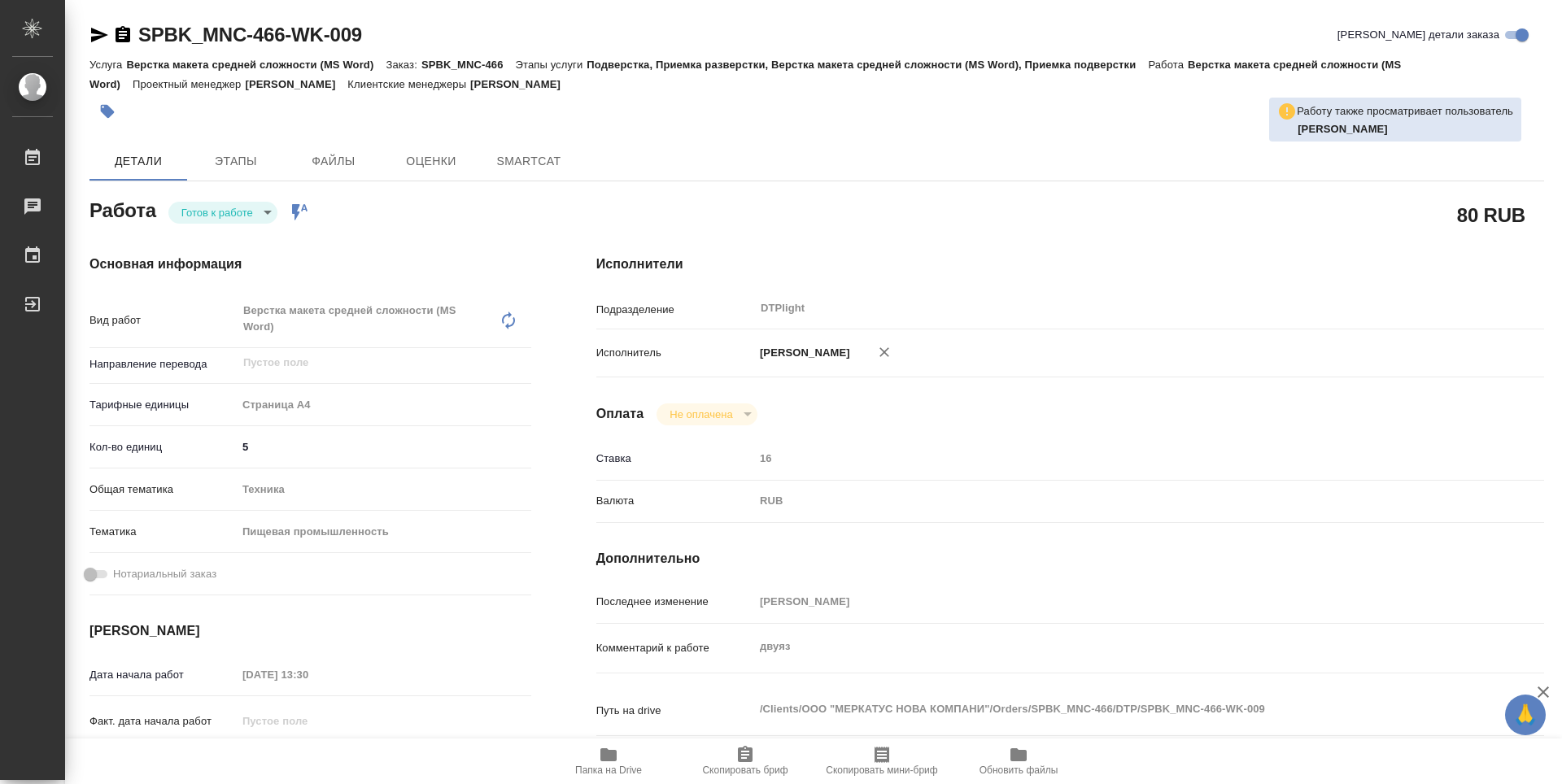
type textarea "x"
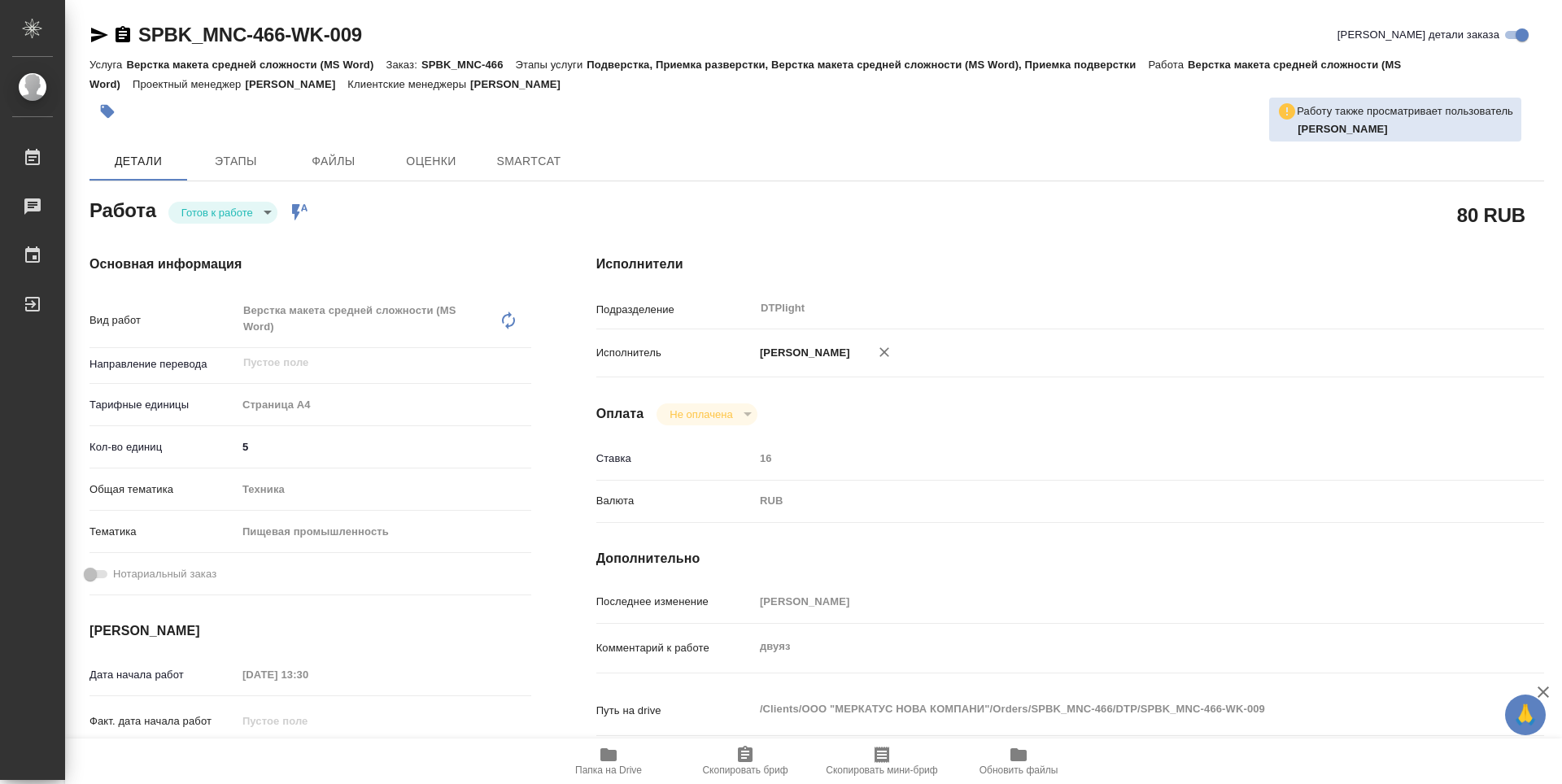
type textarea "x"
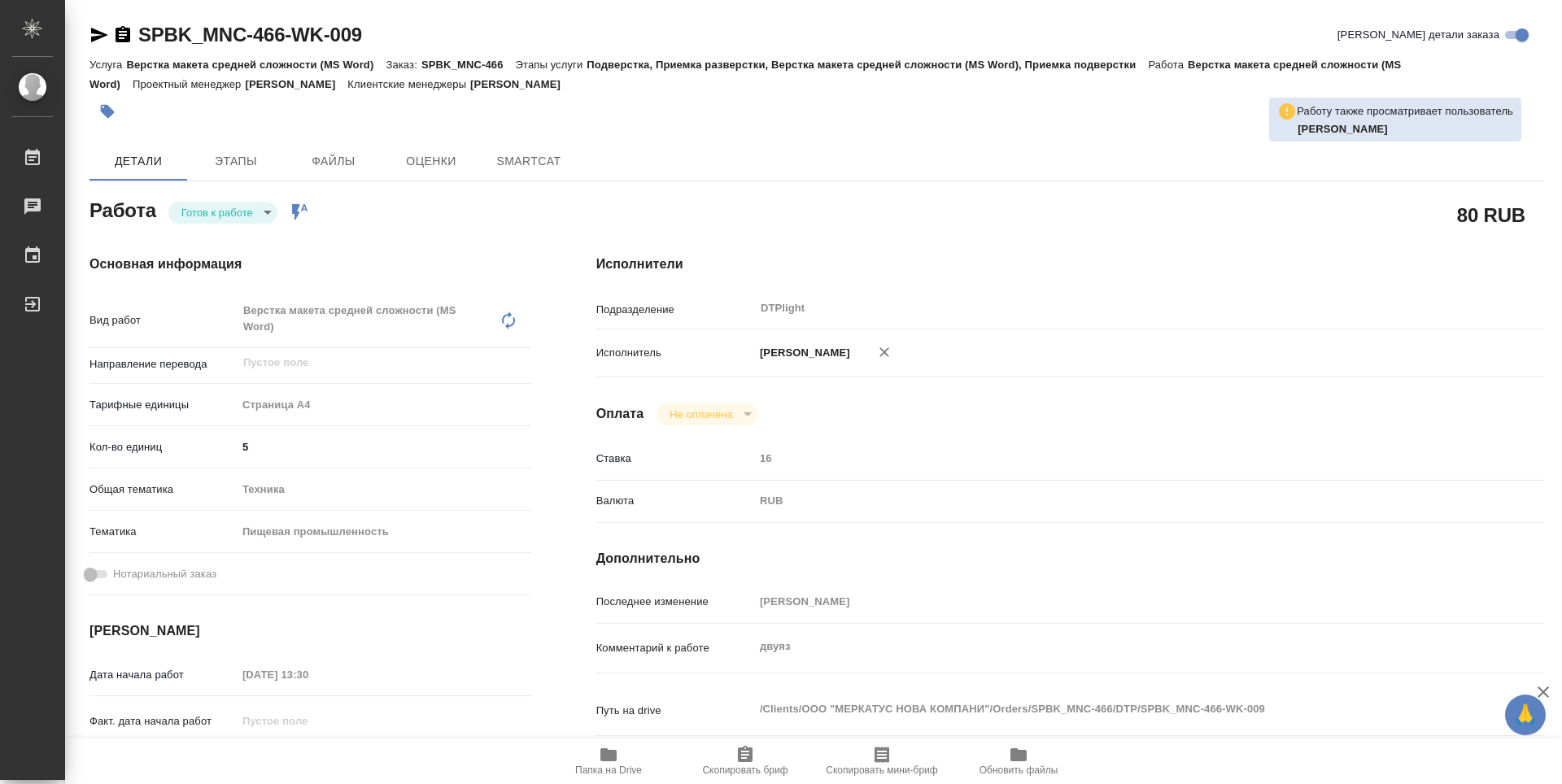
type textarea "x"
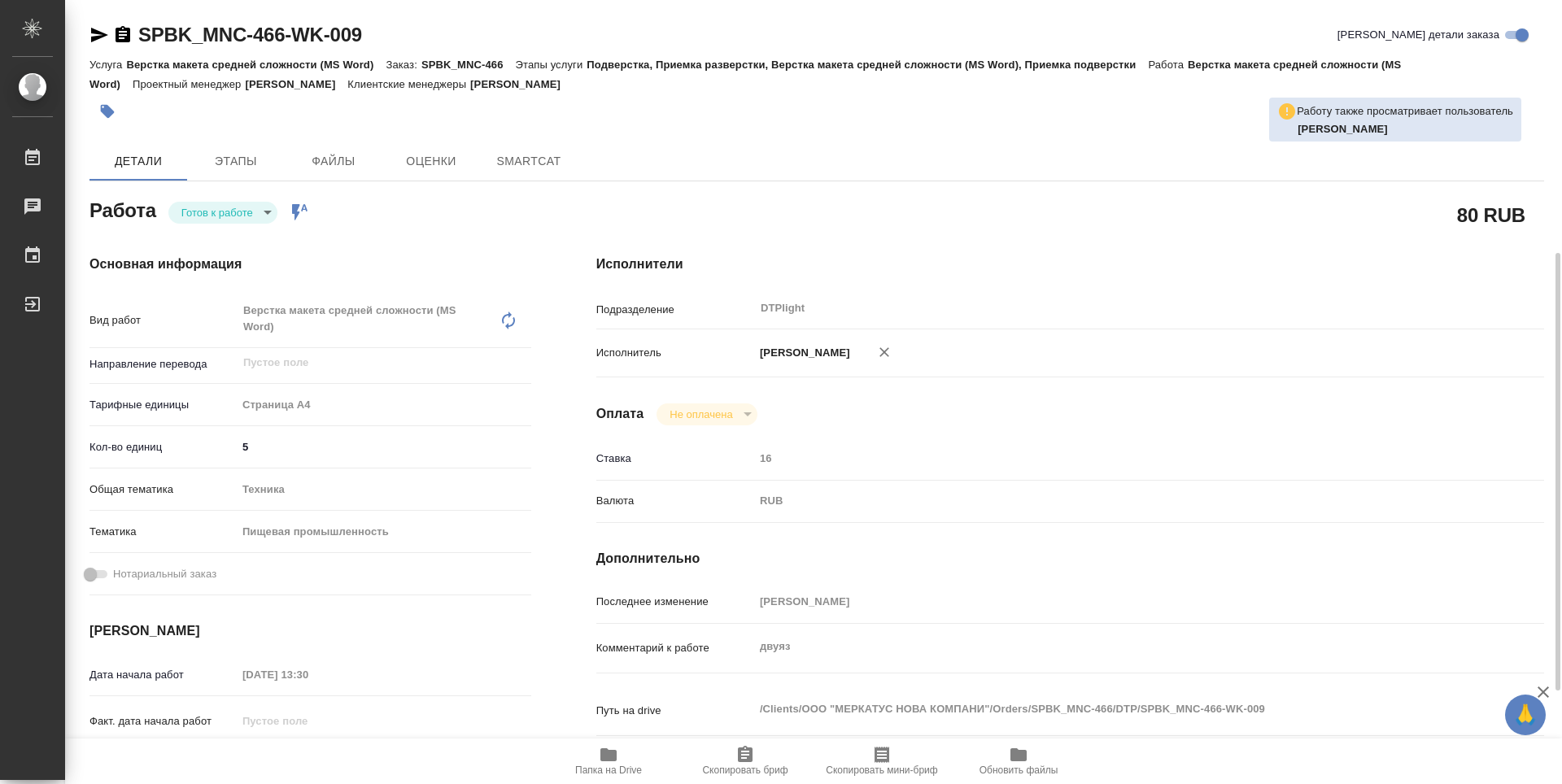
scroll to position [163, 0]
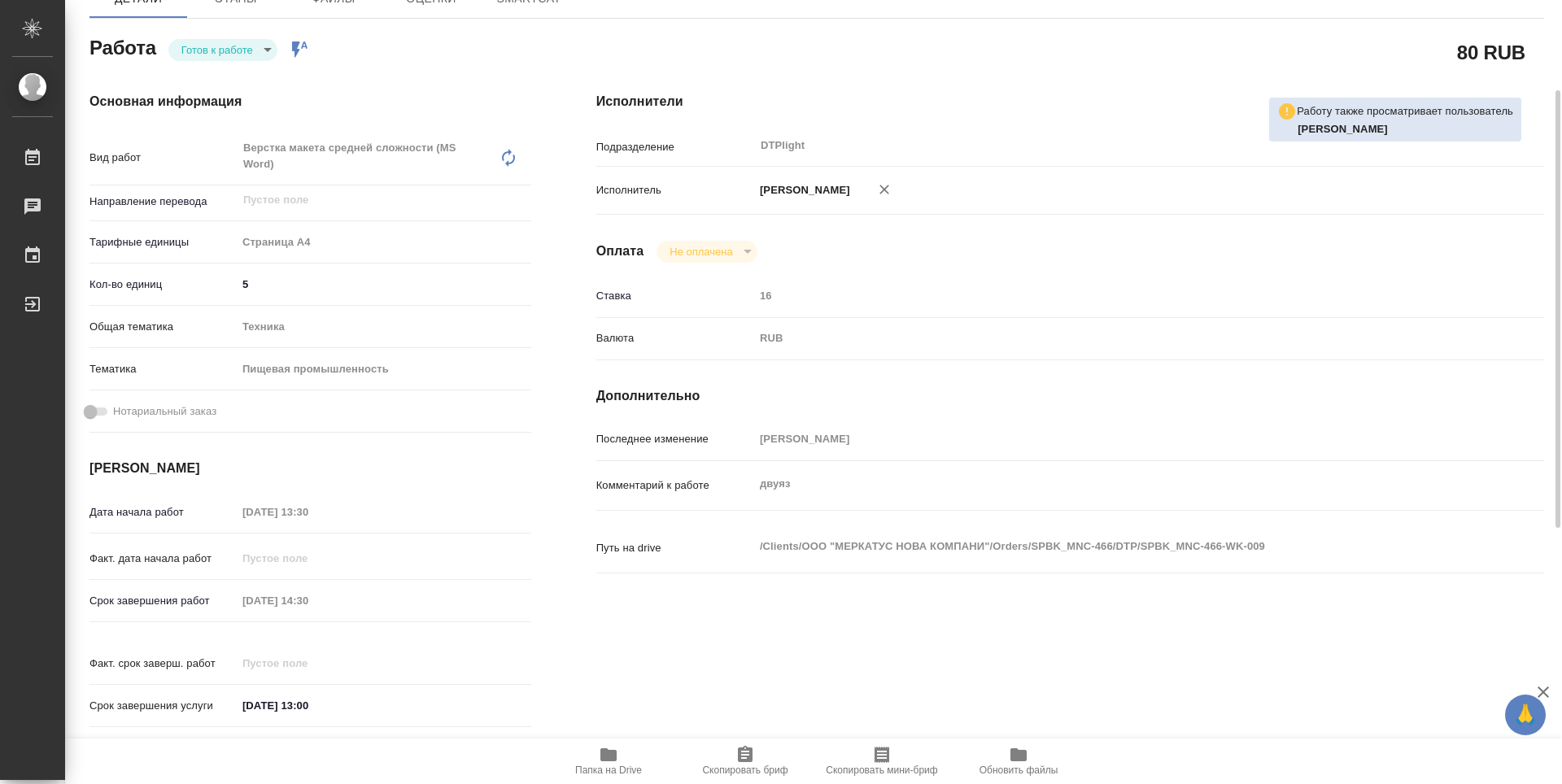
type textarea "x"
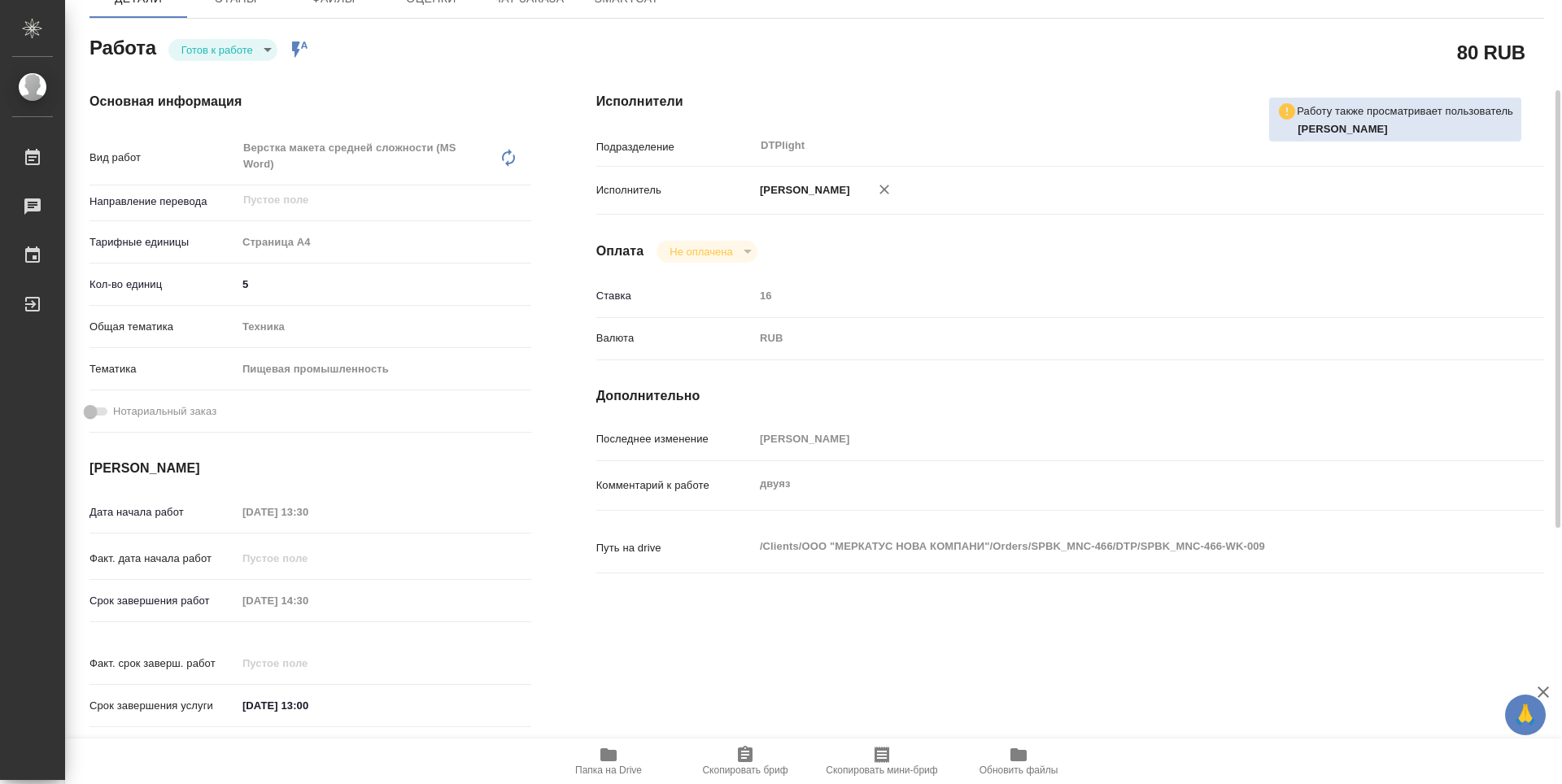
scroll to position [0, 0]
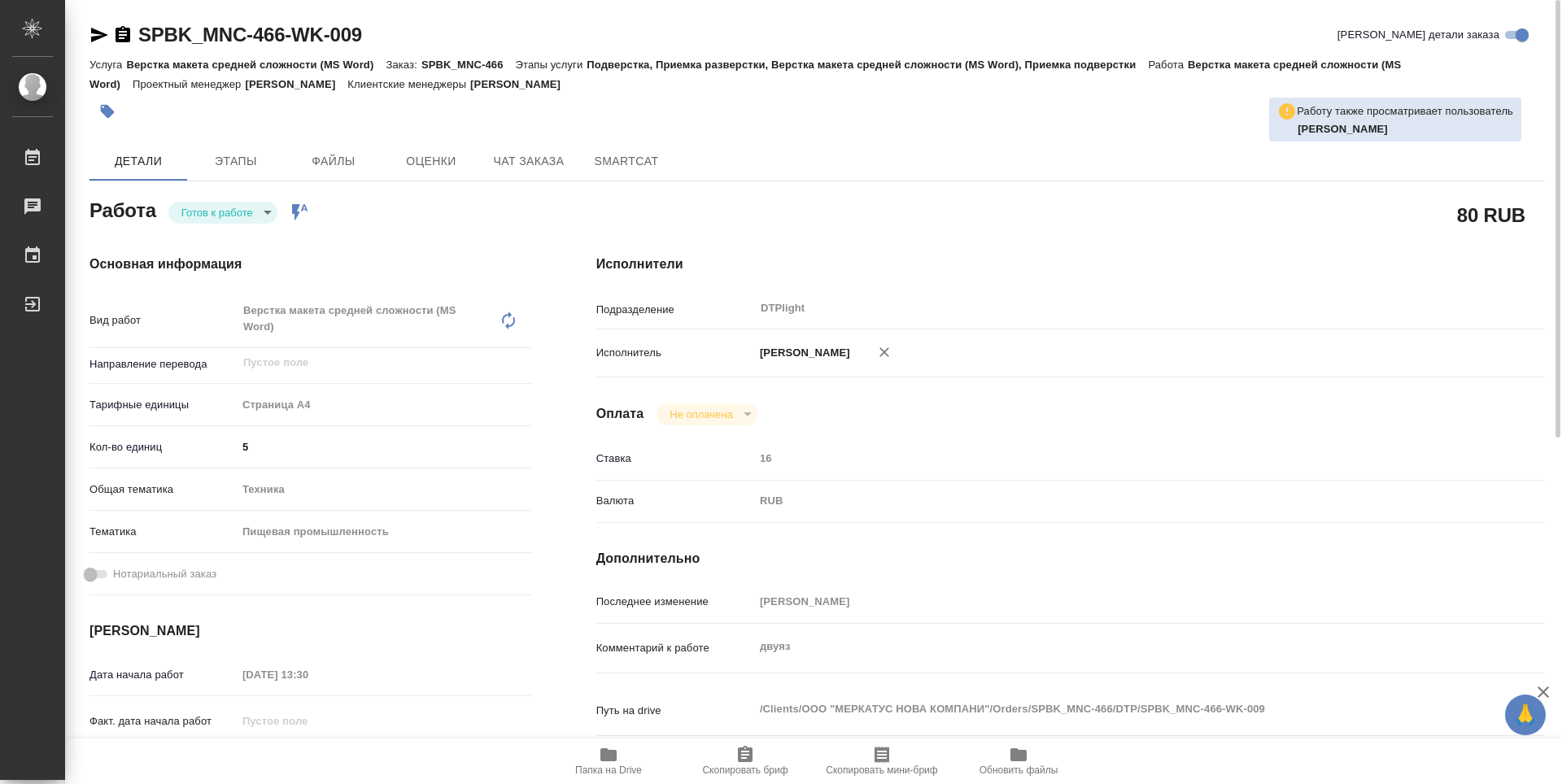
type textarea "x"
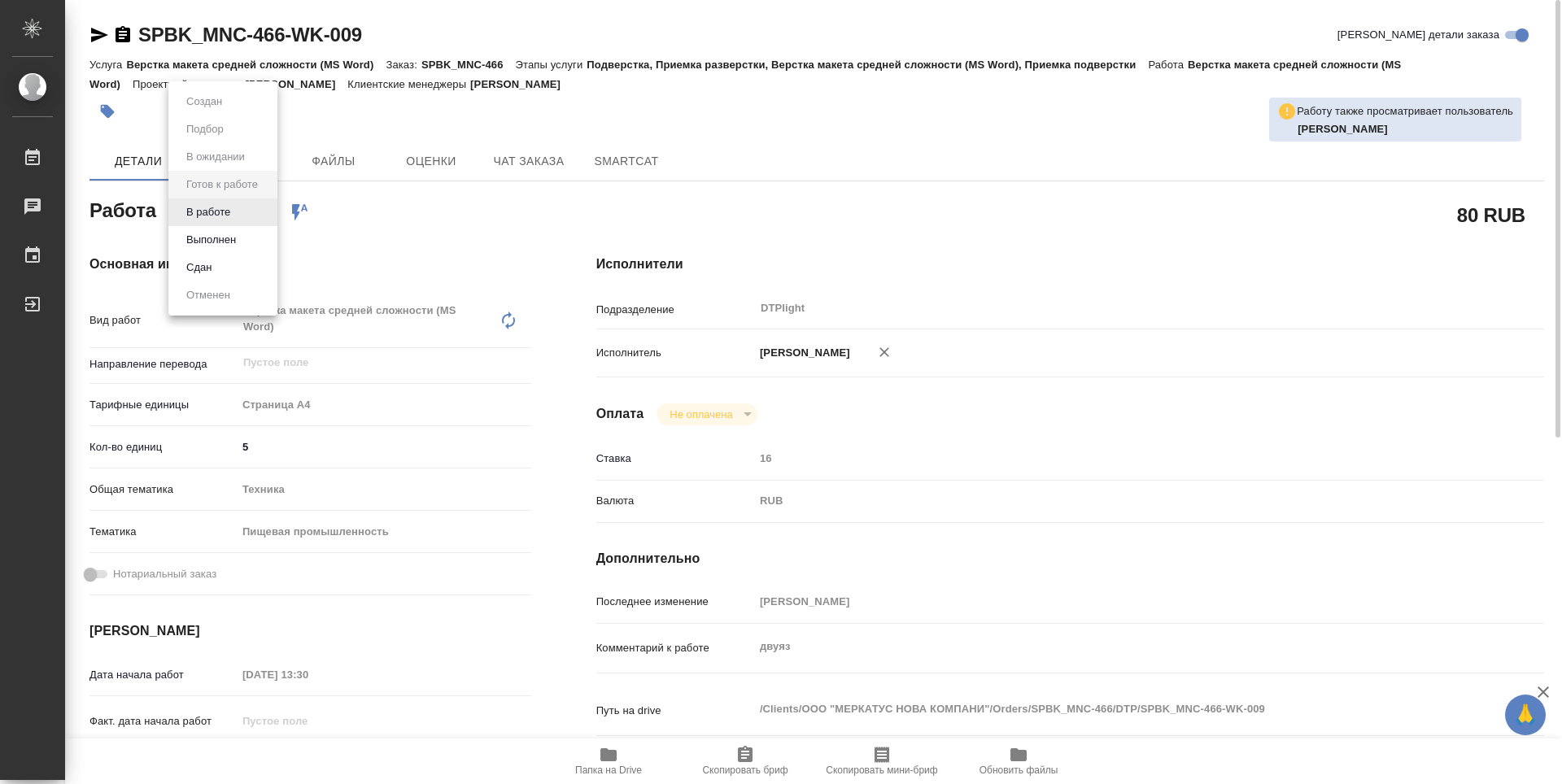
click at [272, 220] on body "🙏 .cls-1 fill:#fff; AWATERA Guselnikov Roman Работы Чаты График Выйти SPBK_MNC-…" at bounding box center [781, 392] width 1562 height 784
click at [239, 211] on li "В работе" at bounding box center [223, 212] width 109 height 27
type textarea "x"
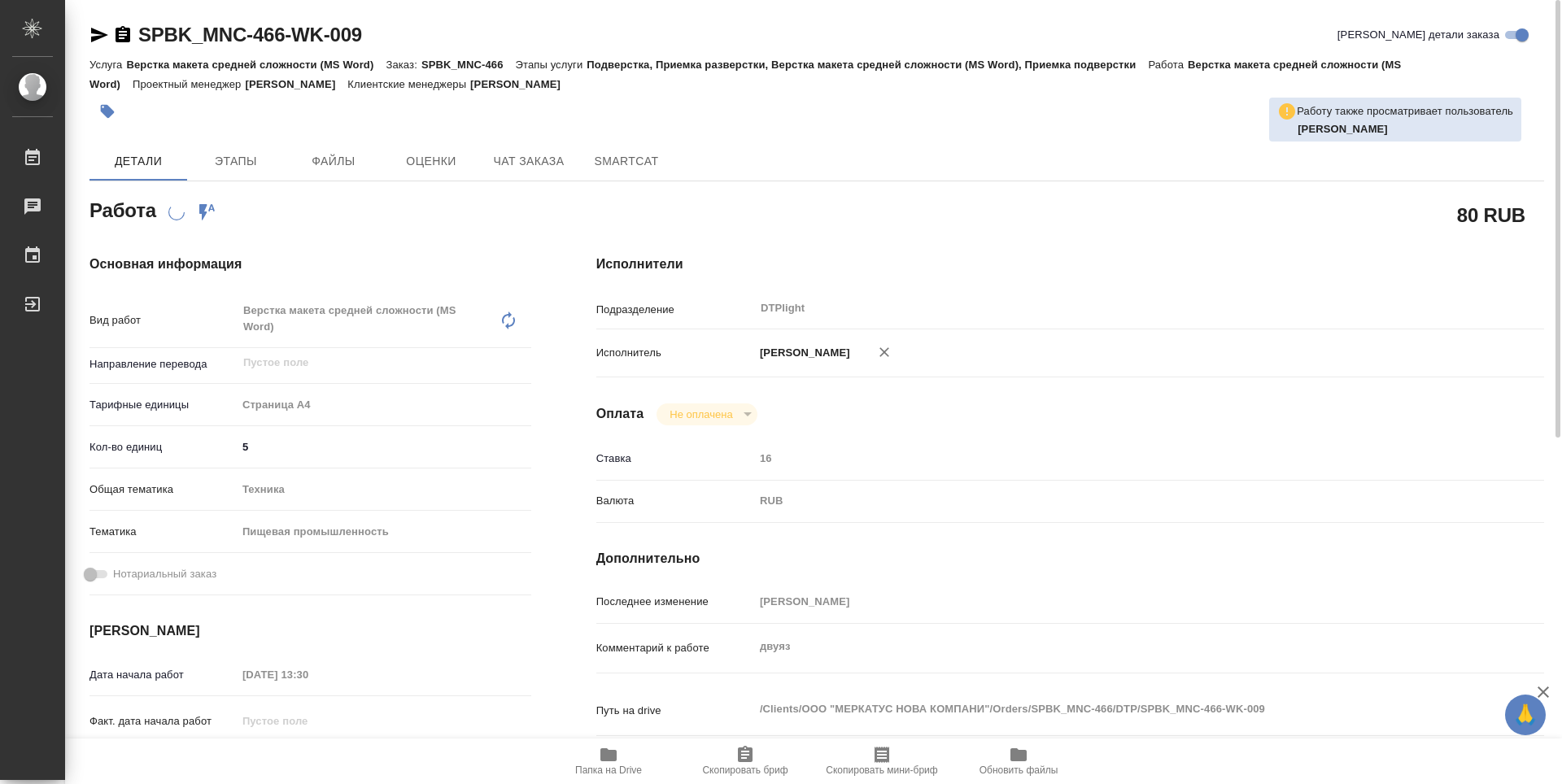
type textarea "x"
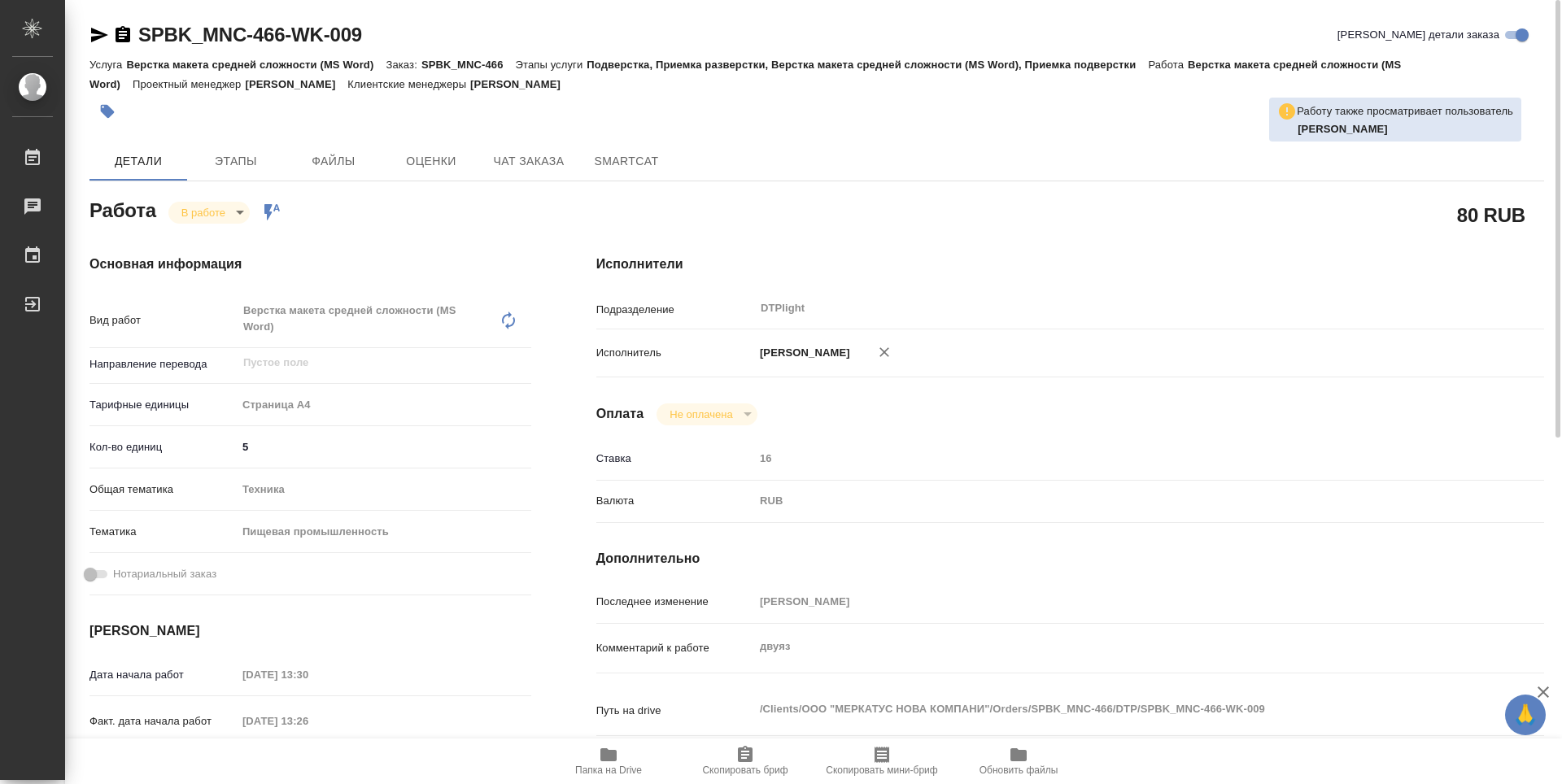
type textarea "x"
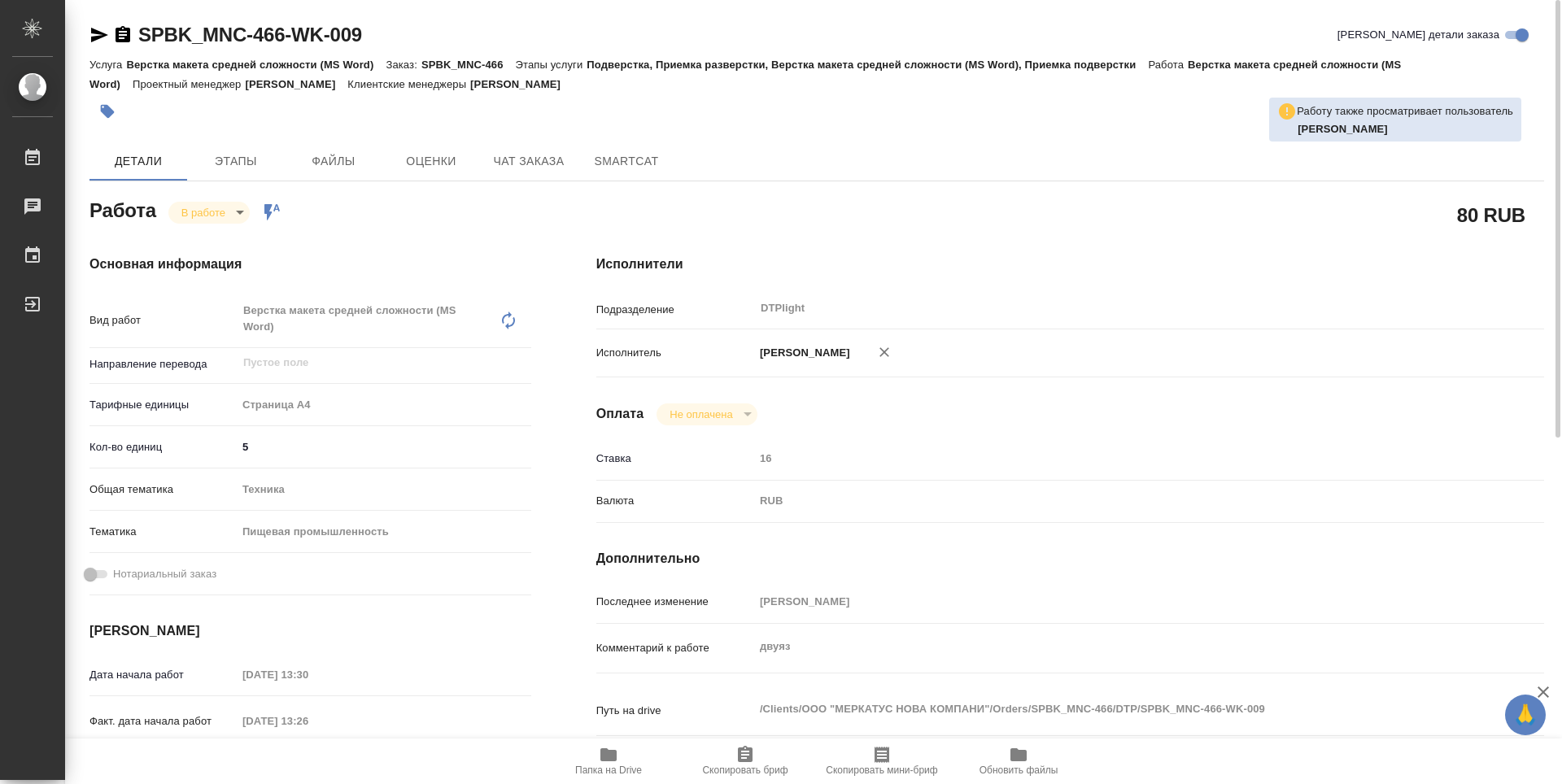
type textarea "x"
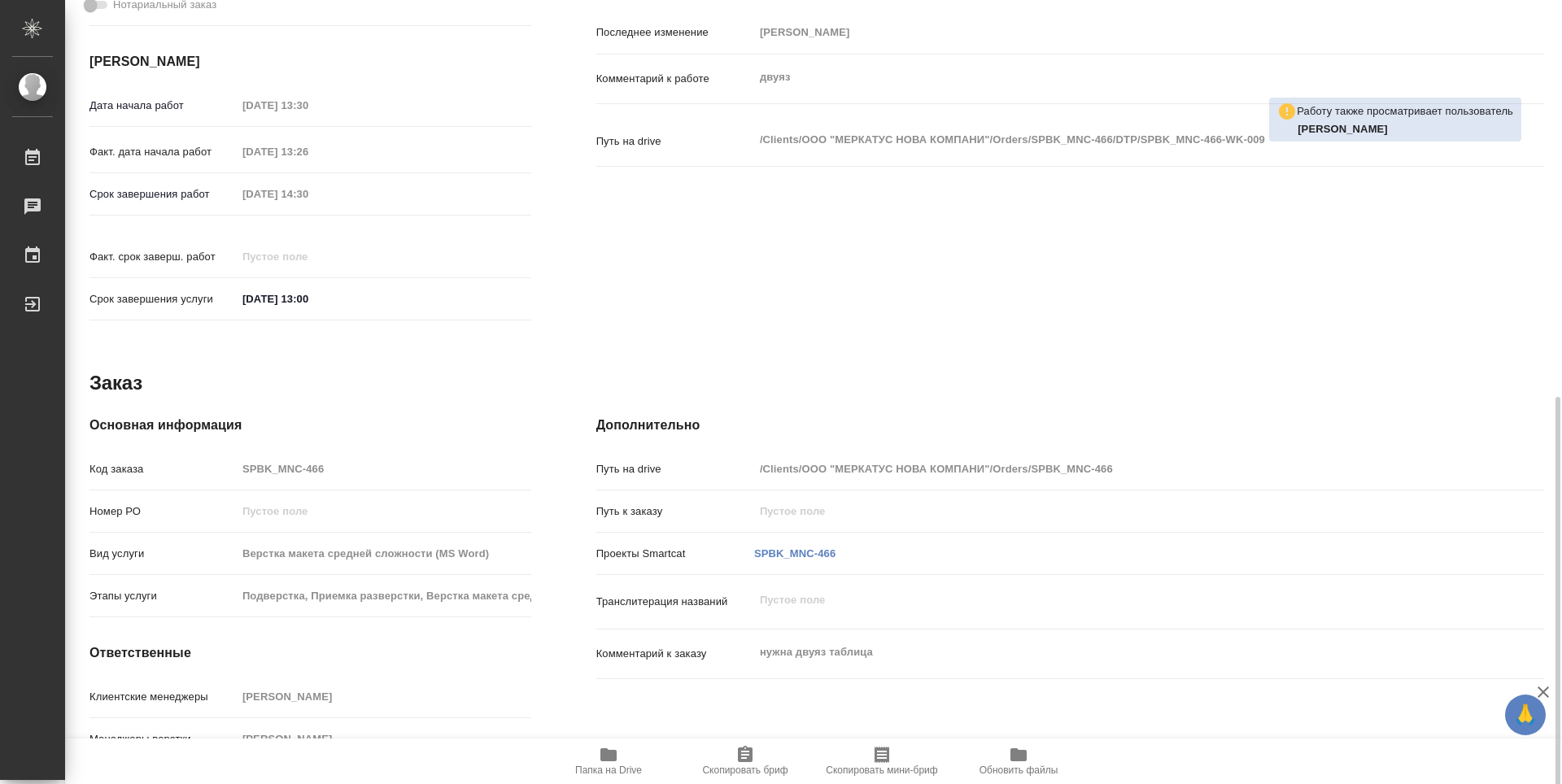
scroll to position [620, 0]
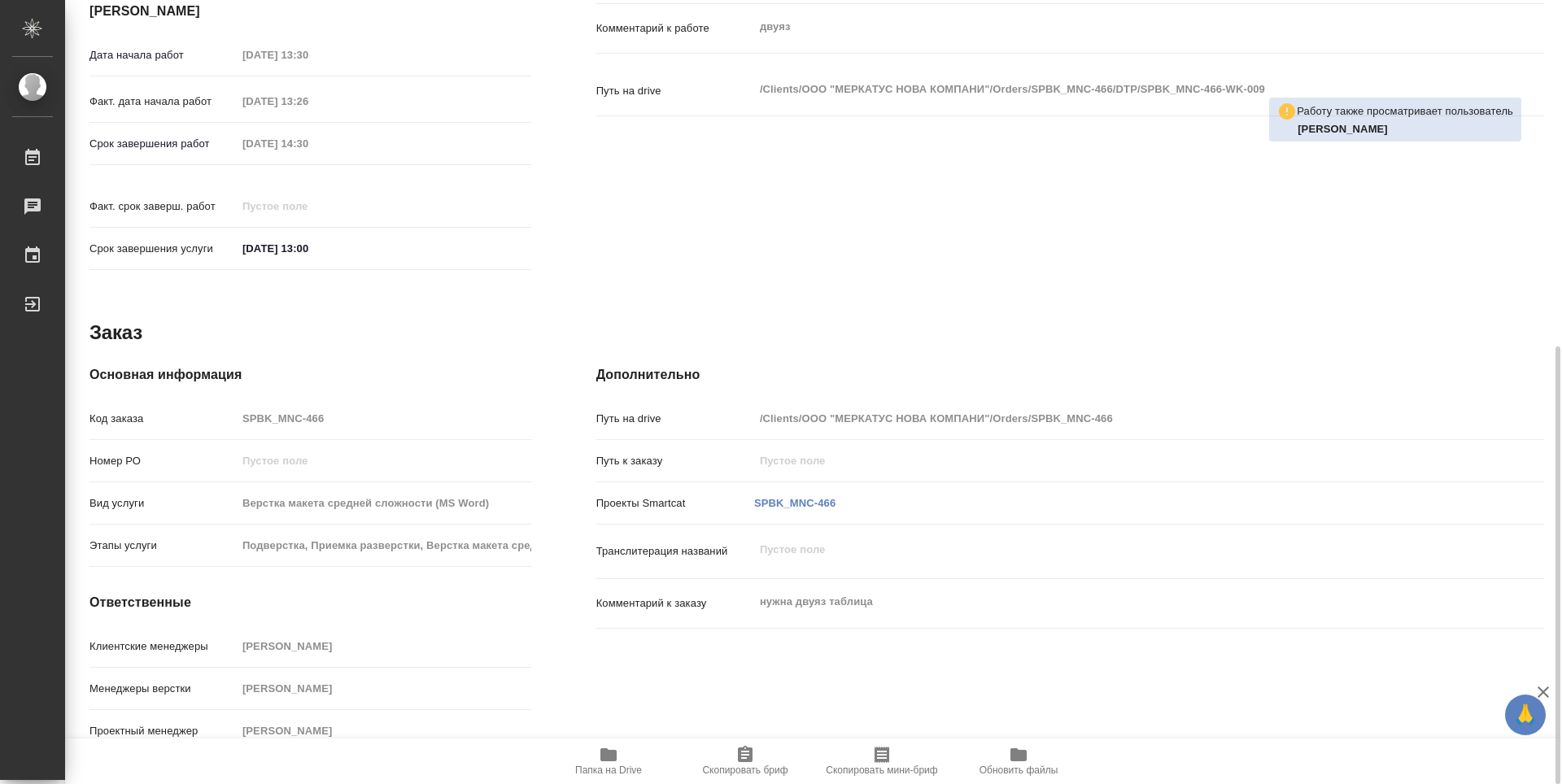
type textarea "x"
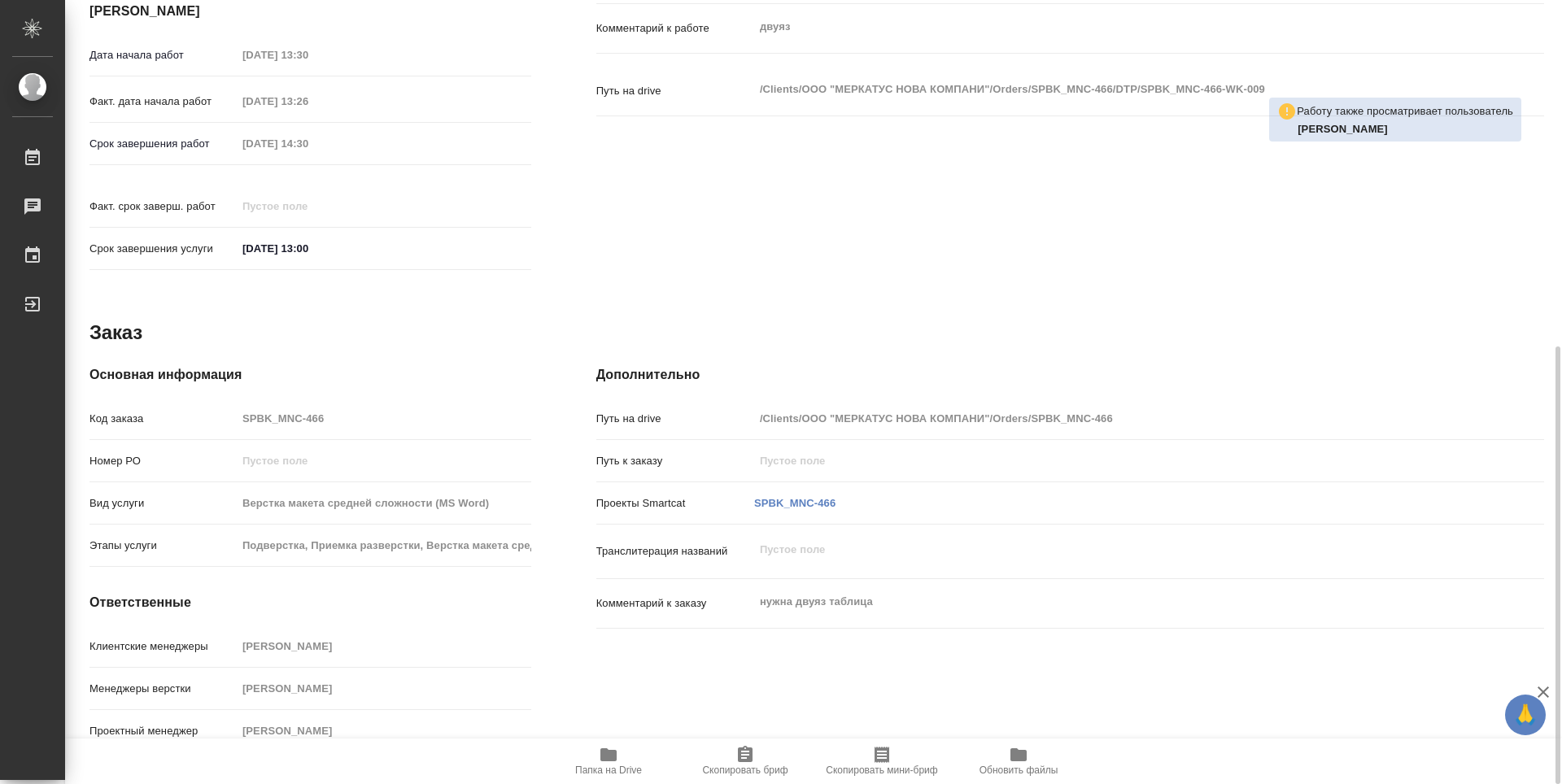
click at [602, 763] on icon "button" at bounding box center [608, 754] width 20 height 20
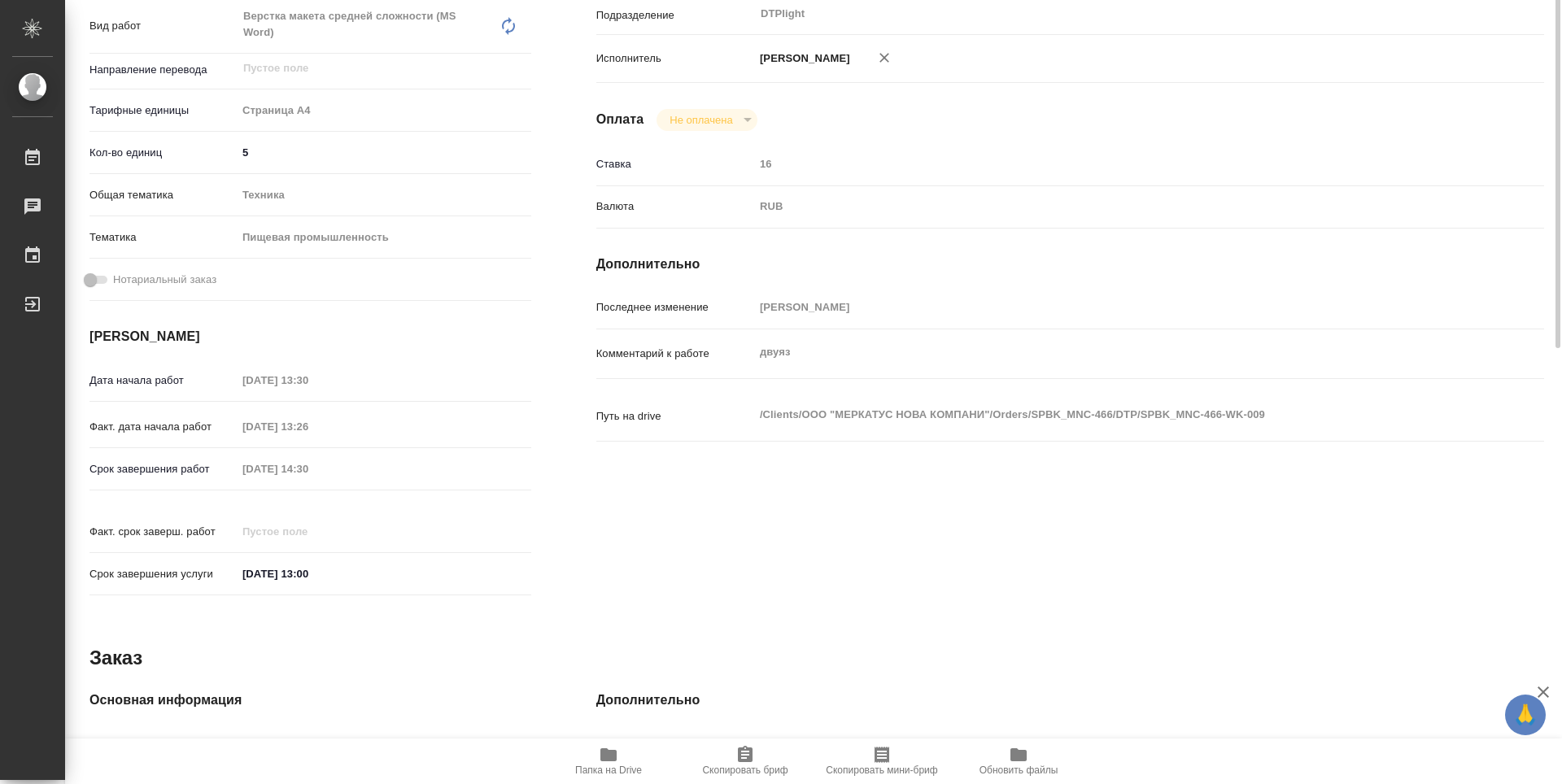
scroll to position [0, 0]
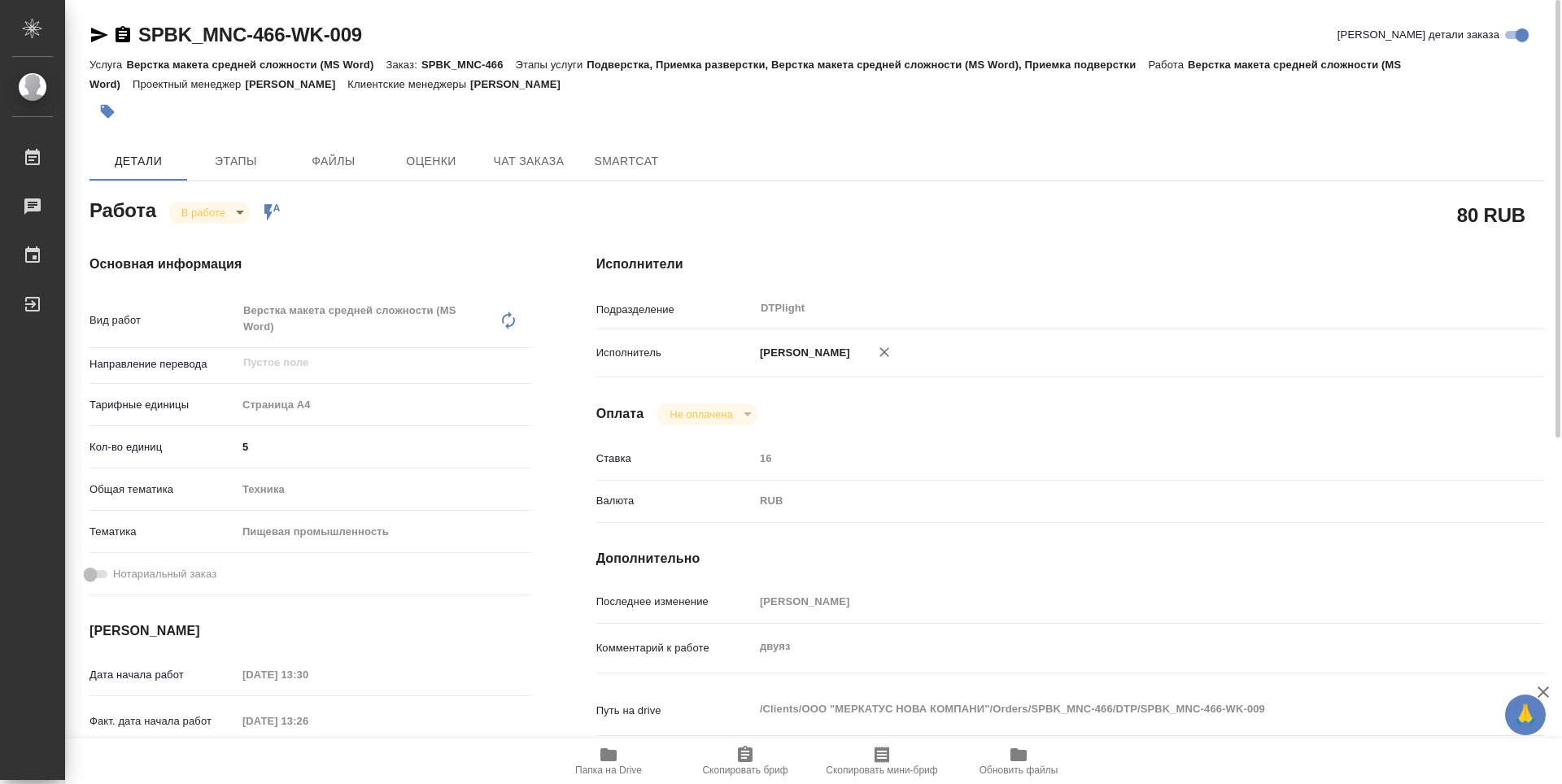
click at [121, 34] on icon "button" at bounding box center [122, 33] width 15 height 16
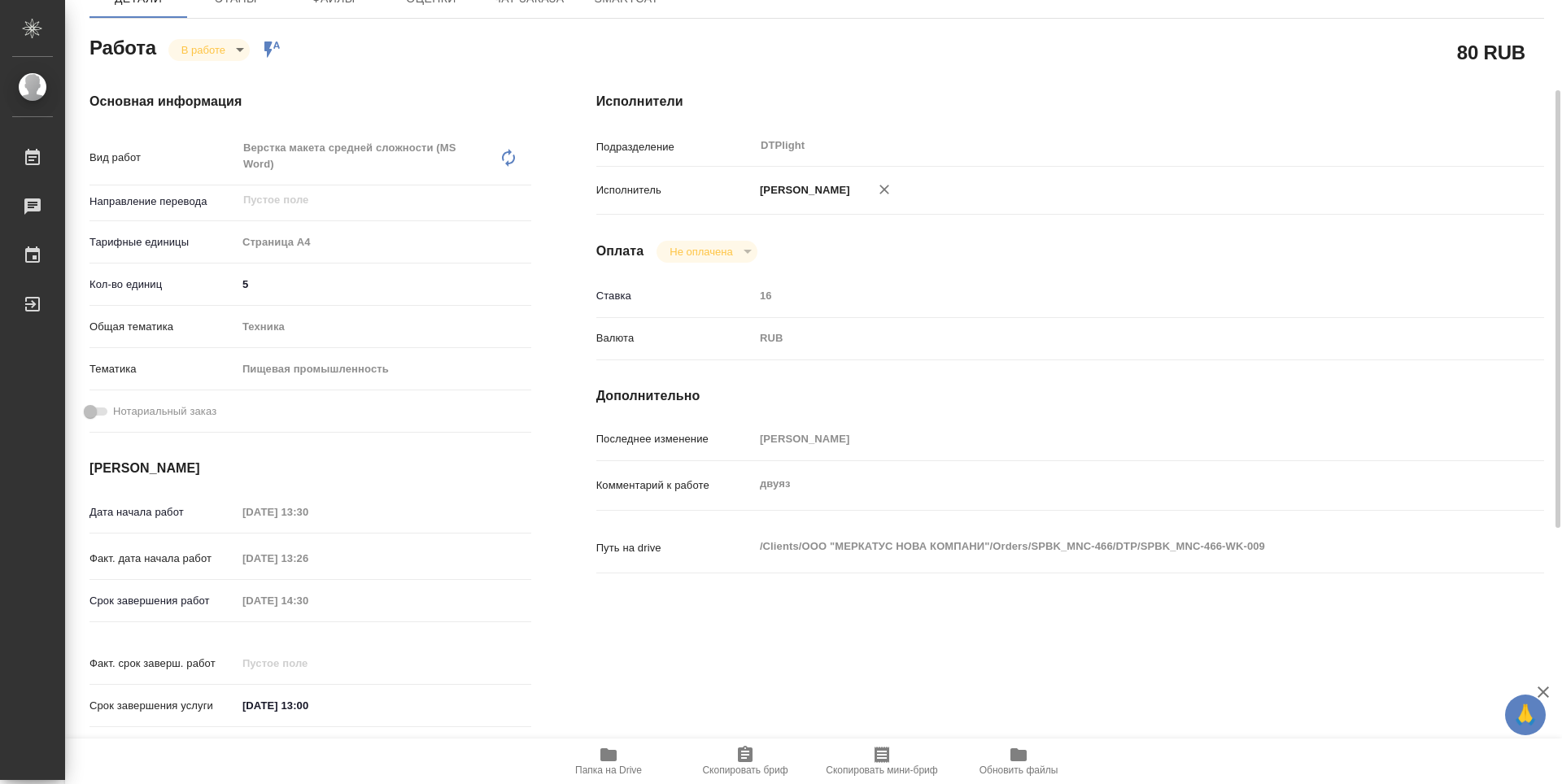
click at [623, 754] on span "Папка на Drive" at bounding box center [608, 760] width 117 height 31
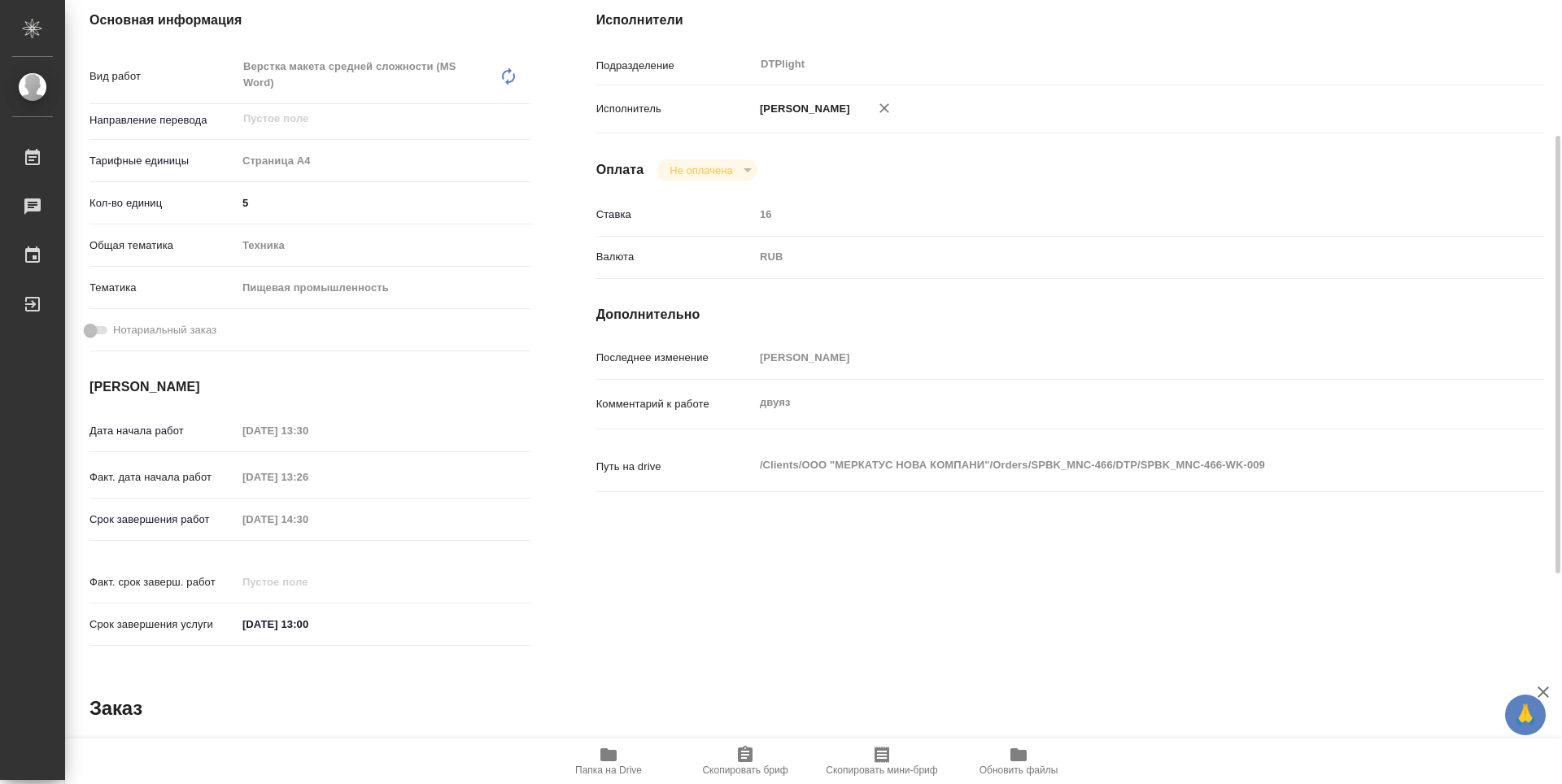
scroll to position [81, 0]
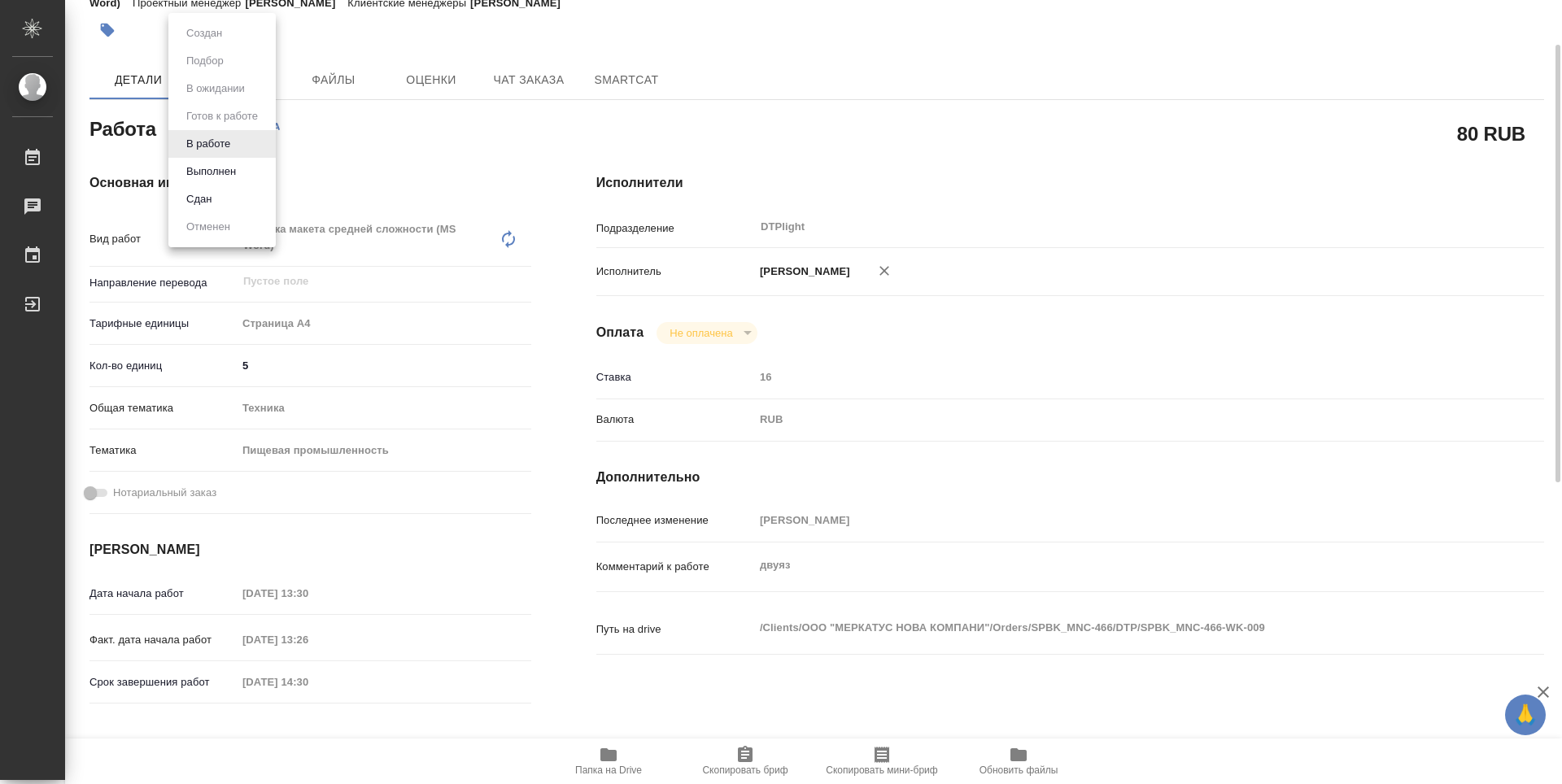
click at [247, 139] on body "🙏 .cls-1 fill:#fff; AWATERA Guselnikov Roman Работы 0 Чаты График Выйти SPBK_MN…" at bounding box center [781, 392] width 1562 height 784
click at [234, 168] on button "Выполнен" at bounding box center [211, 171] width 59 height 18
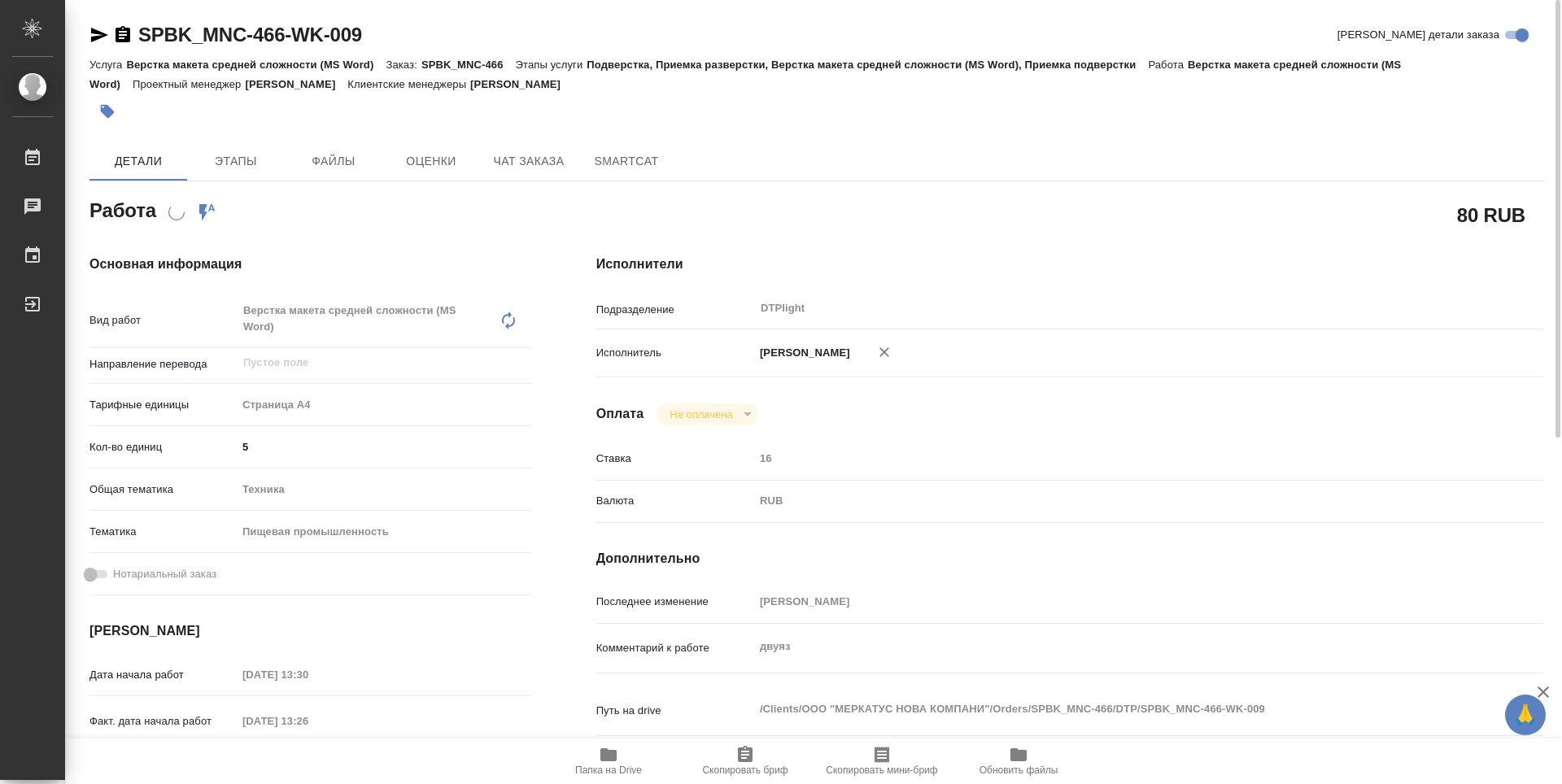
click at [120, 27] on icon "button" at bounding box center [122, 34] width 20 height 20
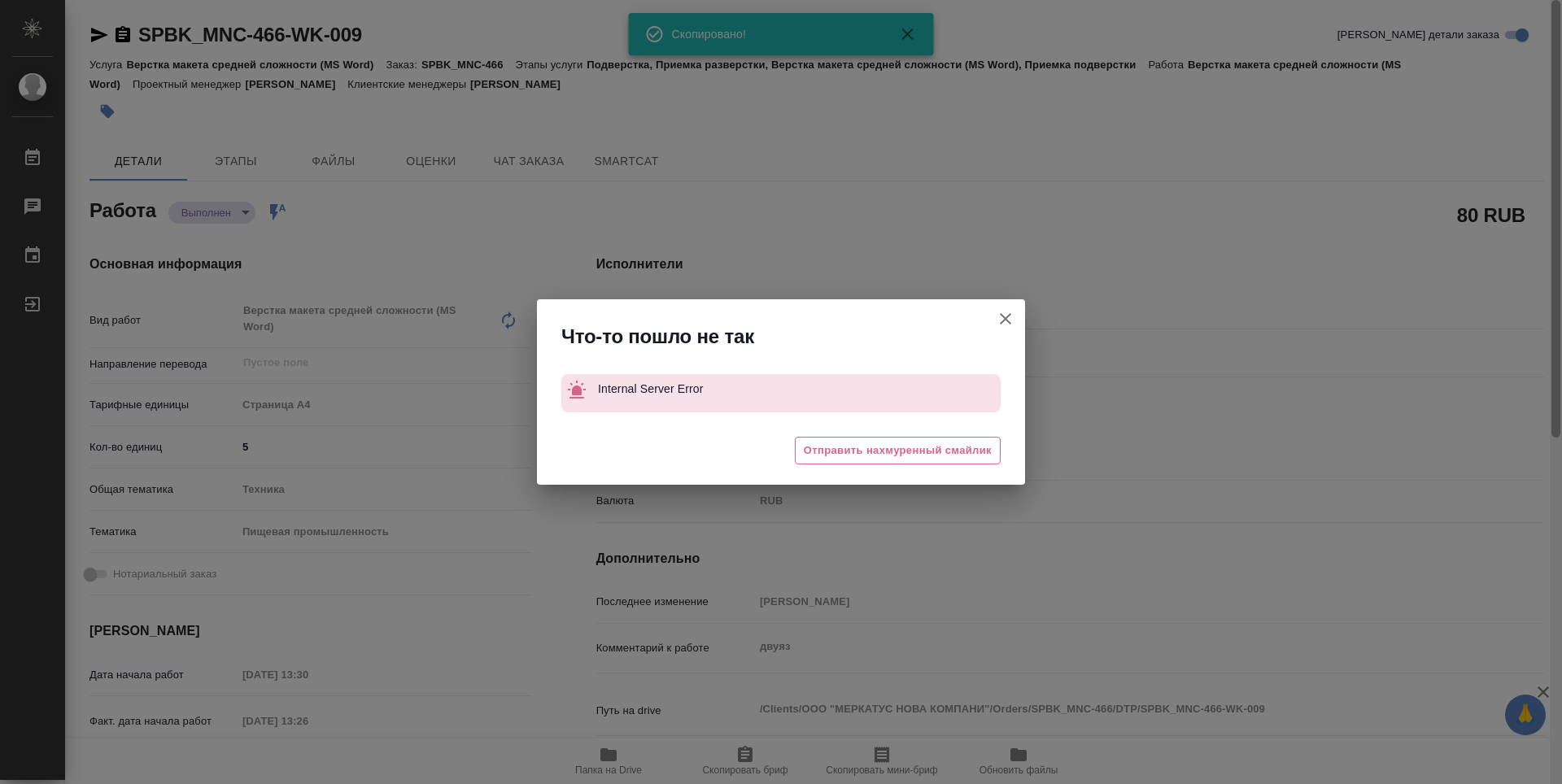
type textarea "x"
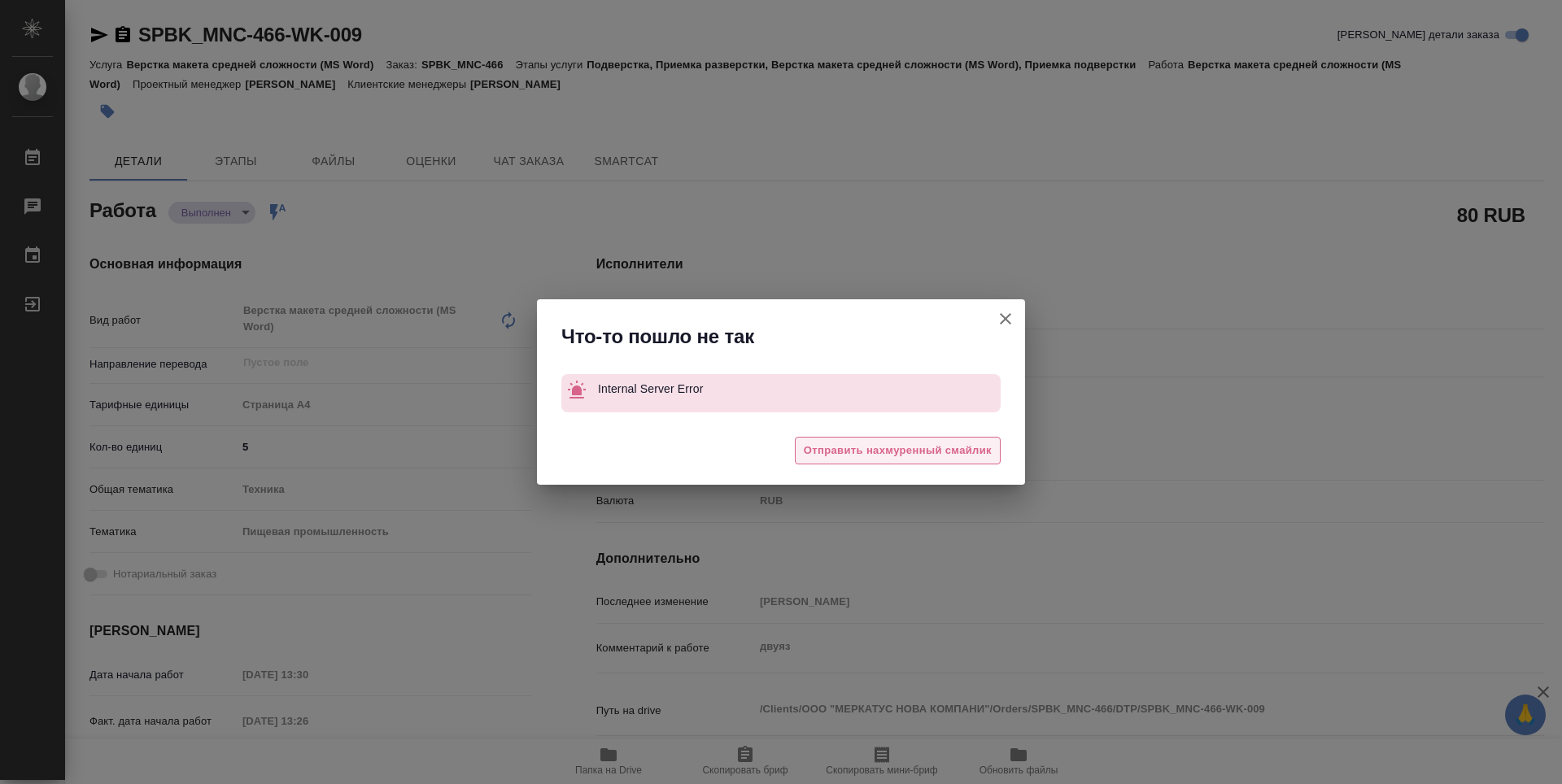
click at [964, 443] on span "Отправить нахмуренный смайлик" at bounding box center [897, 451] width 188 height 19
click at [768, 128] on div "Что-то пошло не так Internal Server Error 😖 Отправить нахмуренный смайлик" at bounding box center [781, 392] width 1562 height 784
type textarea "x"
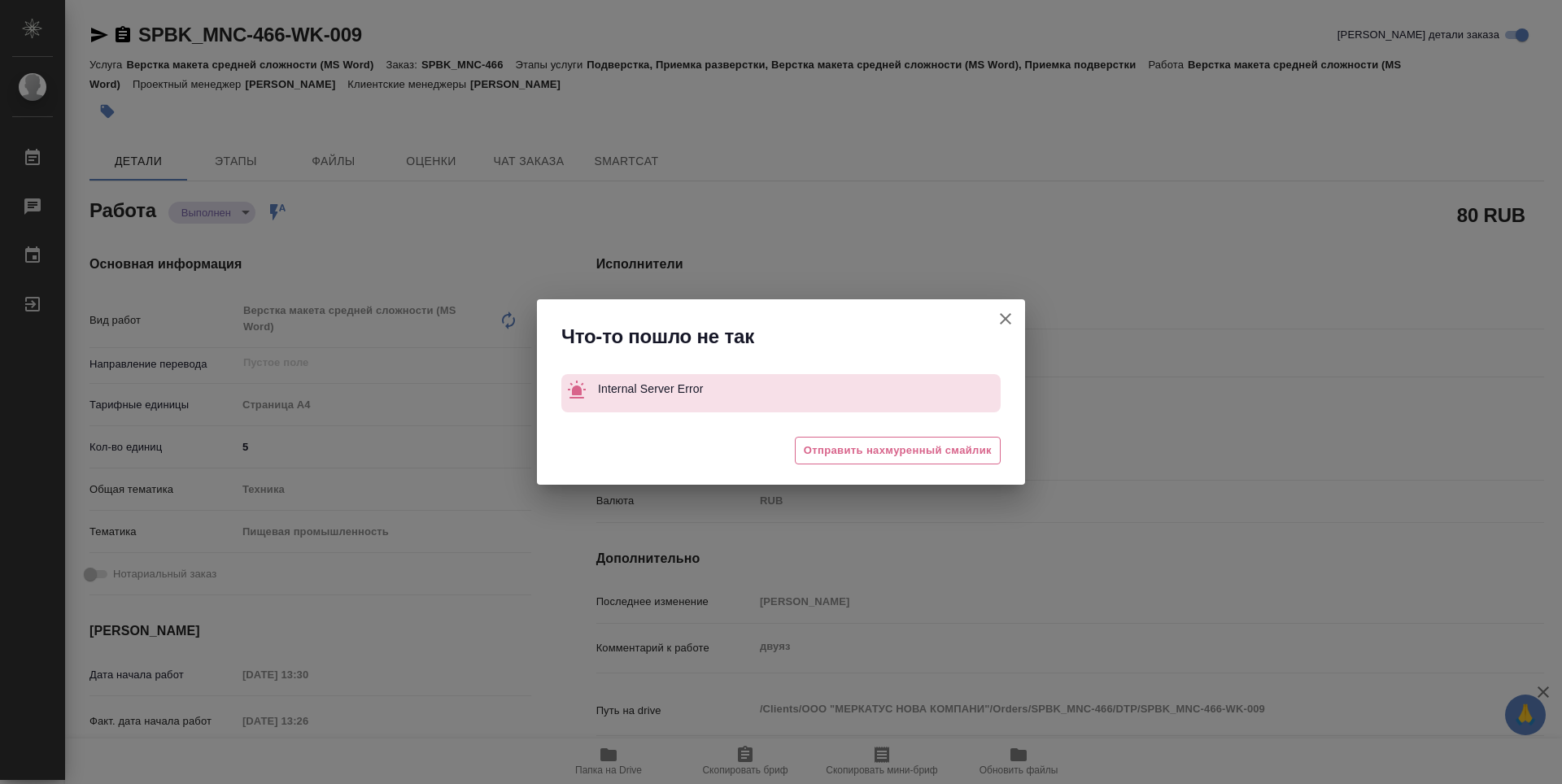
type textarea "x"
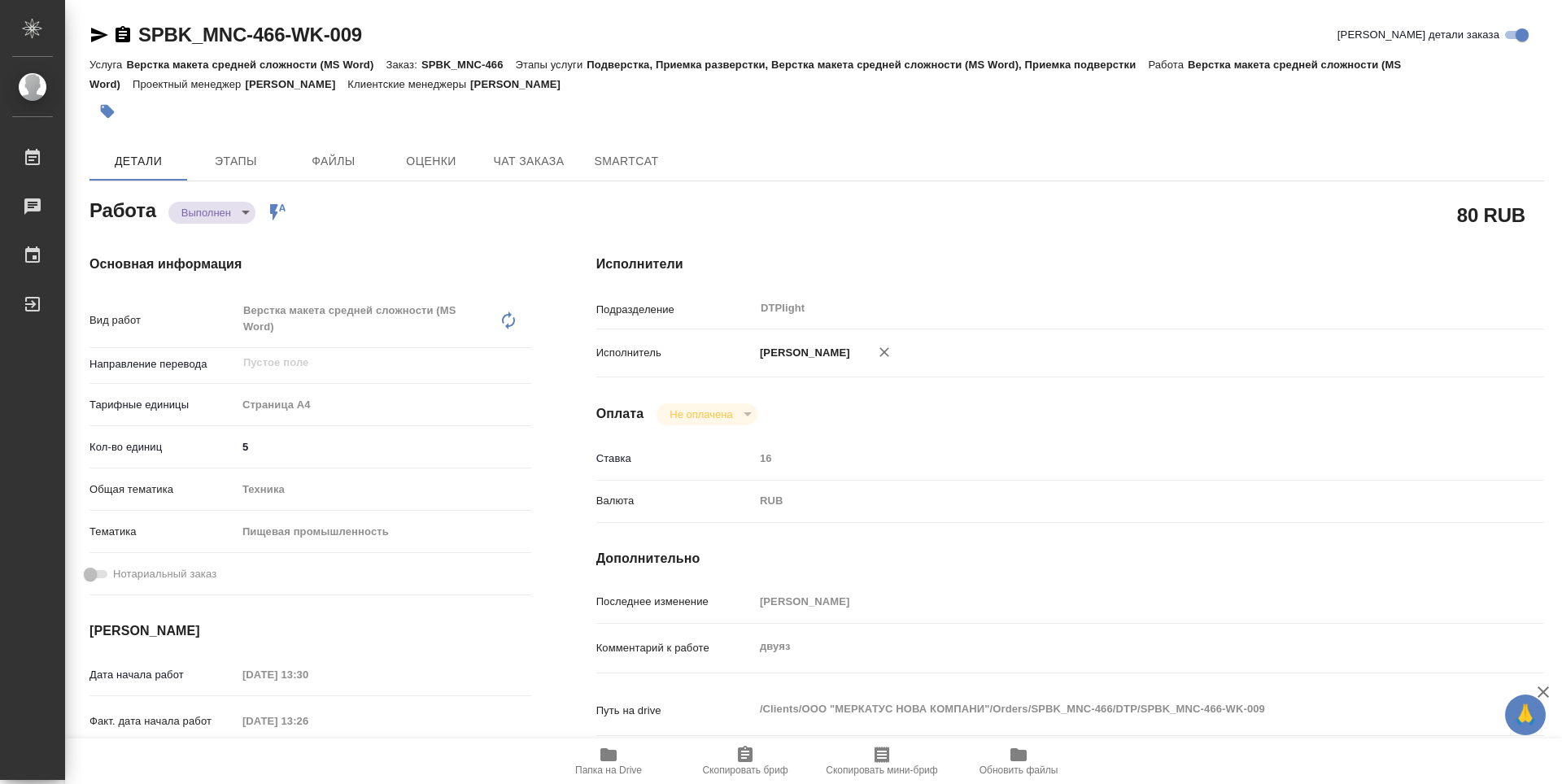
type textarea "x"
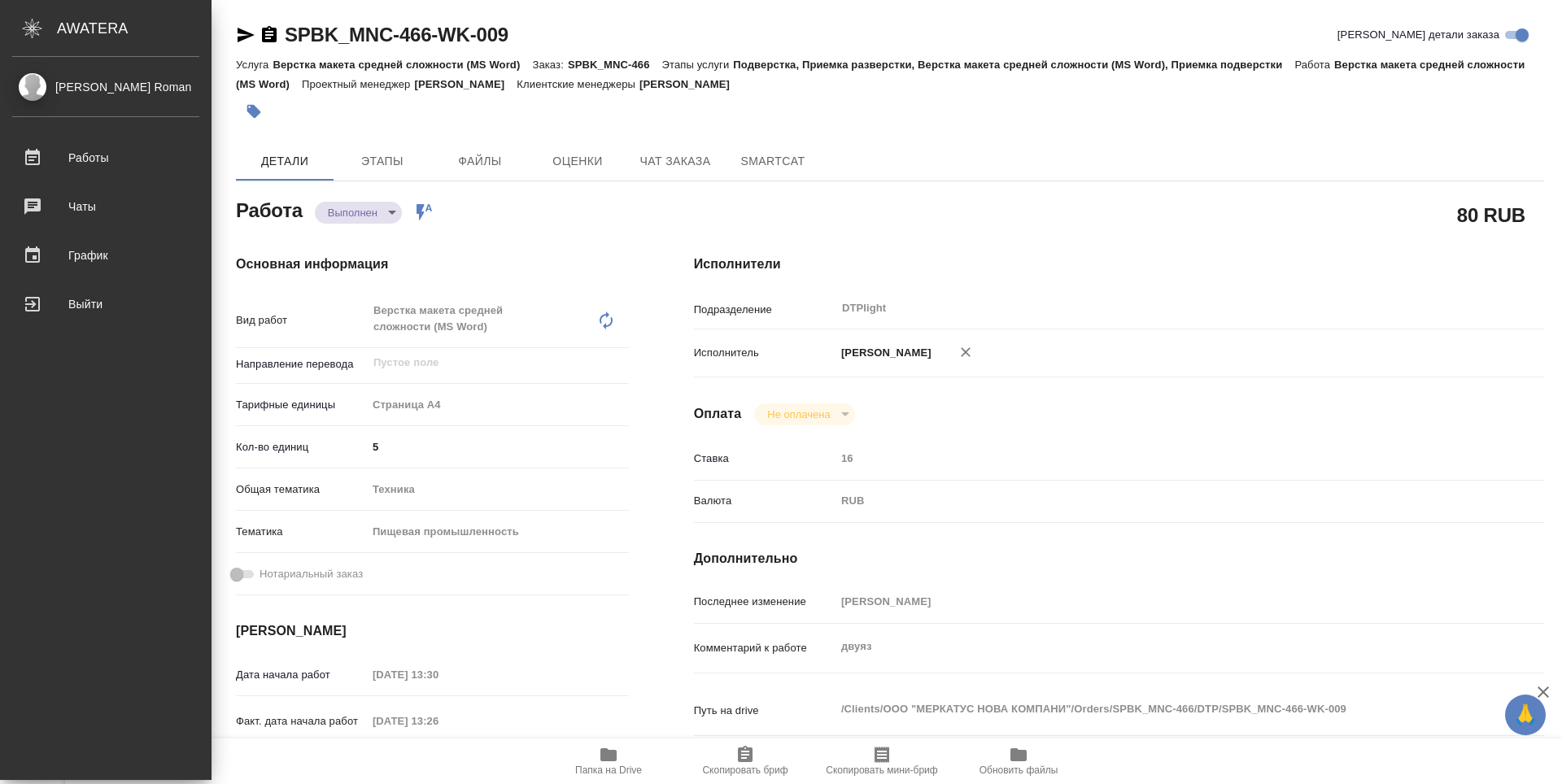
type textarea "x"
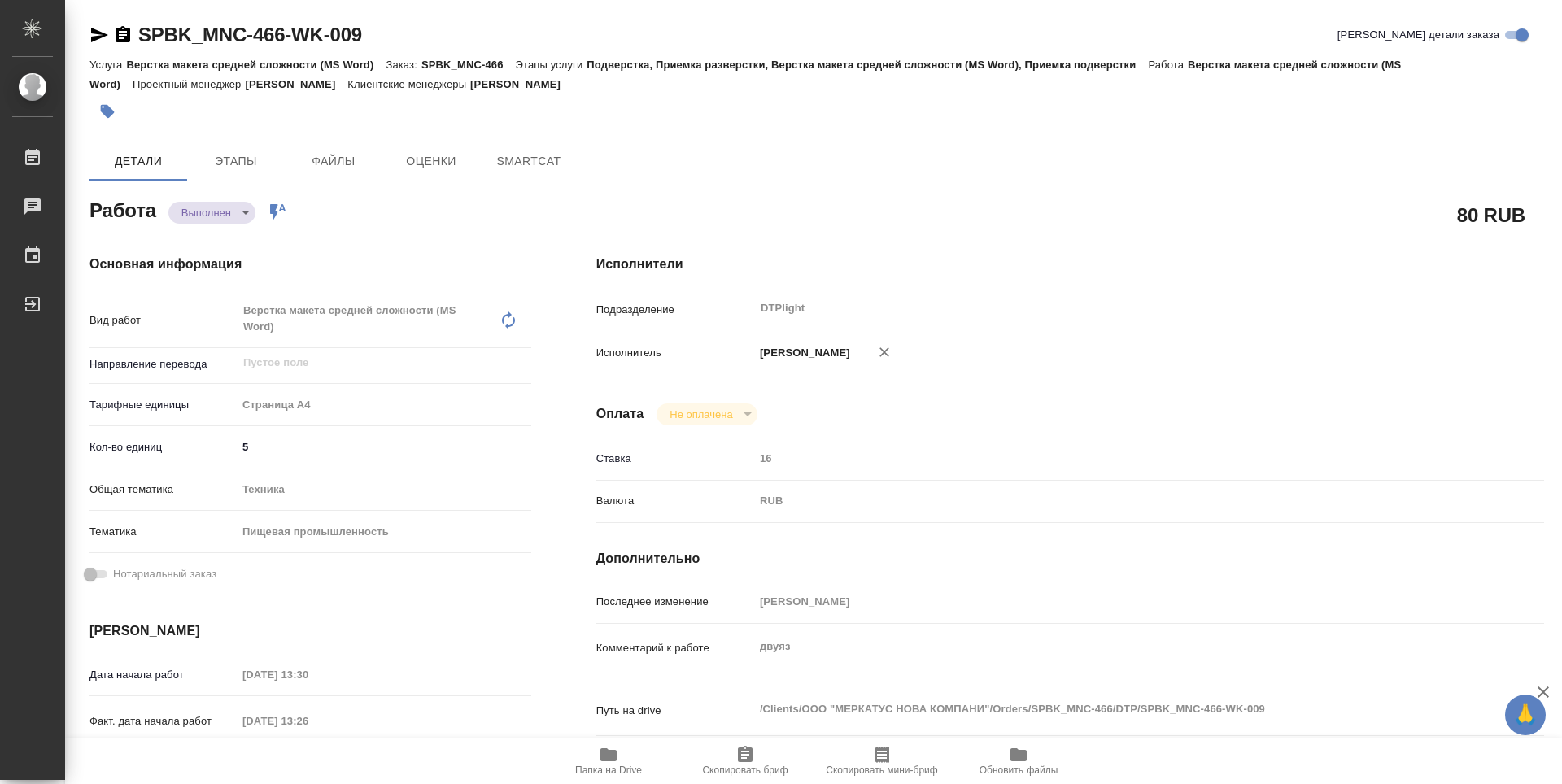
type textarea "x"
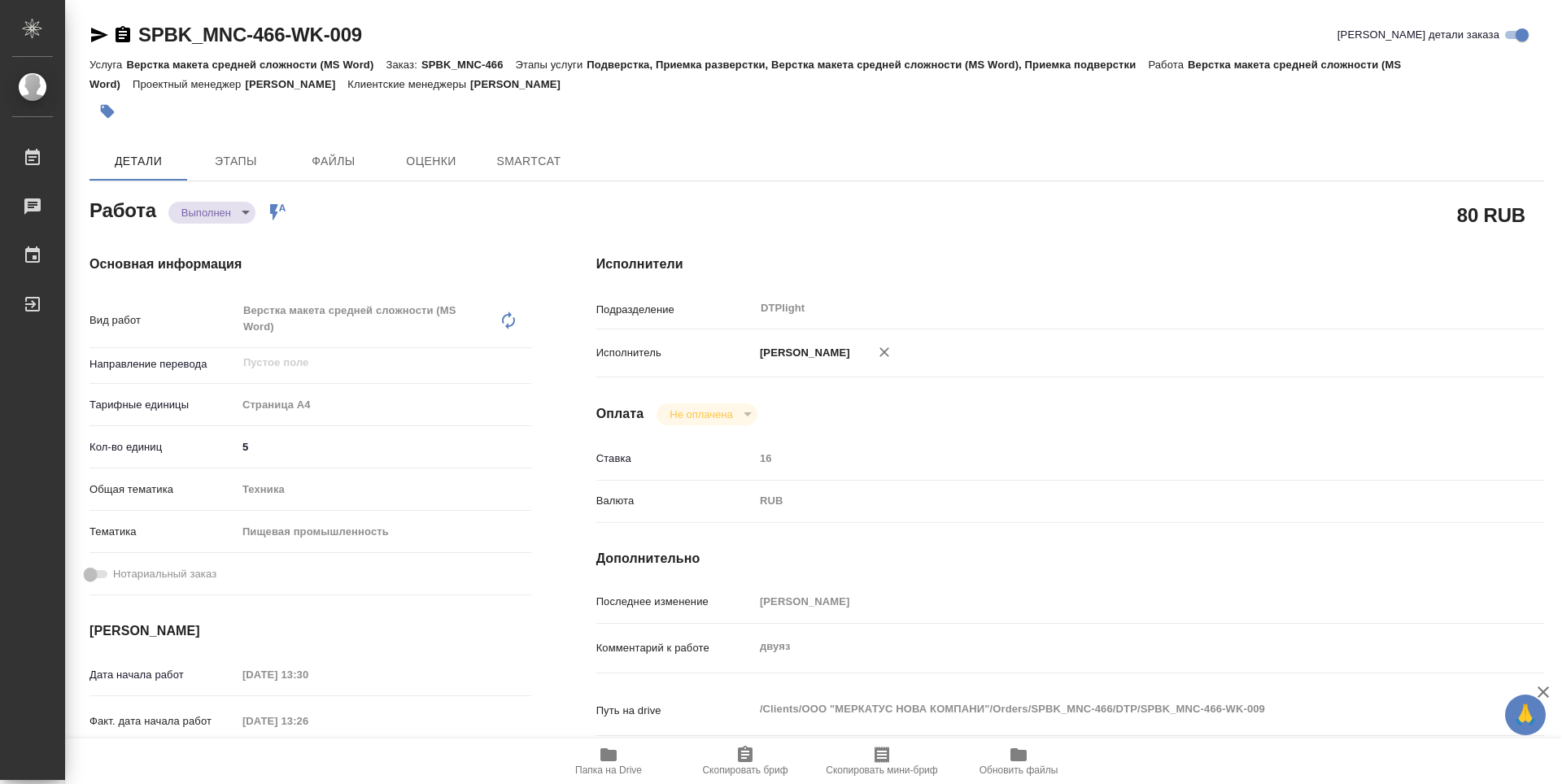
type textarea "x"
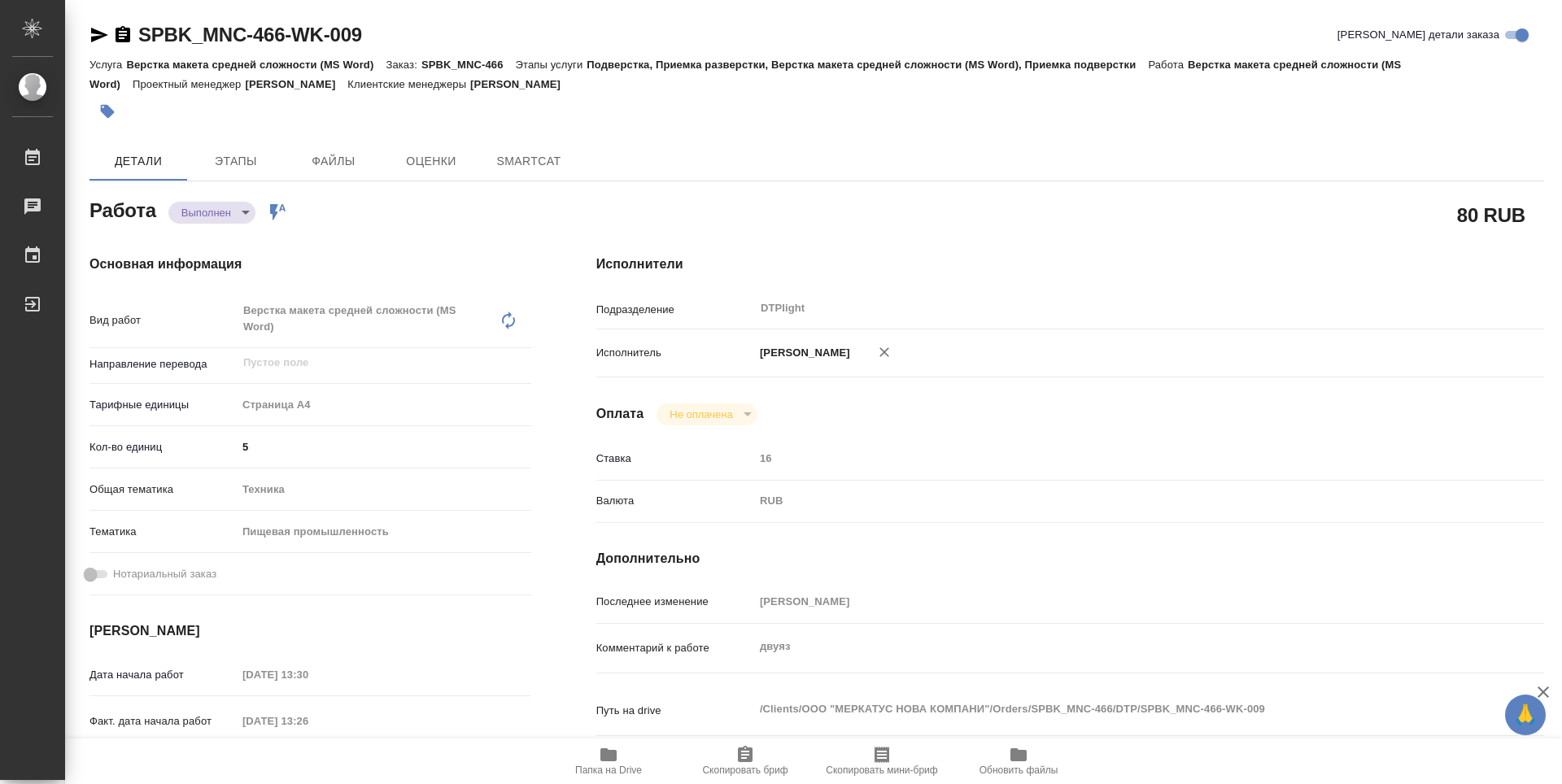
type textarea "x"
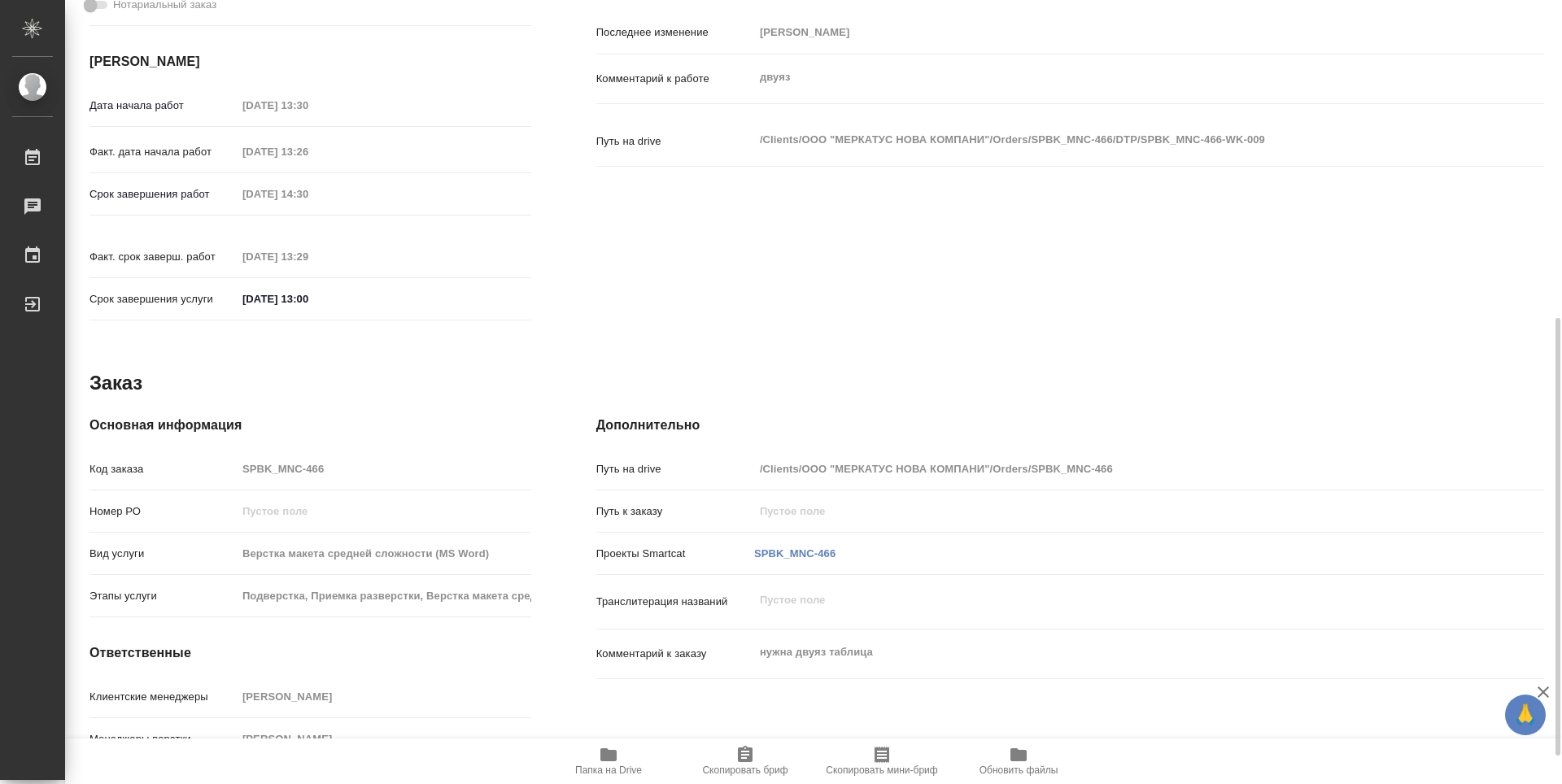
scroll to position [620, 0]
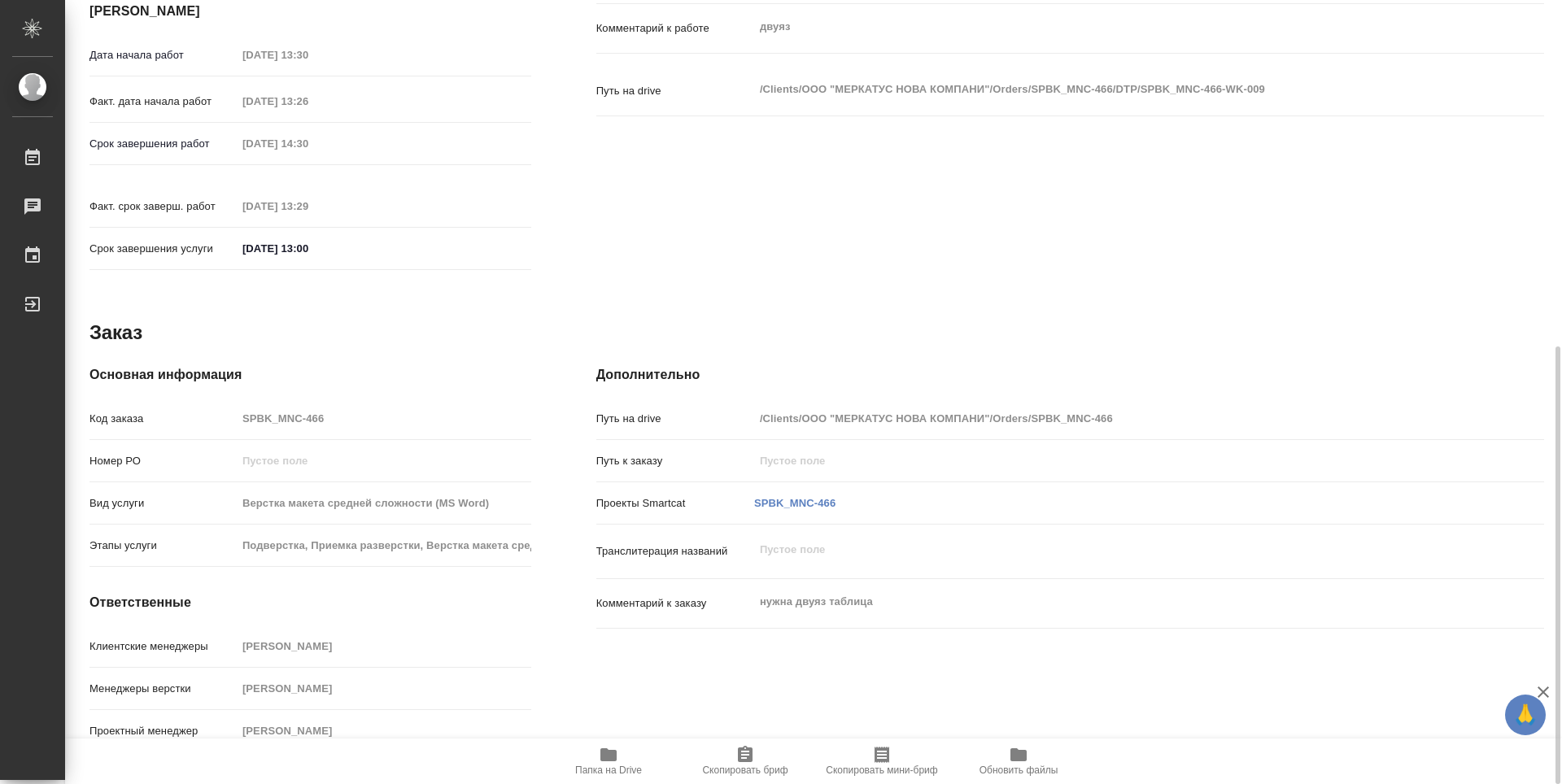
type textarea "x"
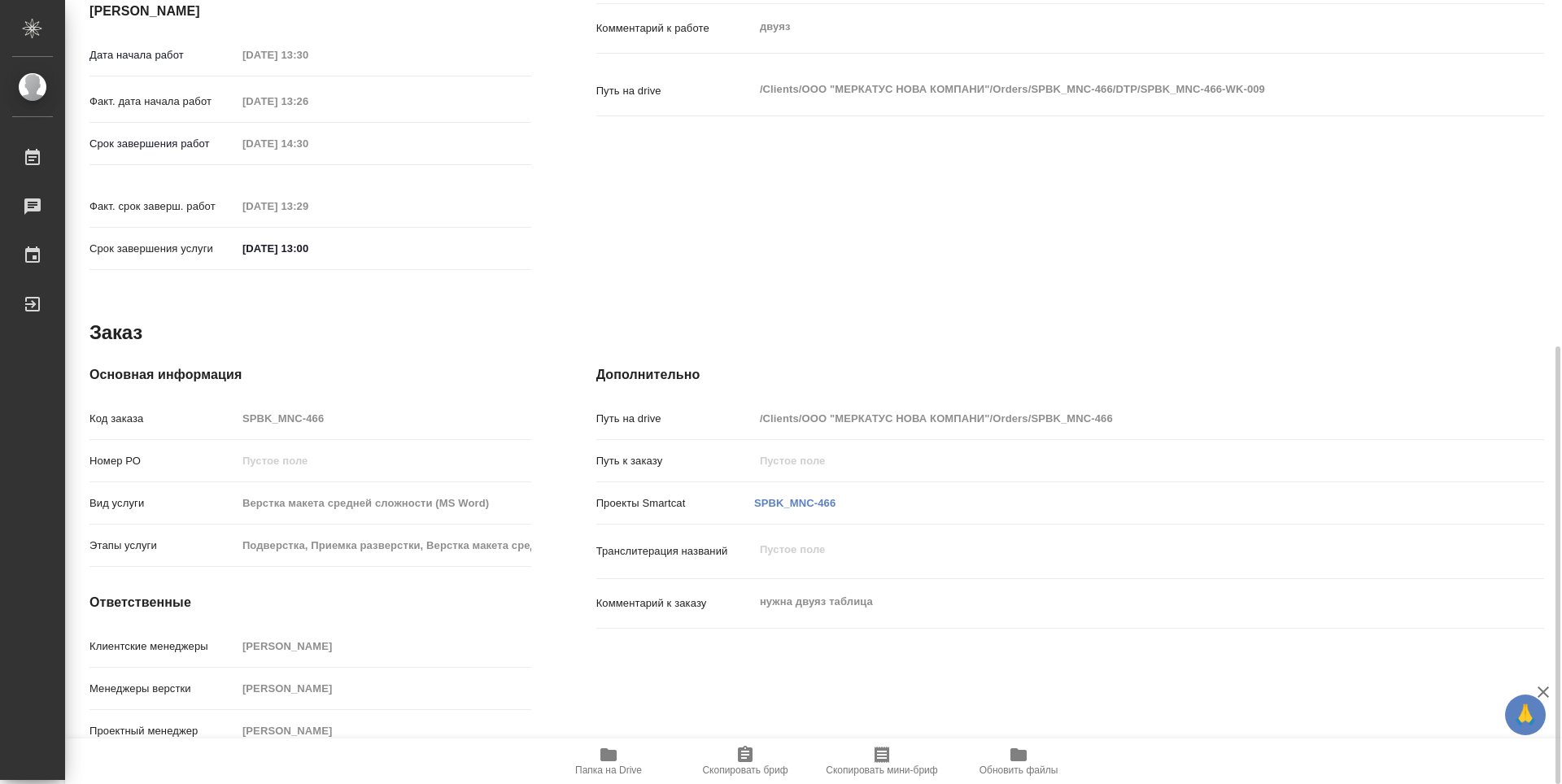
scroll to position [213, 0]
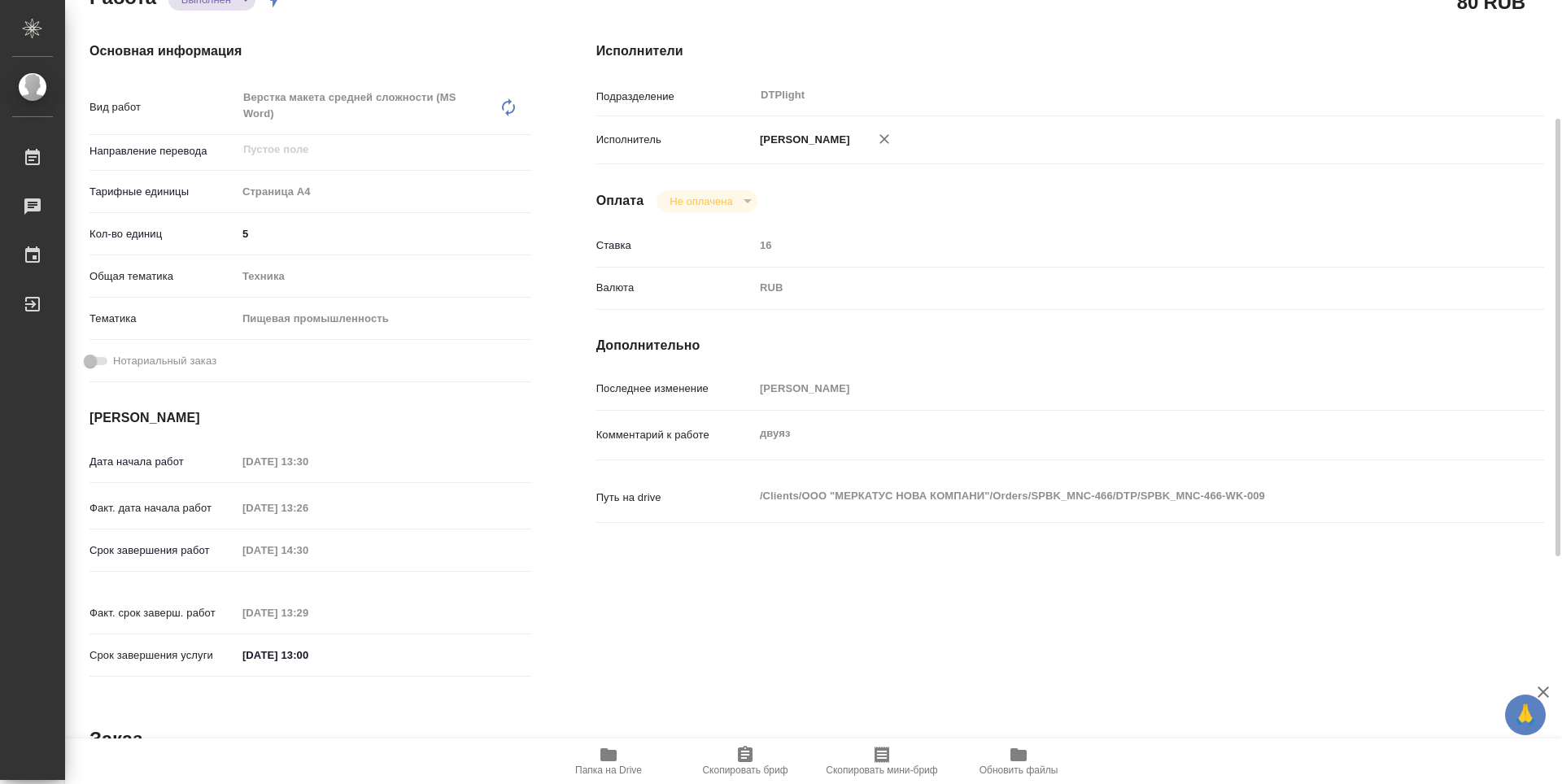
type textarea "x"
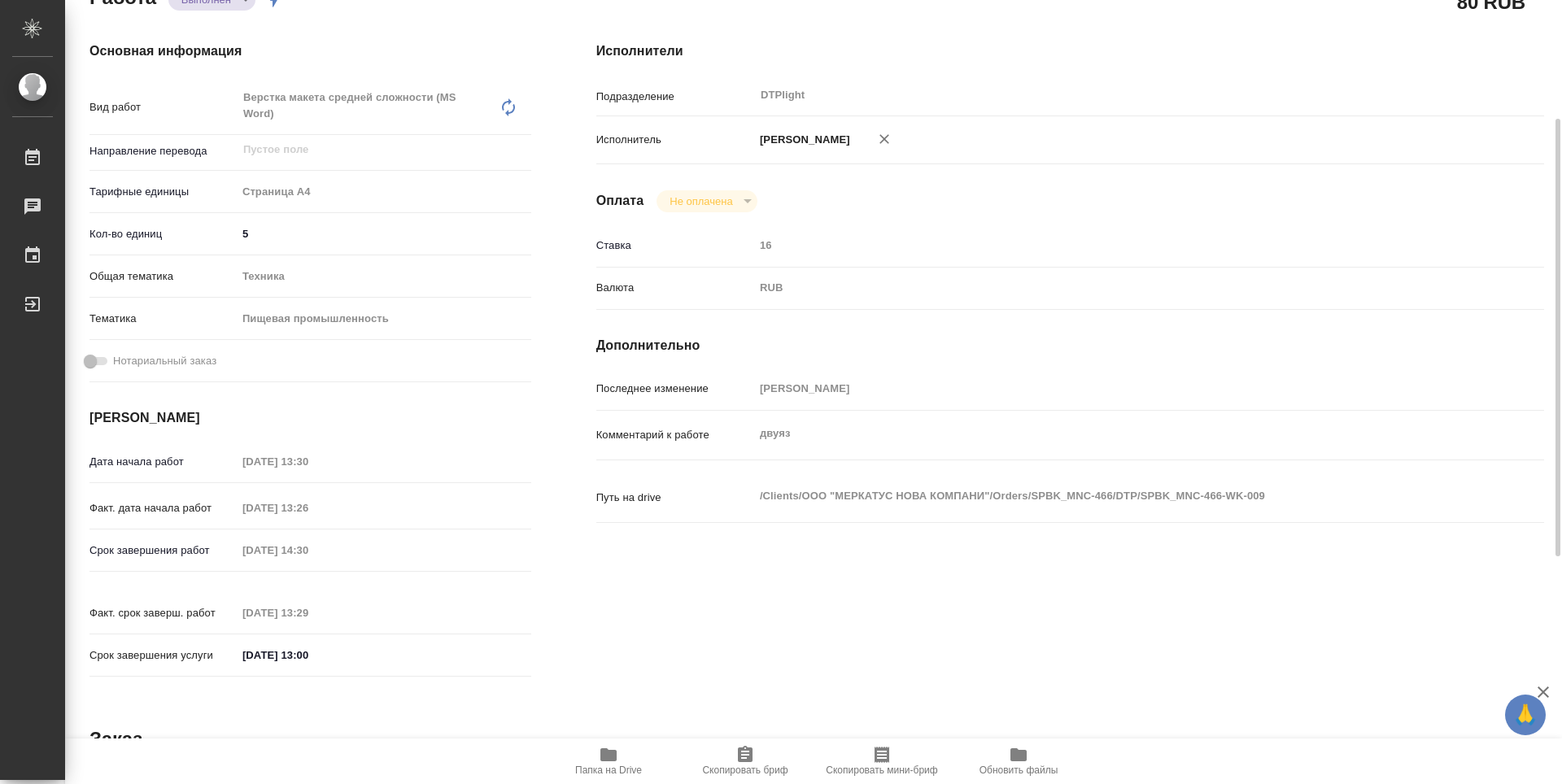
scroll to position [0, 0]
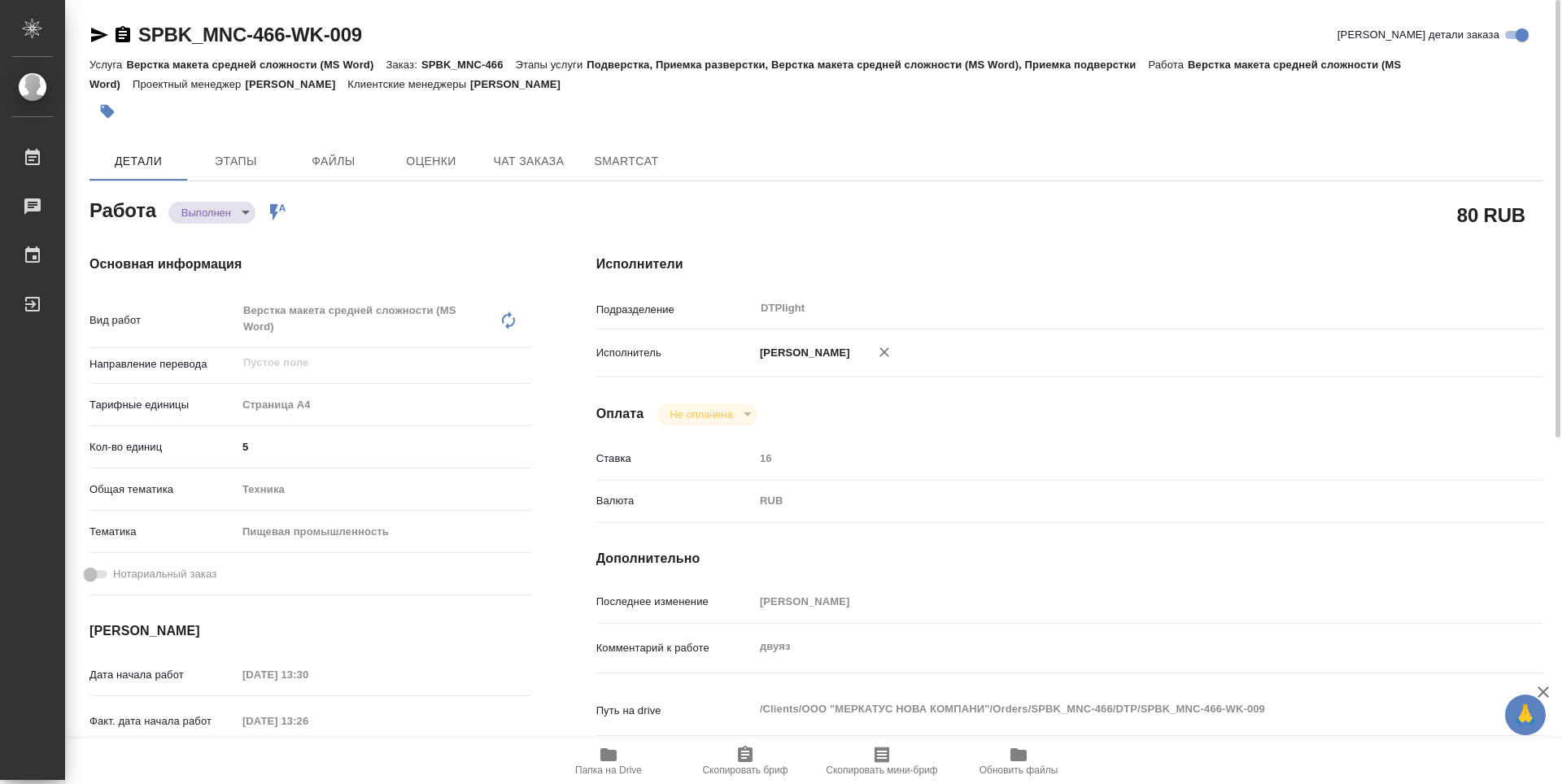
click at [599, 765] on span "Папка на Drive" at bounding box center [609, 769] width 67 height 11
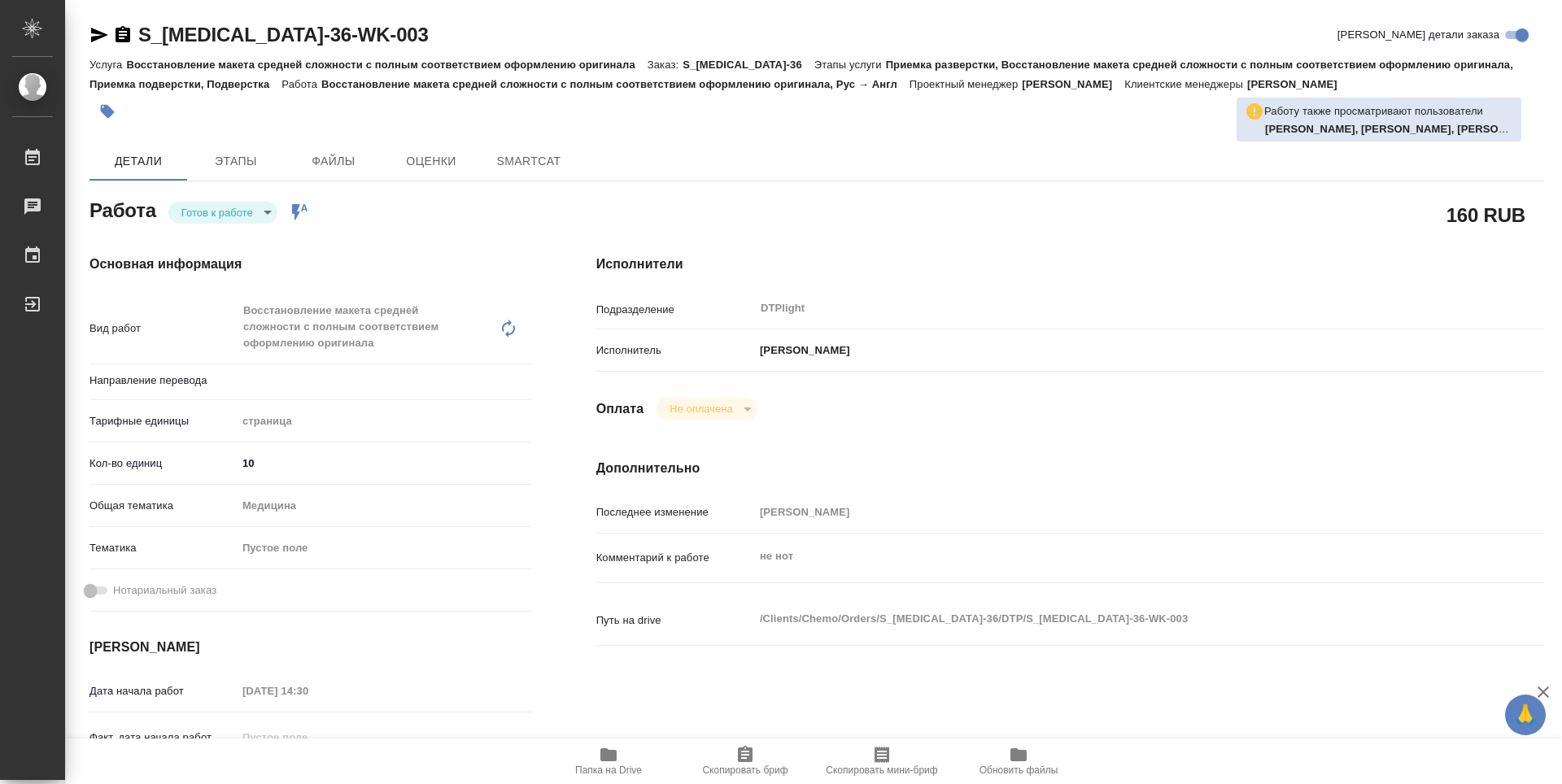
type textarea "x"
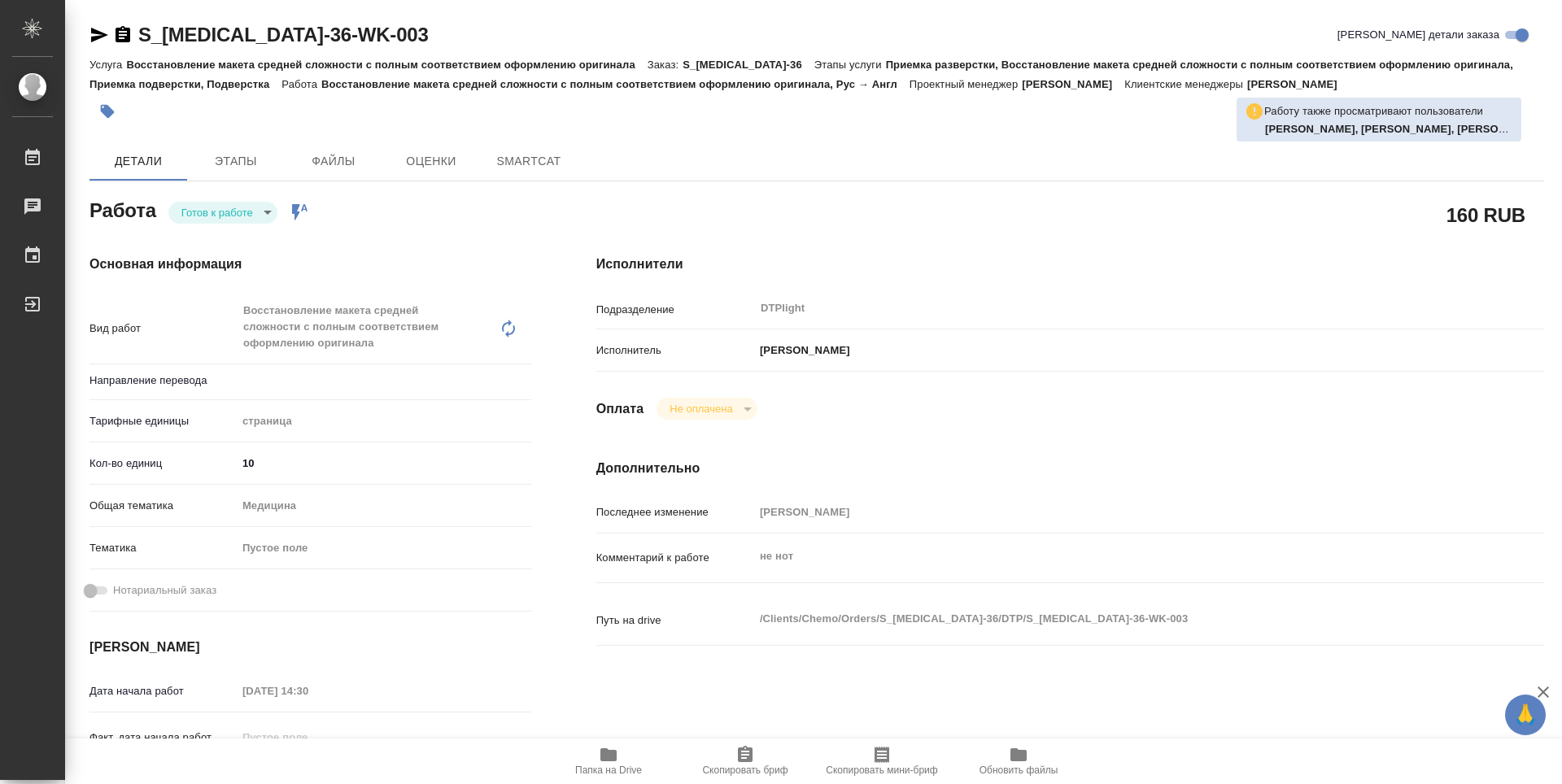
type textarea "x"
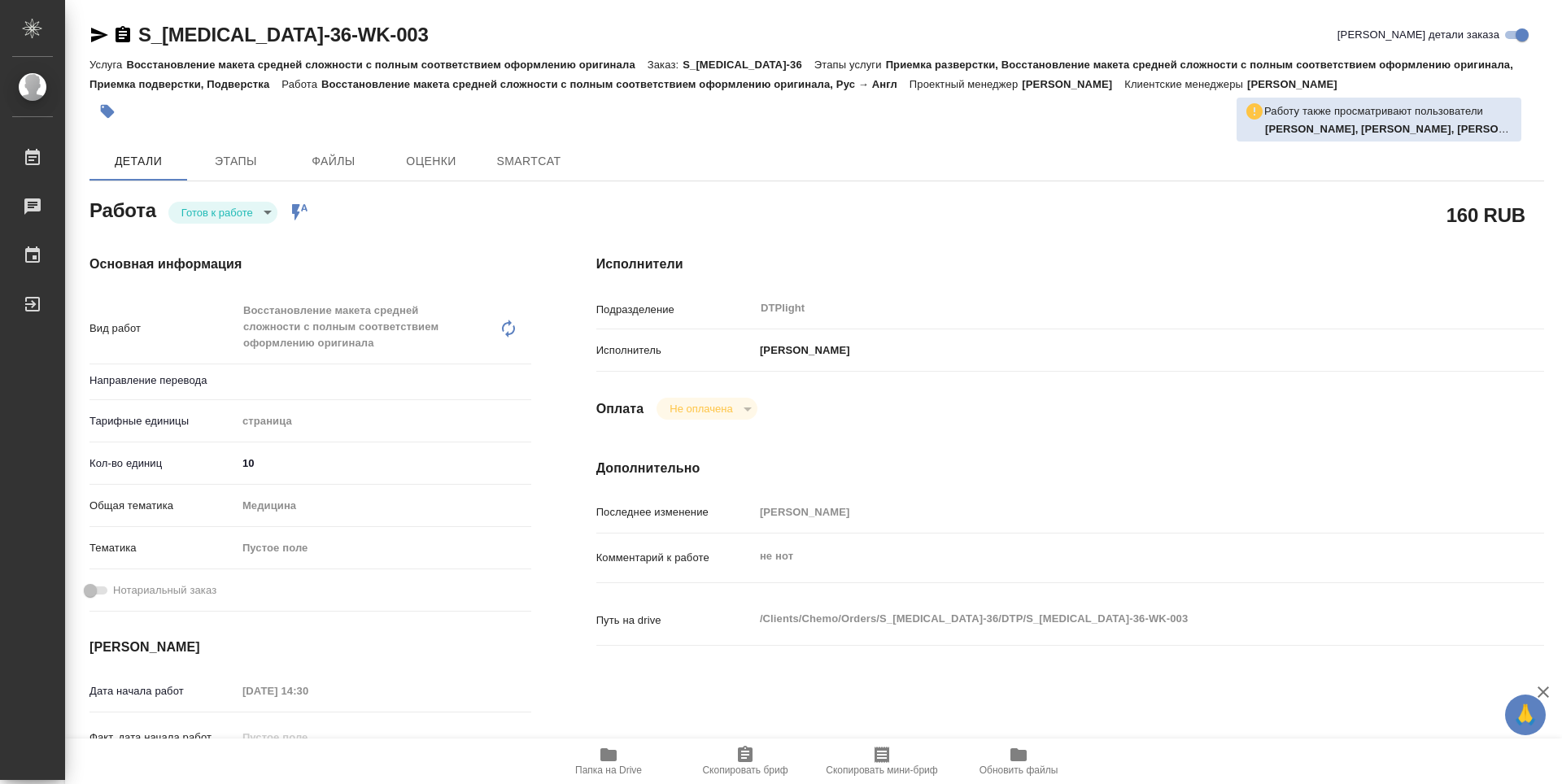
type textarea "x"
type input "рус-англ"
type textarea "x"
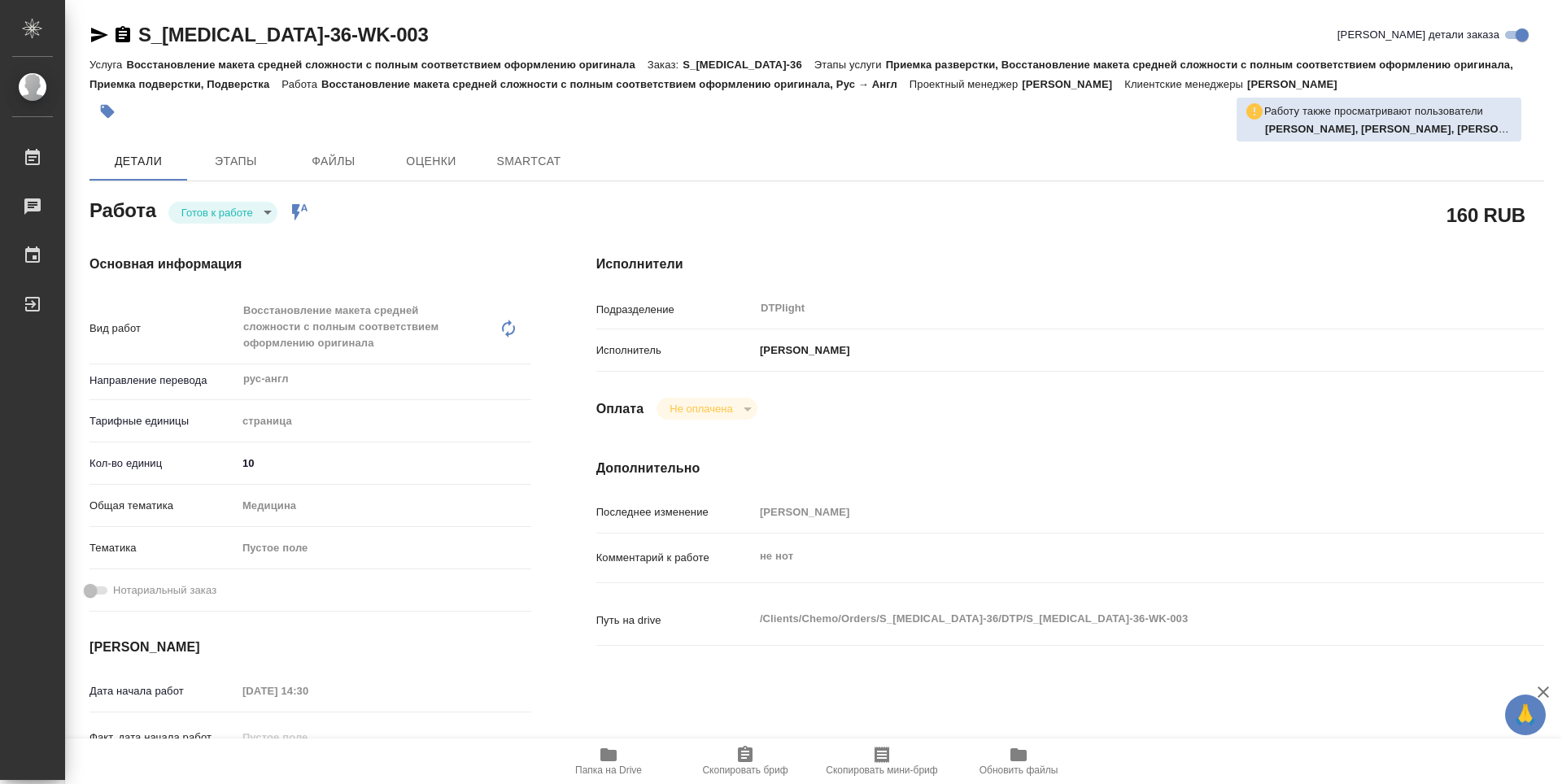
type textarea "x"
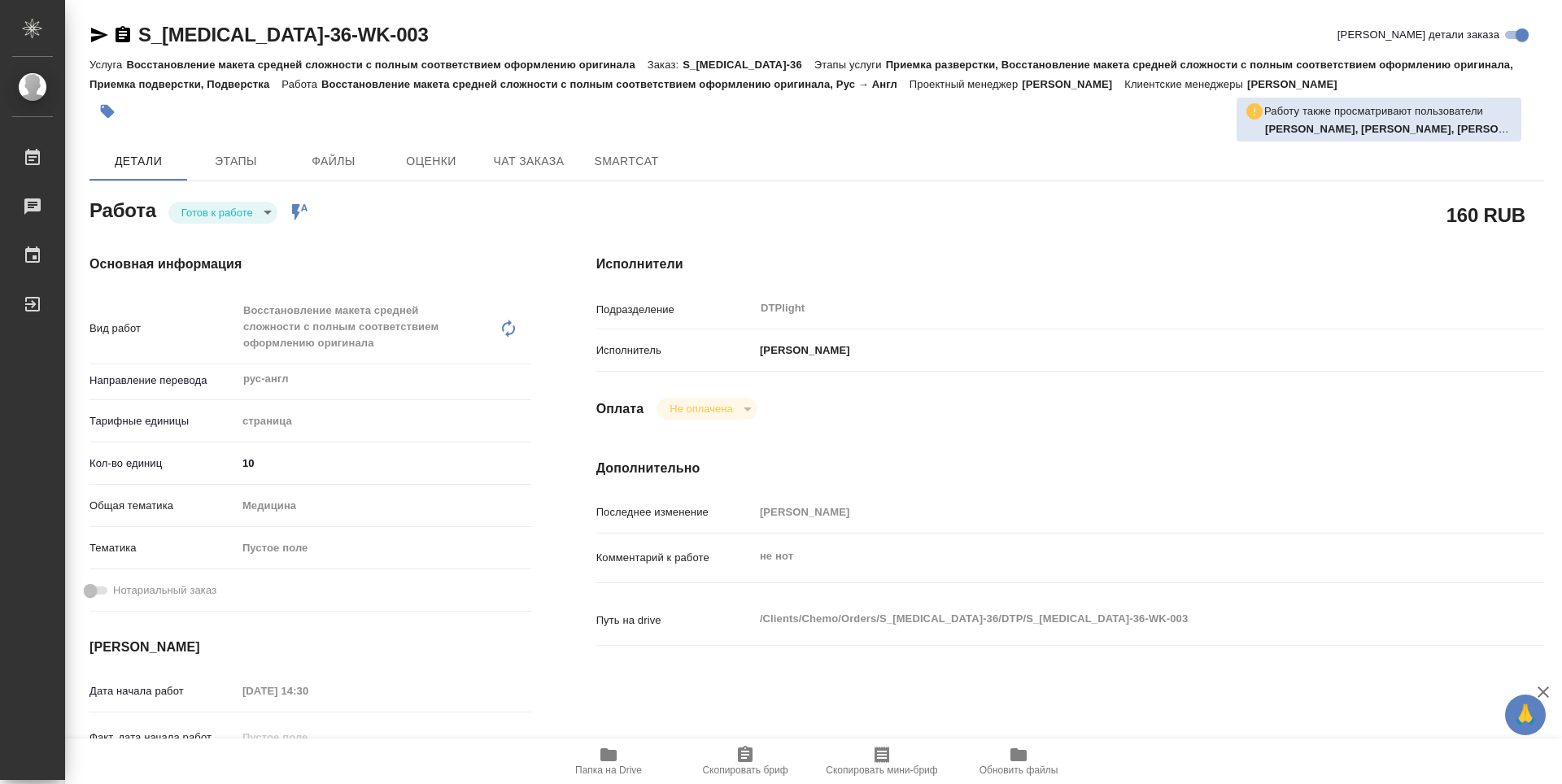
type textarea "x"
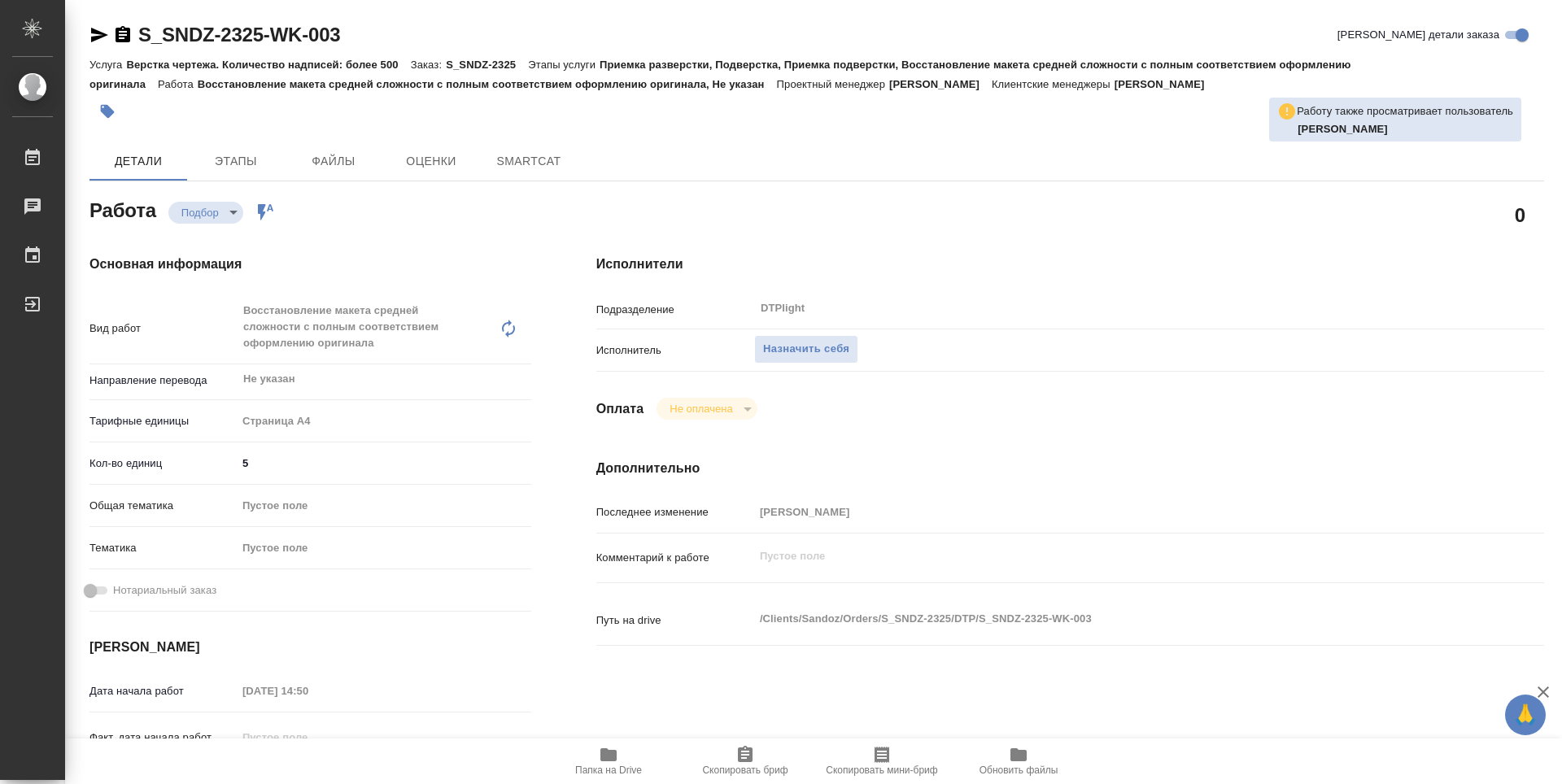
type textarea "x"
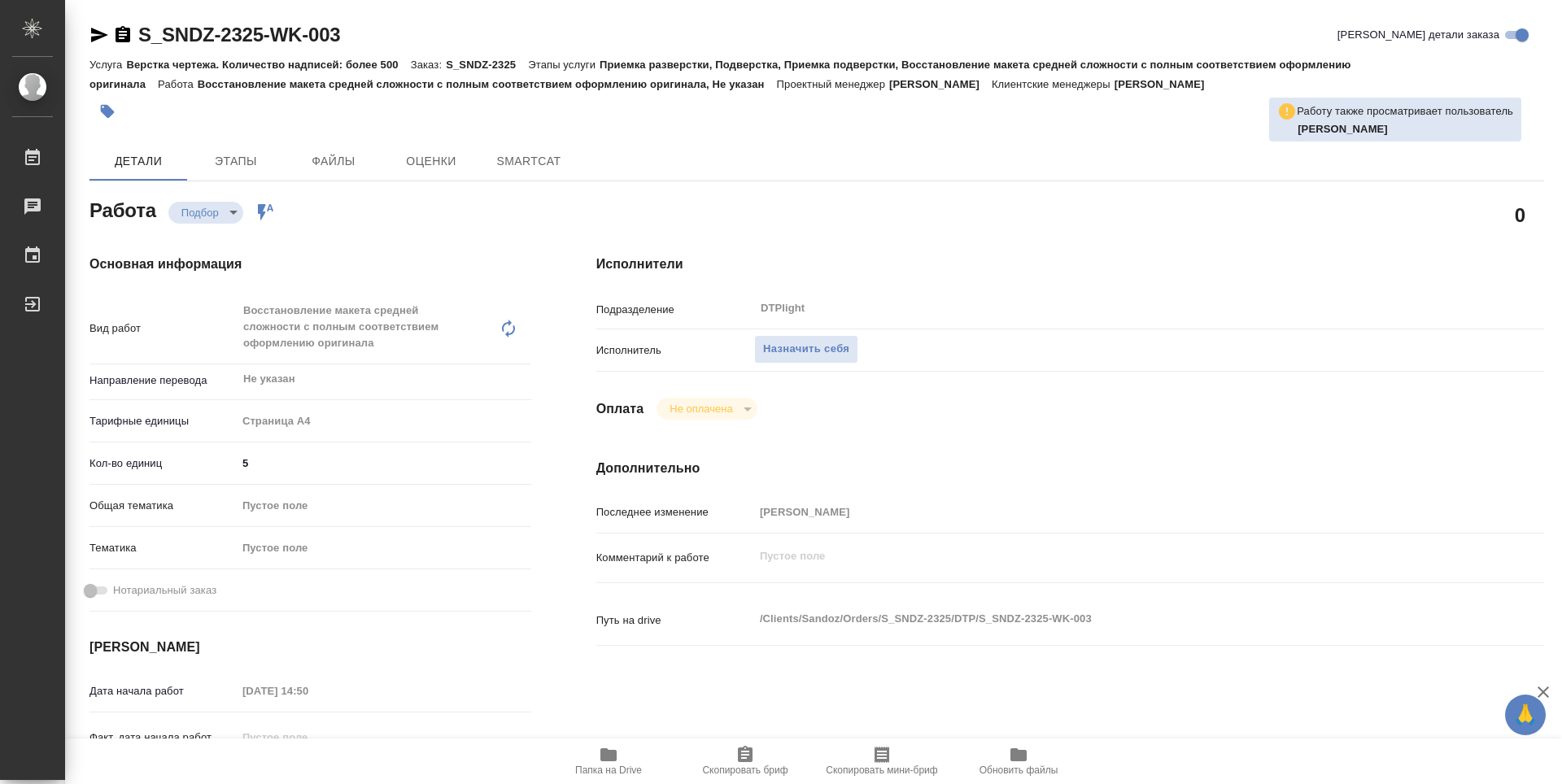
type textarea "x"
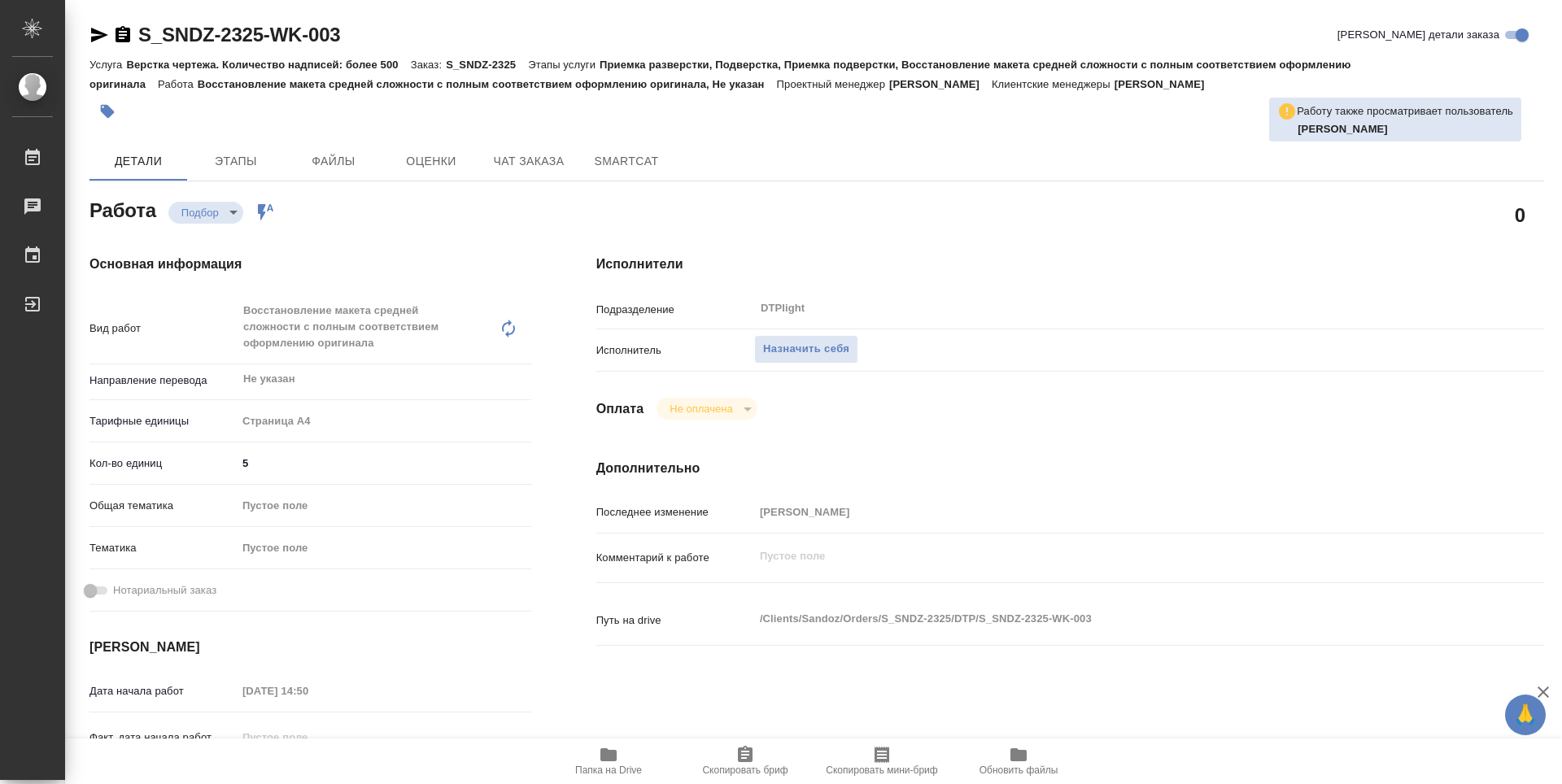
click at [622, 757] on span "Папка на Drive" at bounding box center [608, 760] width 117 height 31
type textarea "x"
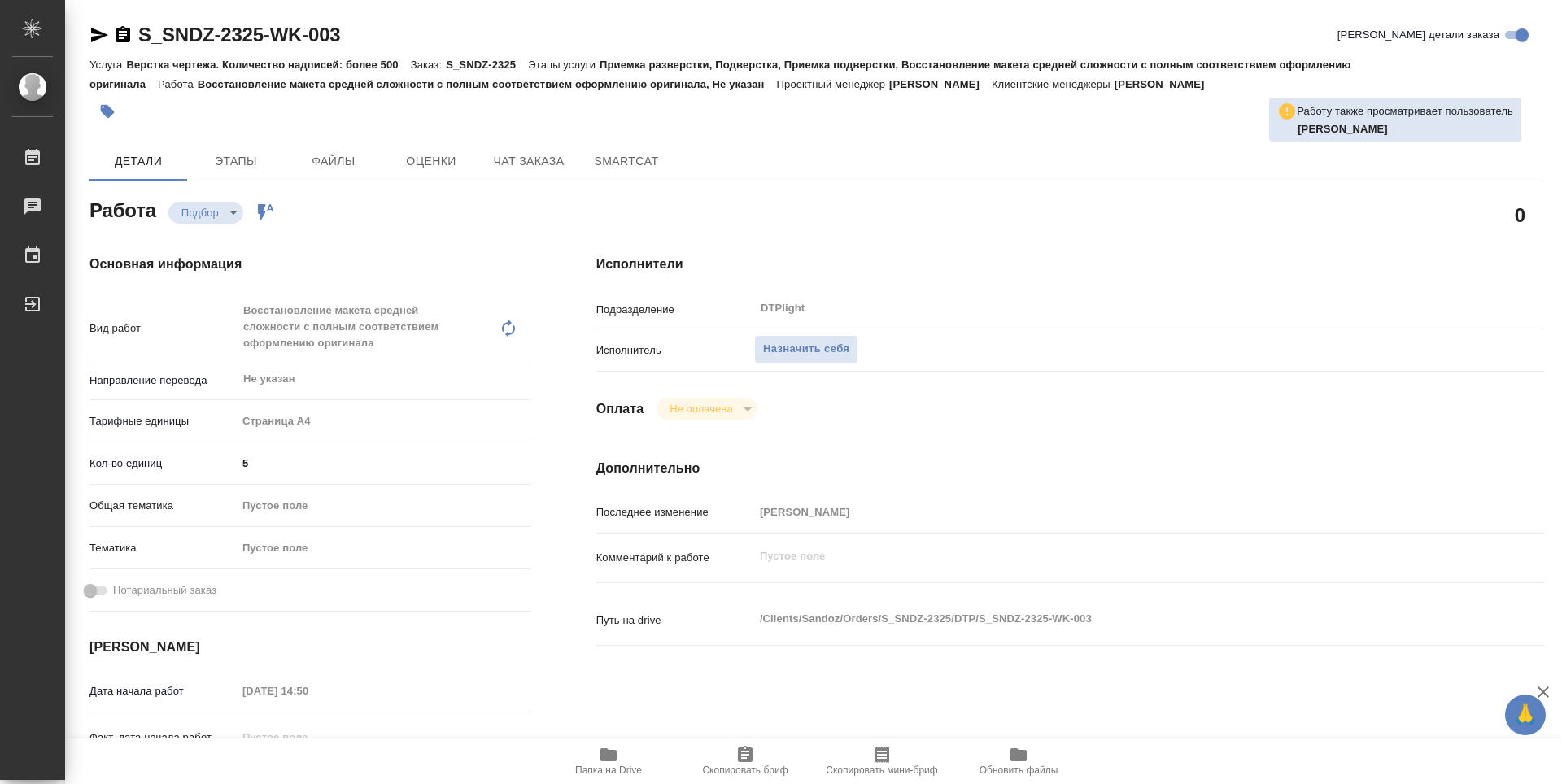
type textarea "x"
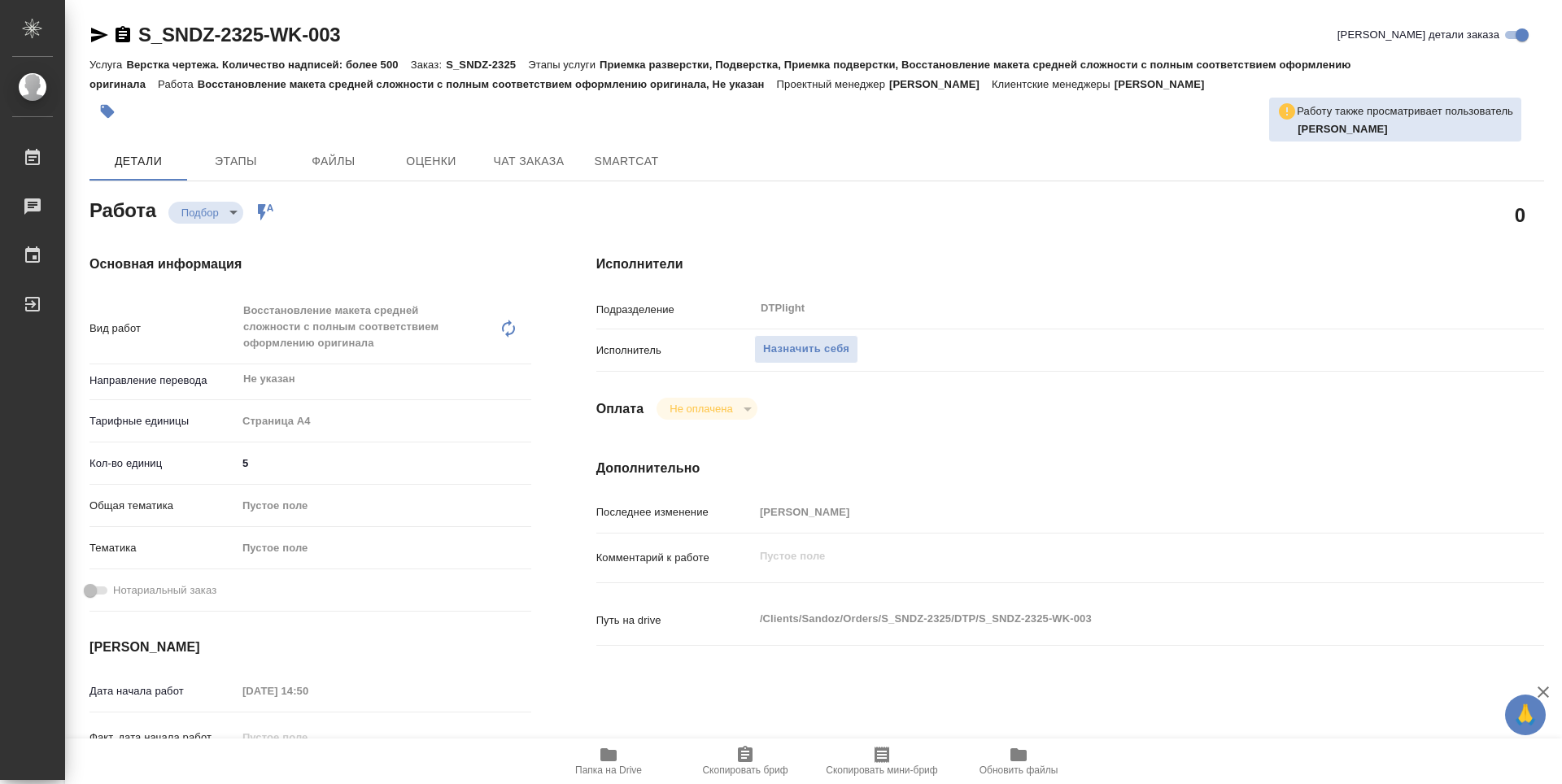
type textarea "x"
click at [804, 352] on span "Назначить себя" at bounding box center [806, 349] width 86 height 19
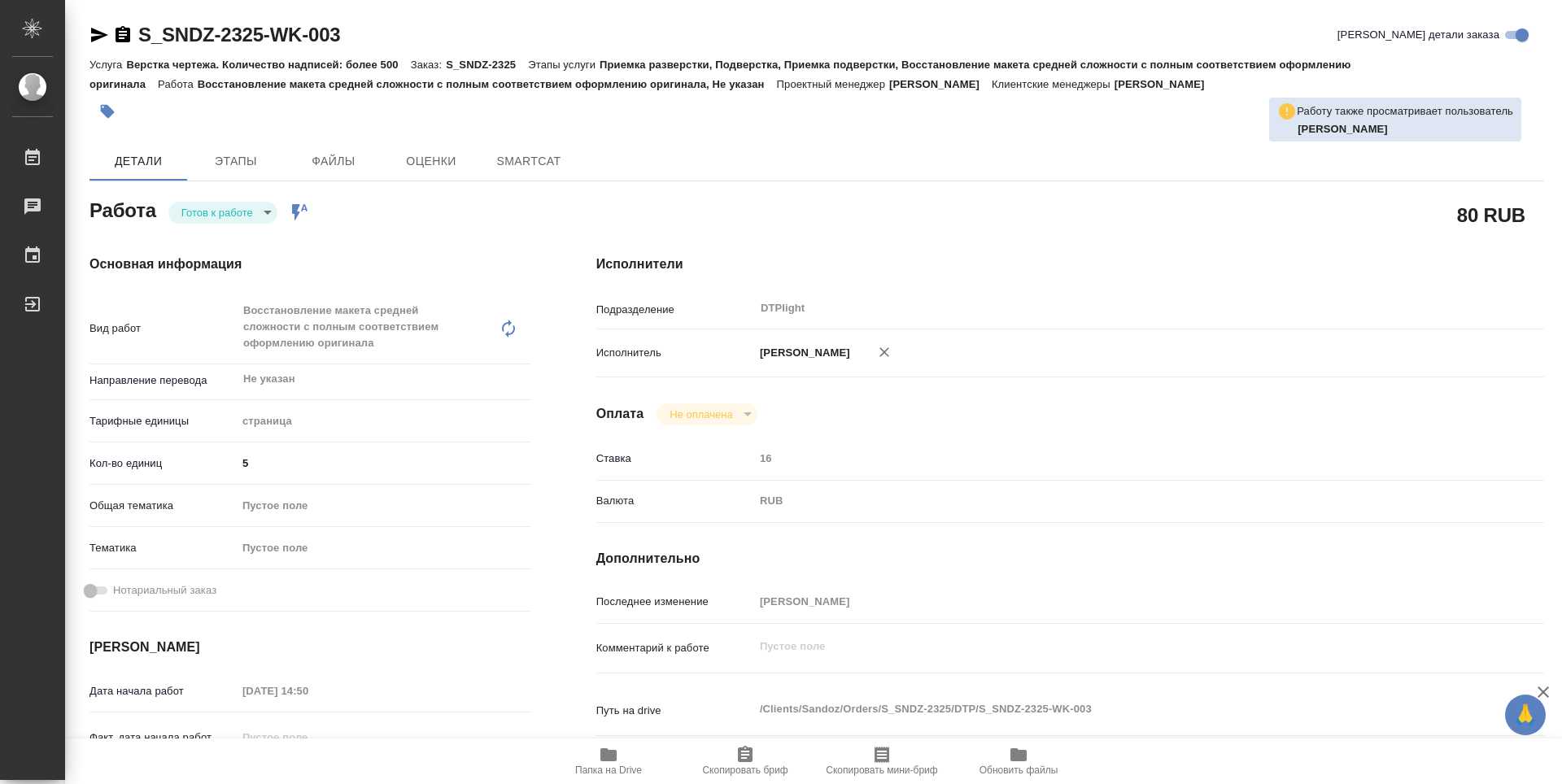
type textarea "x"
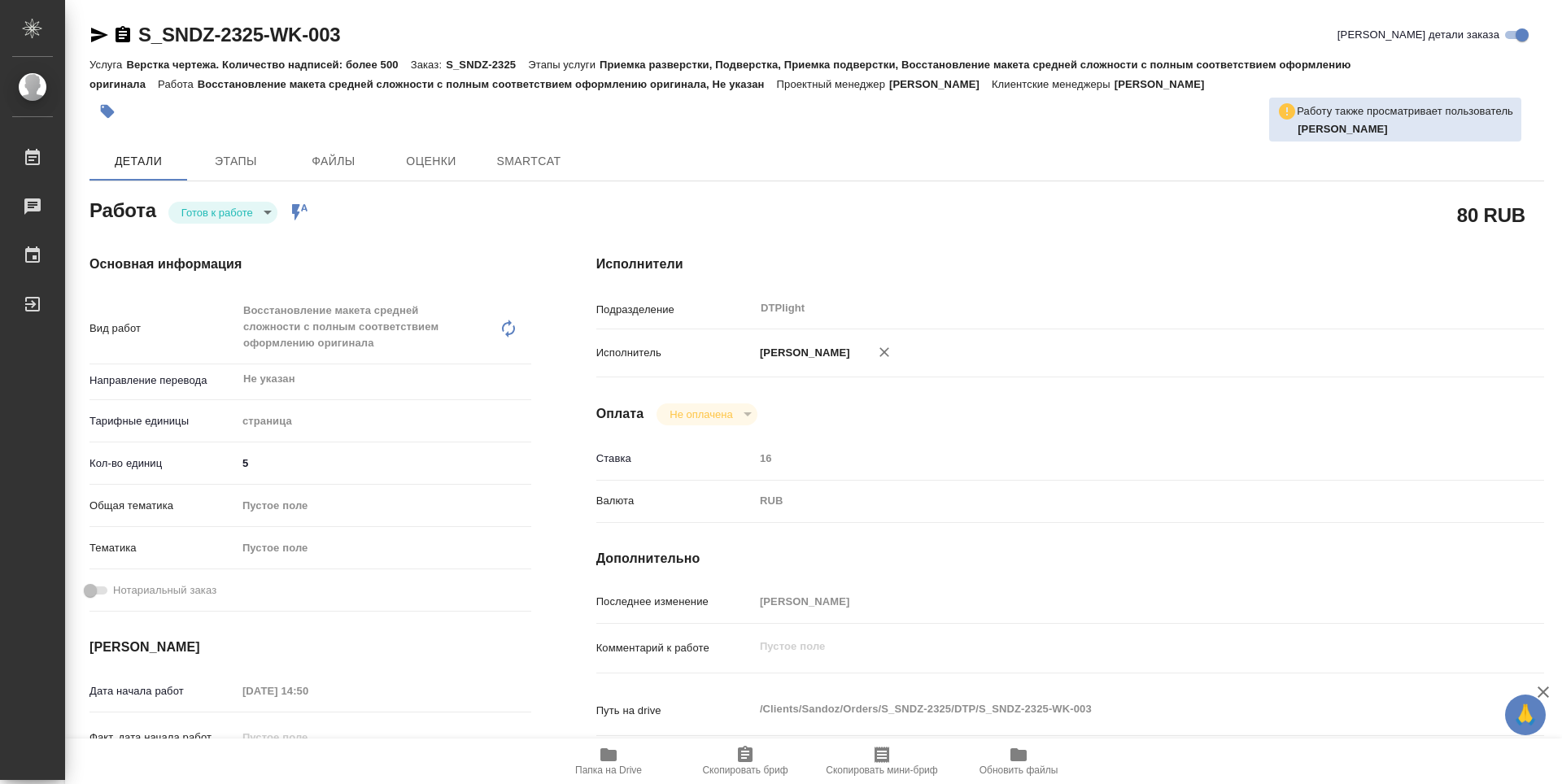
type textarea "x"
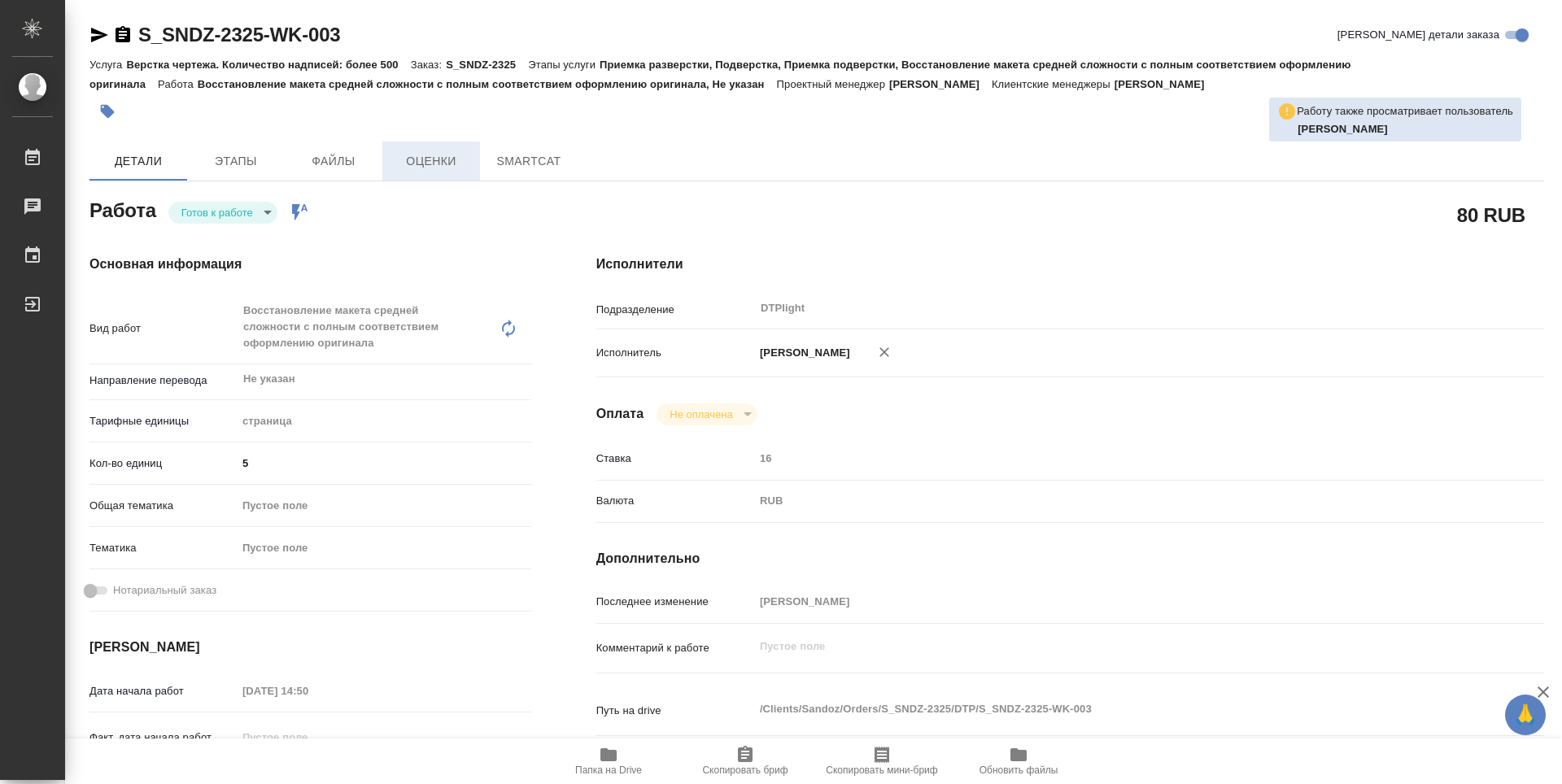
type textarea "x"
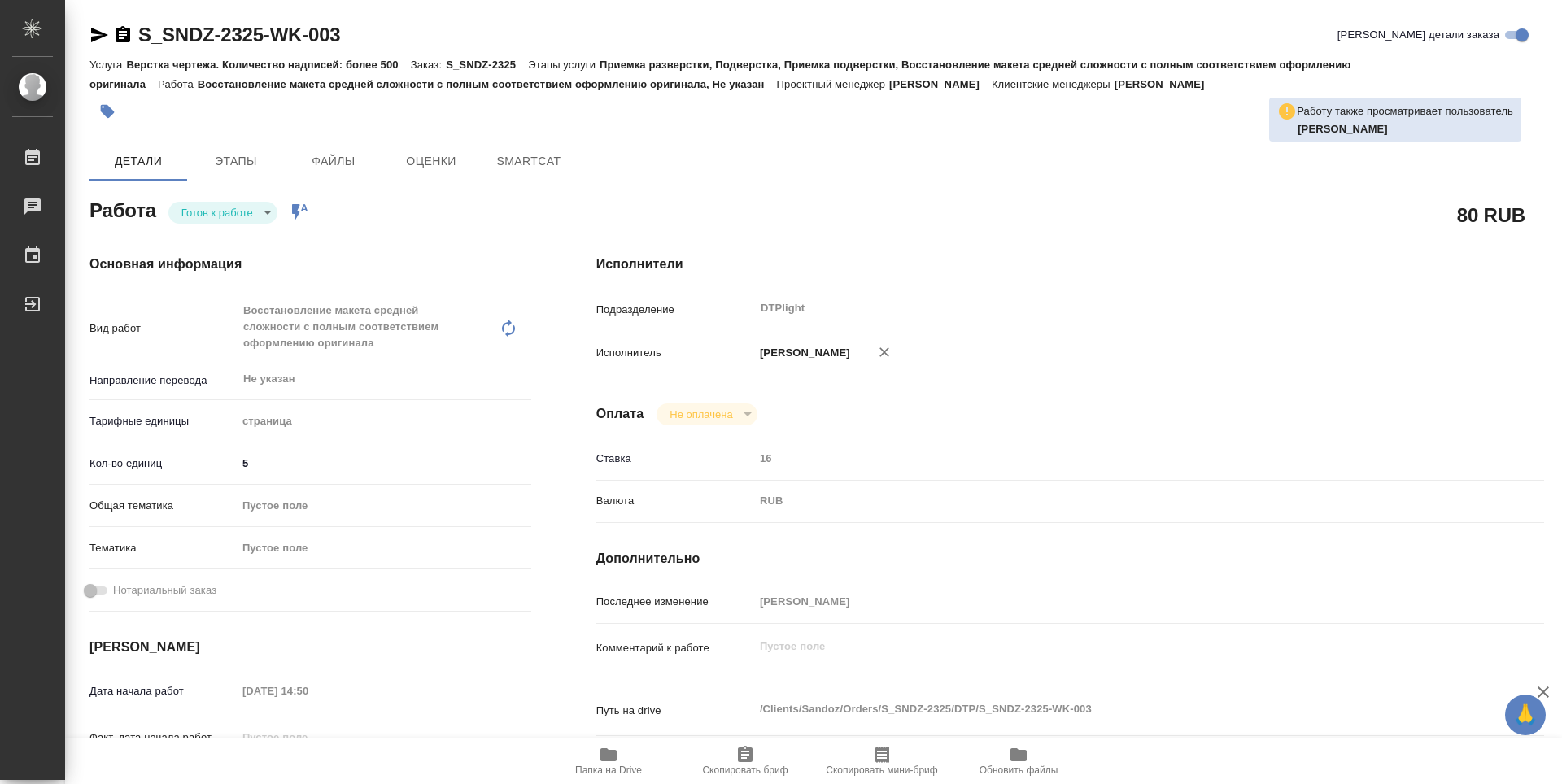
type textarea "x"
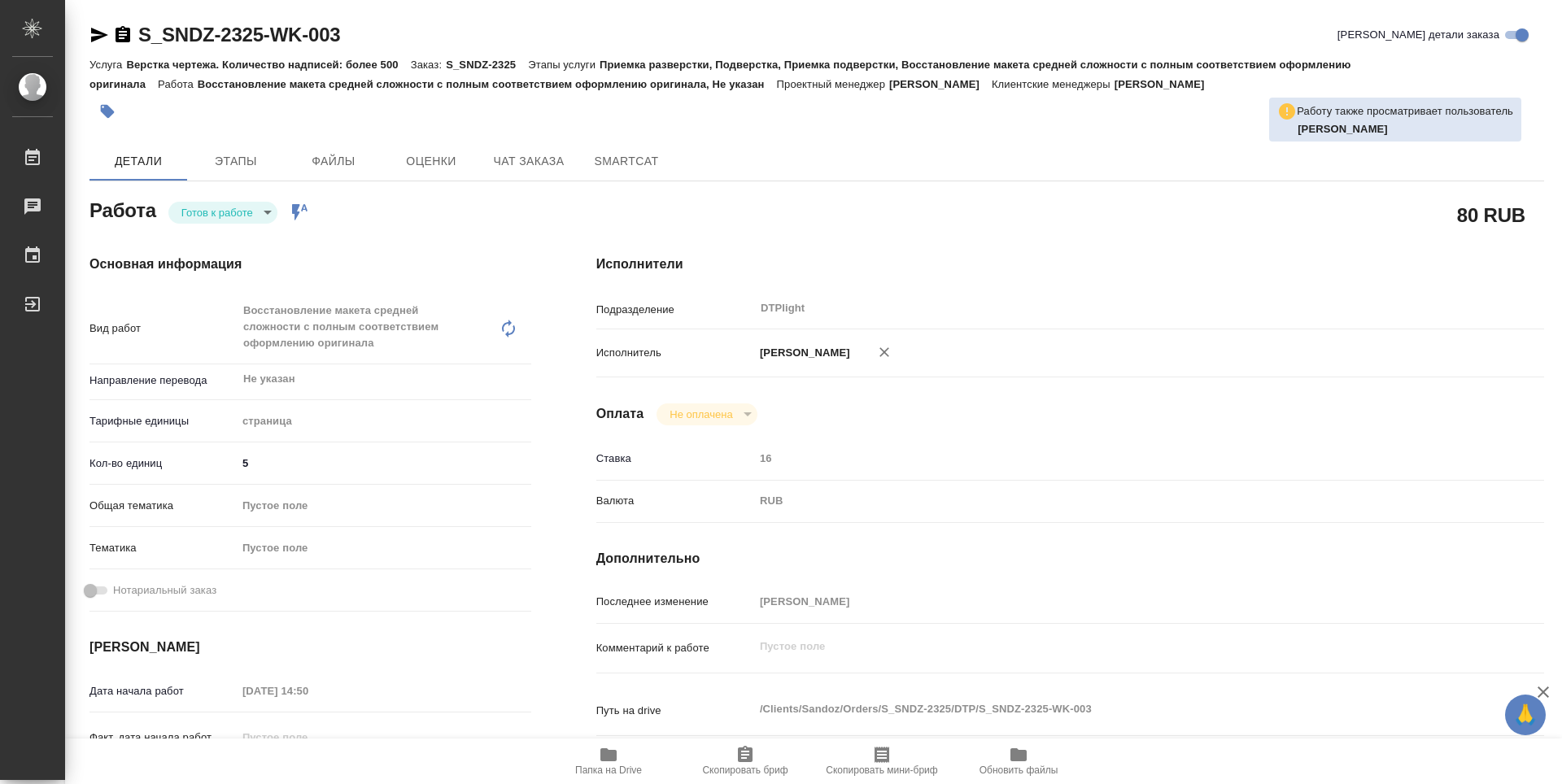
type textarea "x"
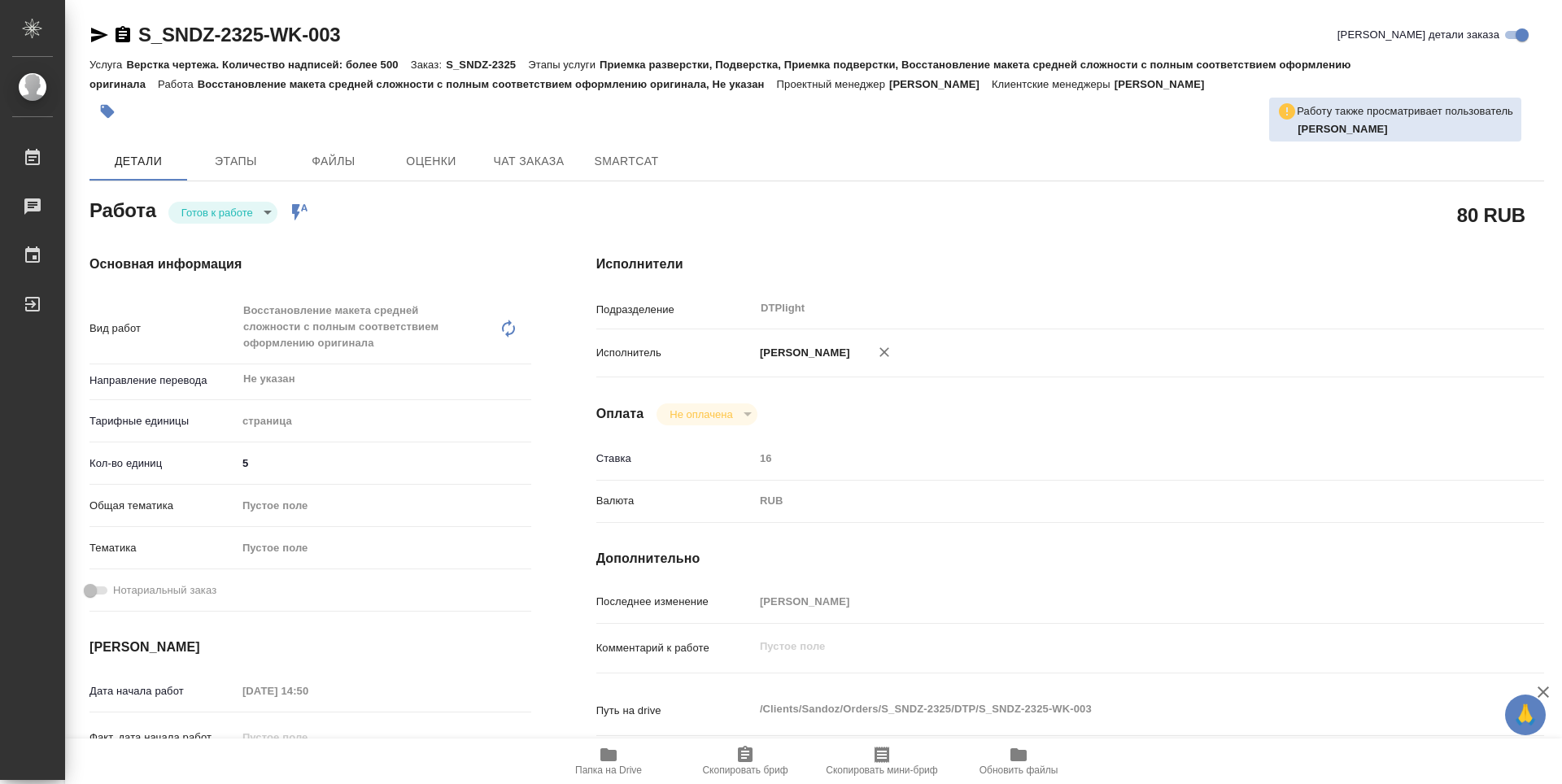
type textarea "x"
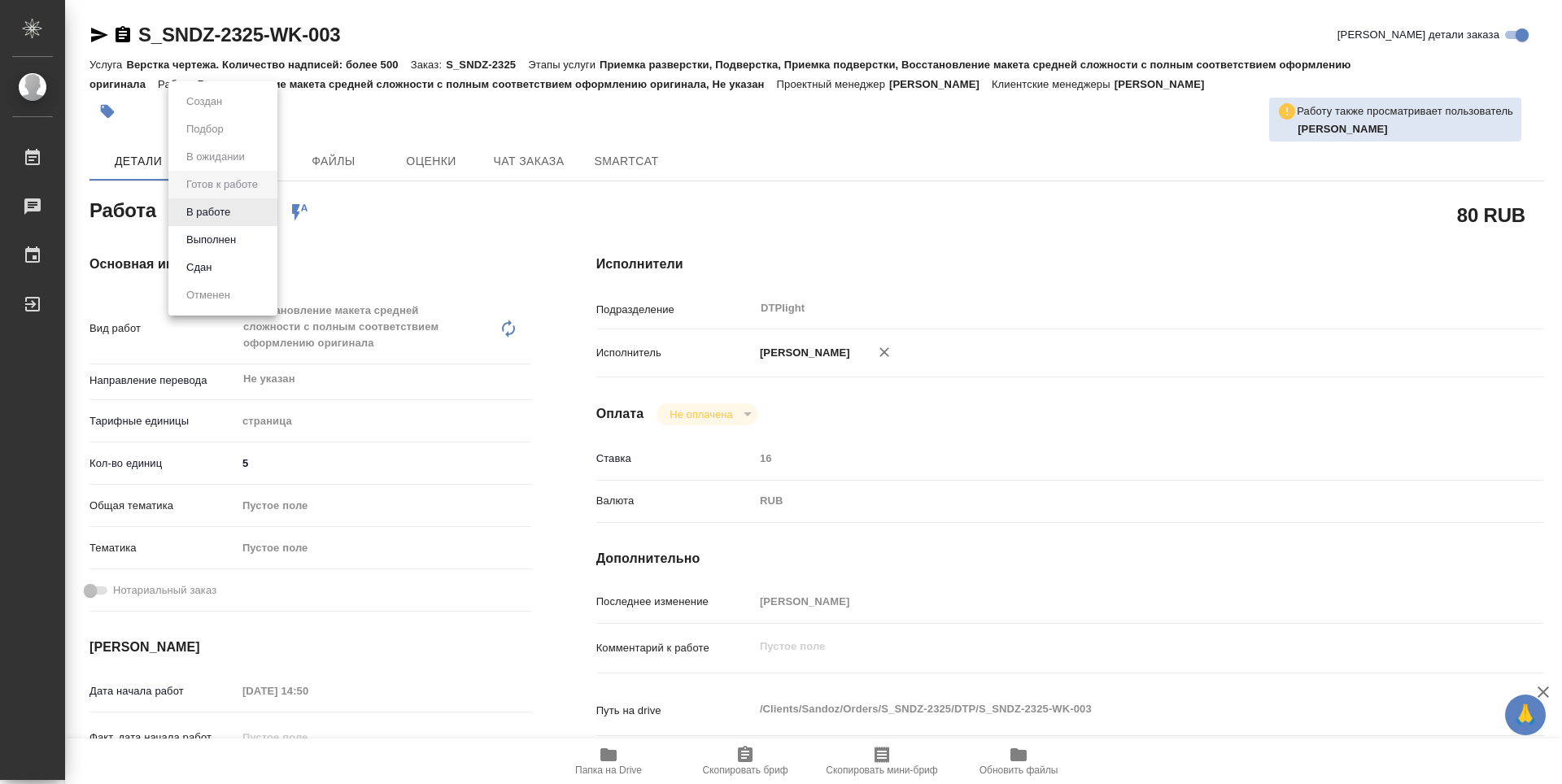
click at [265, 210] on body "🙏 .cls-1 fill:#fff; AWATERA Guselnikov Roman Работы 0 Чаты График Выйти S_SNDZ-…" at bounding box center [781, 392] width 1562 height 784
click at [211, 211] on button "В работе" at bounding box center [208, 212] width 54 height 18
type textarea "x"
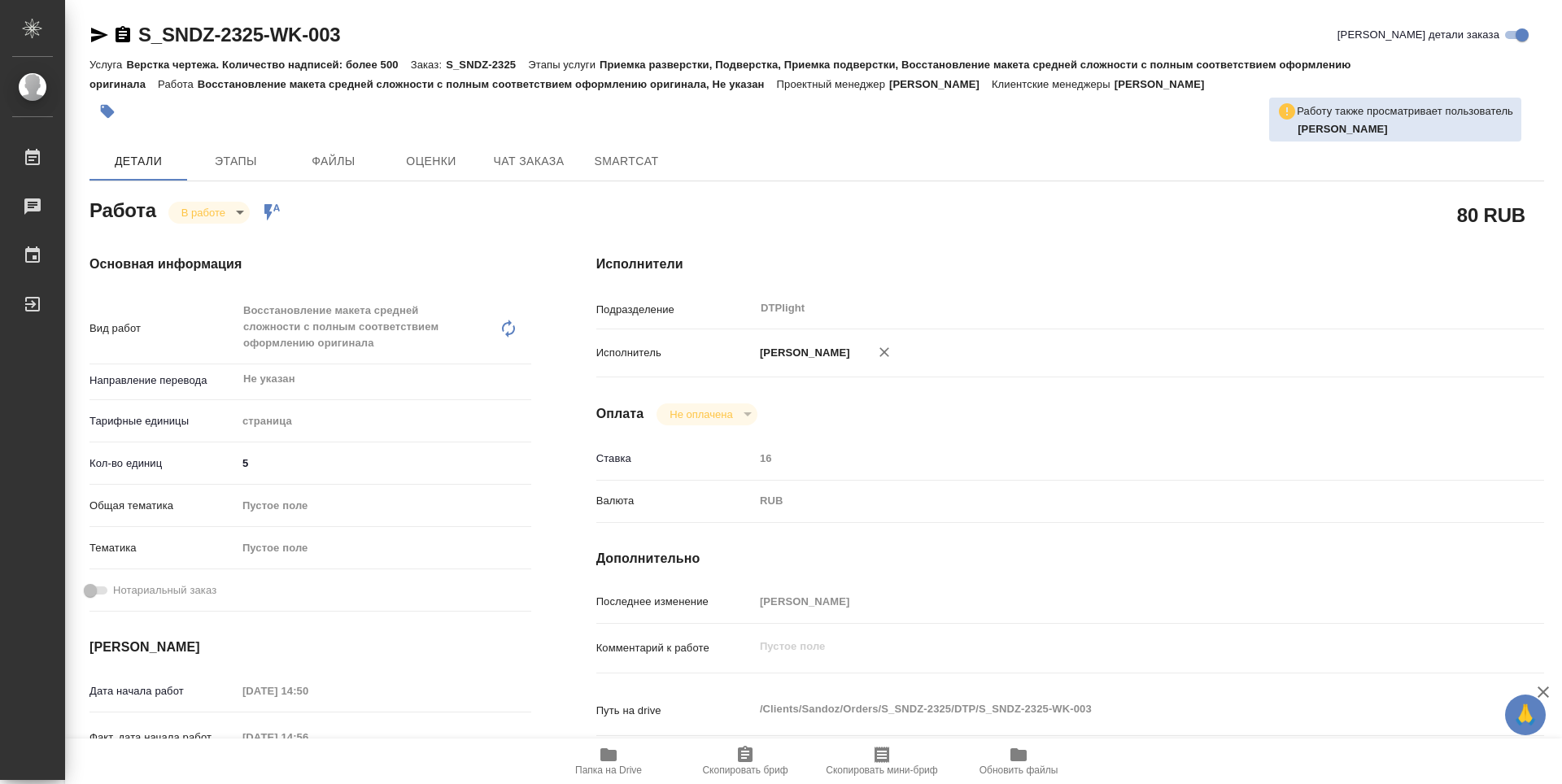
type textarea "x"
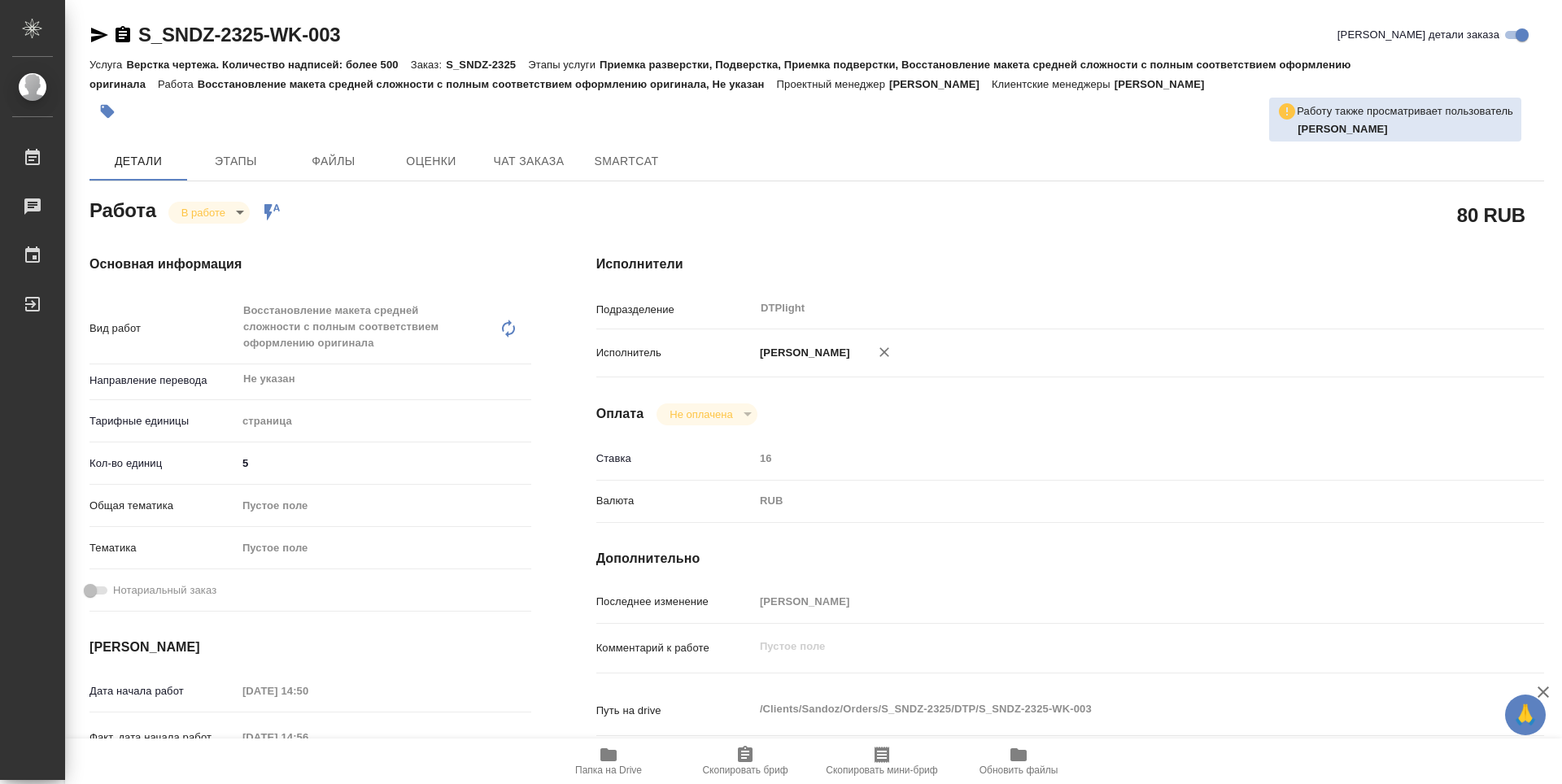
type textarea "x"
click at [116, 27] on icon "button" at bounding box center [122, 34] width 20 height 20
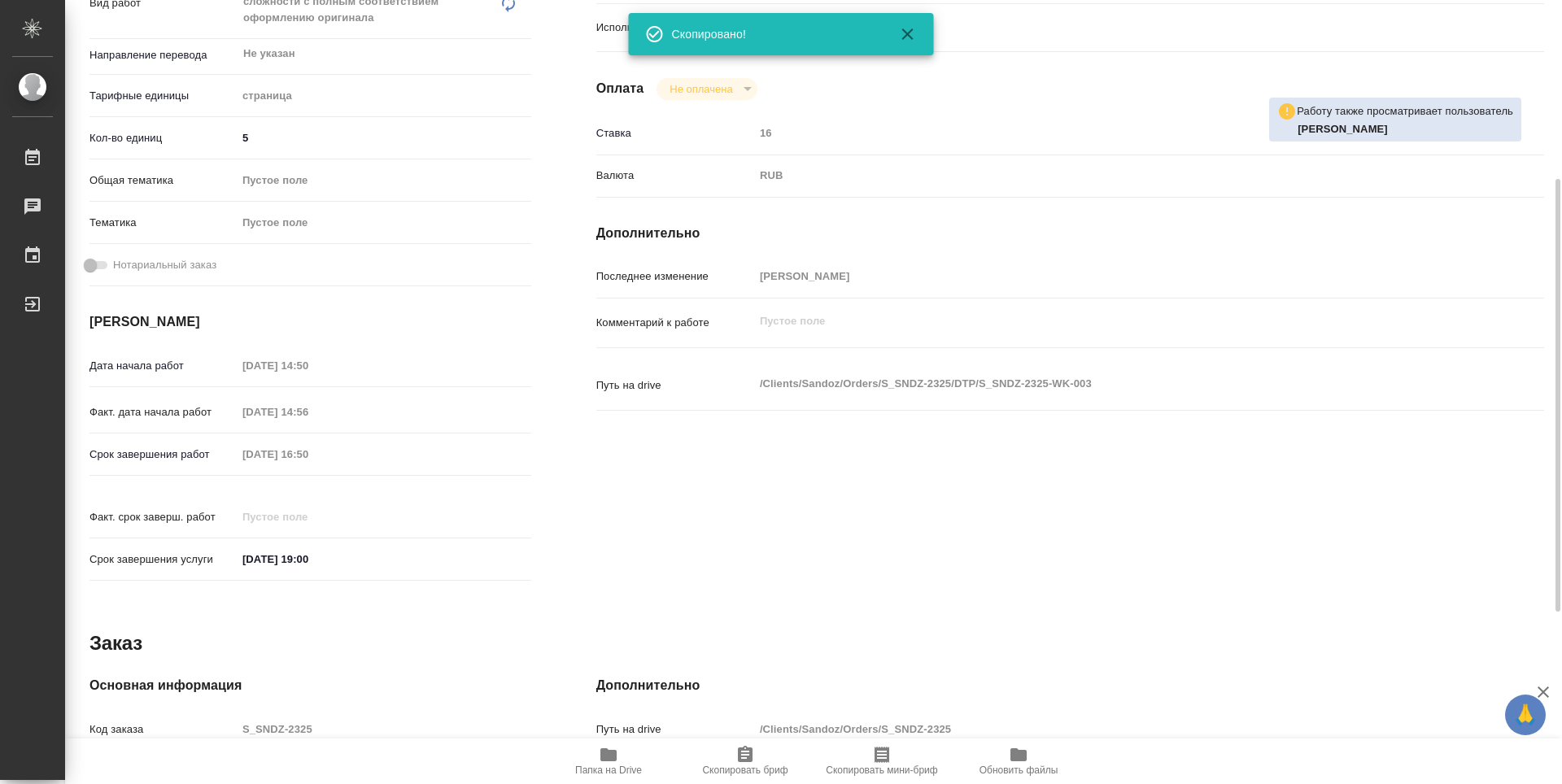
type textarea "x"
